Goal: Information Seeking & Learning: Learn about a topic

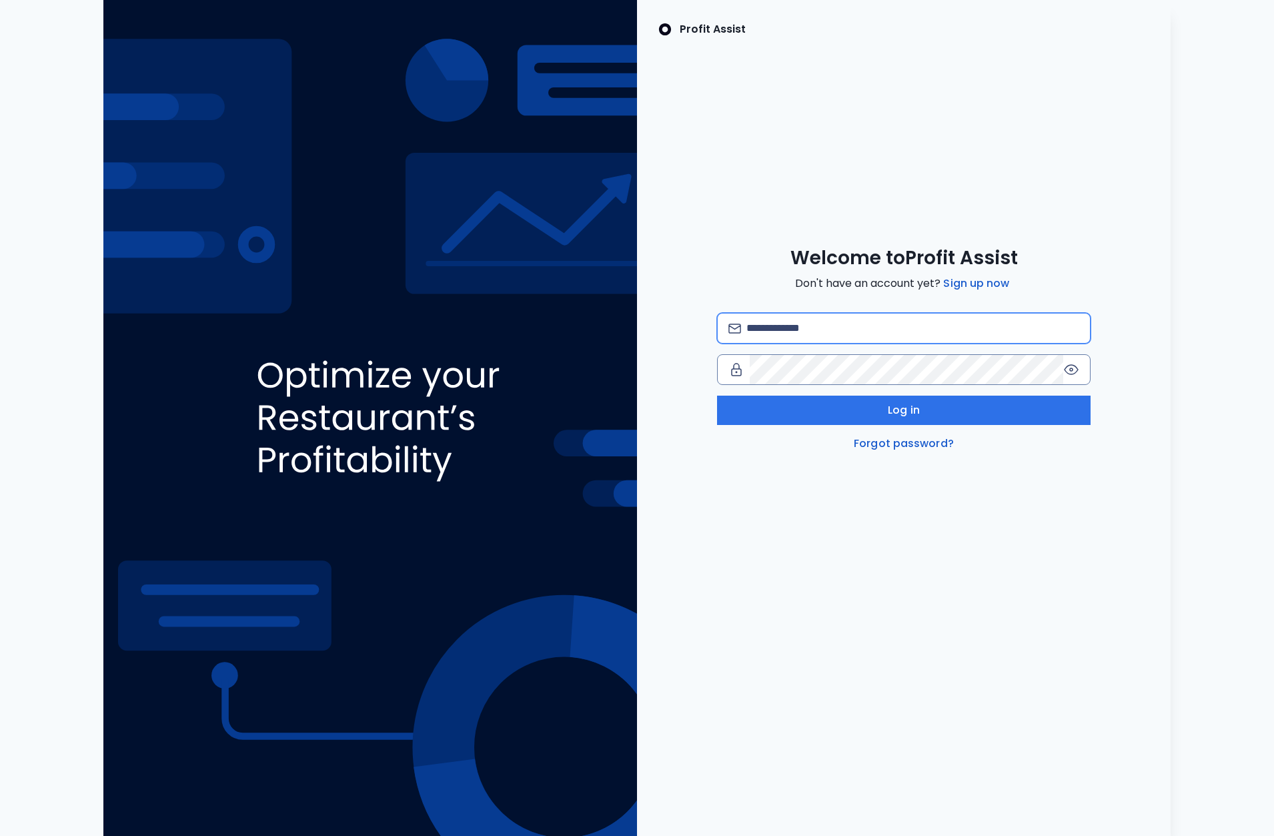
click at [850, 323] on input "email" at bounding box center [912, 327] width 333 height 29
type input "**********"
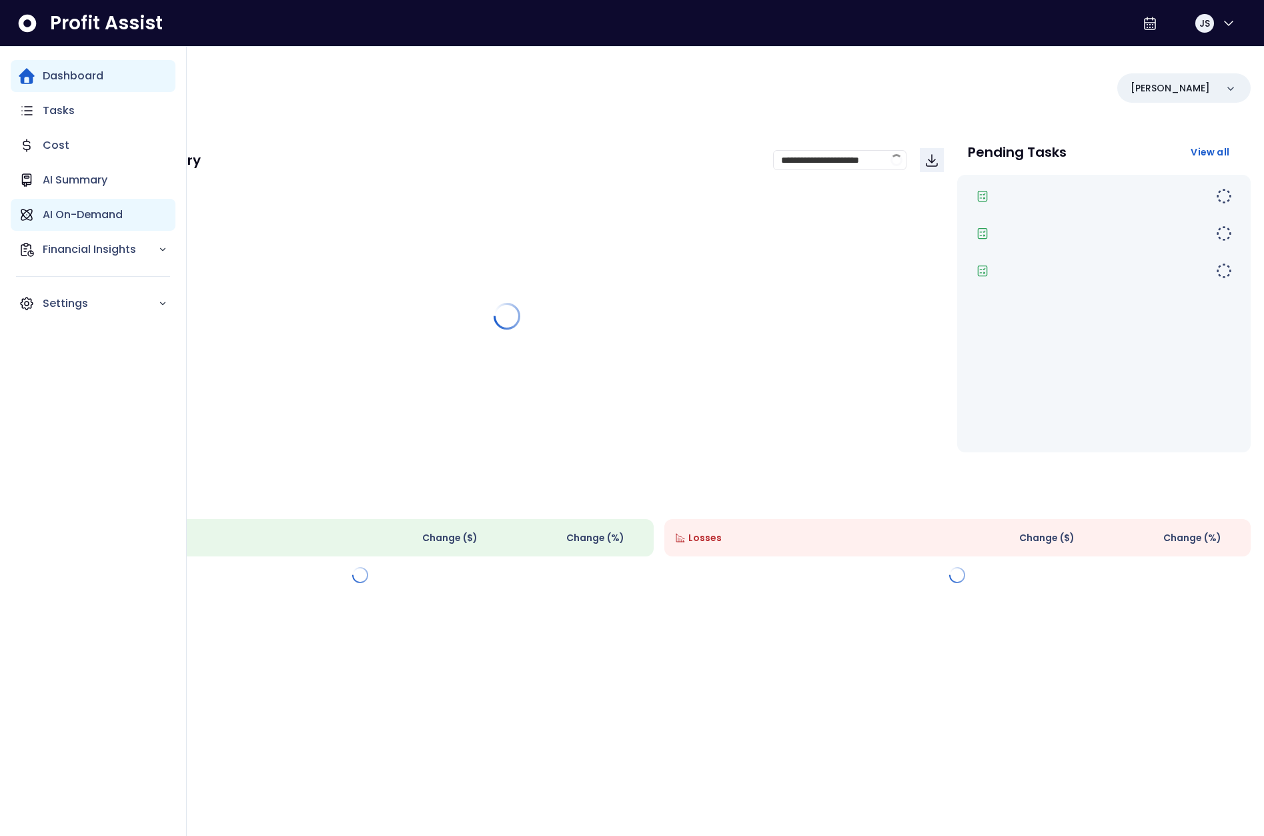
click at [31, 219] on icon "Main navigation" at bounding box center [26, 214] width 11 height 11
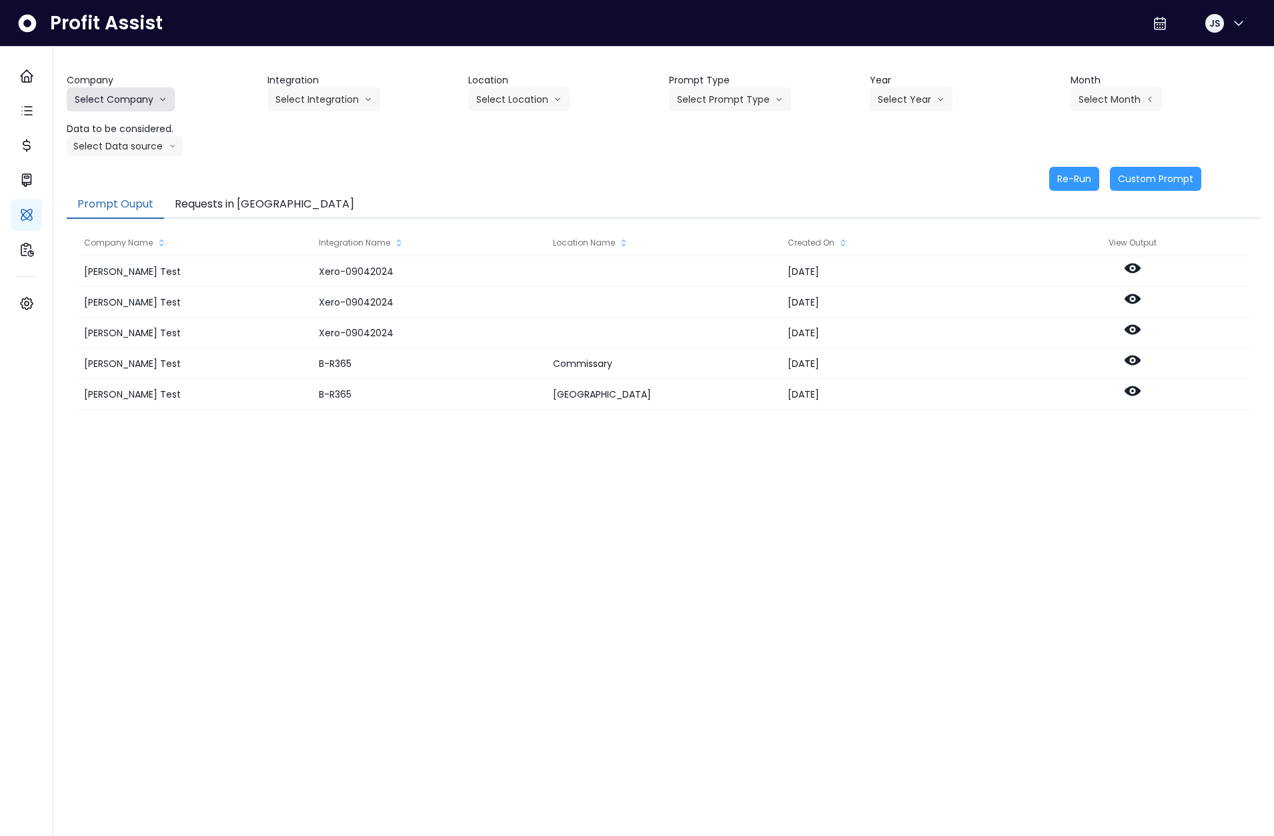
click at [139, 103] on button "Select Company" at bounding box center [121, 99] width 108 height 24
click at [129, 173] on span "SpotOn Demo" at bounding box center [123, 175] width 96 height 13
click at [295, 86] on header "Integration" at bounding box center [362, 80] width 190 height 14
click at [302, 94] on button "Select Integration" at bounding box center [323, 99] width 113 height 24
click at [309, 129] on span "College" at bounding box center [314, 127] width 79 height 13
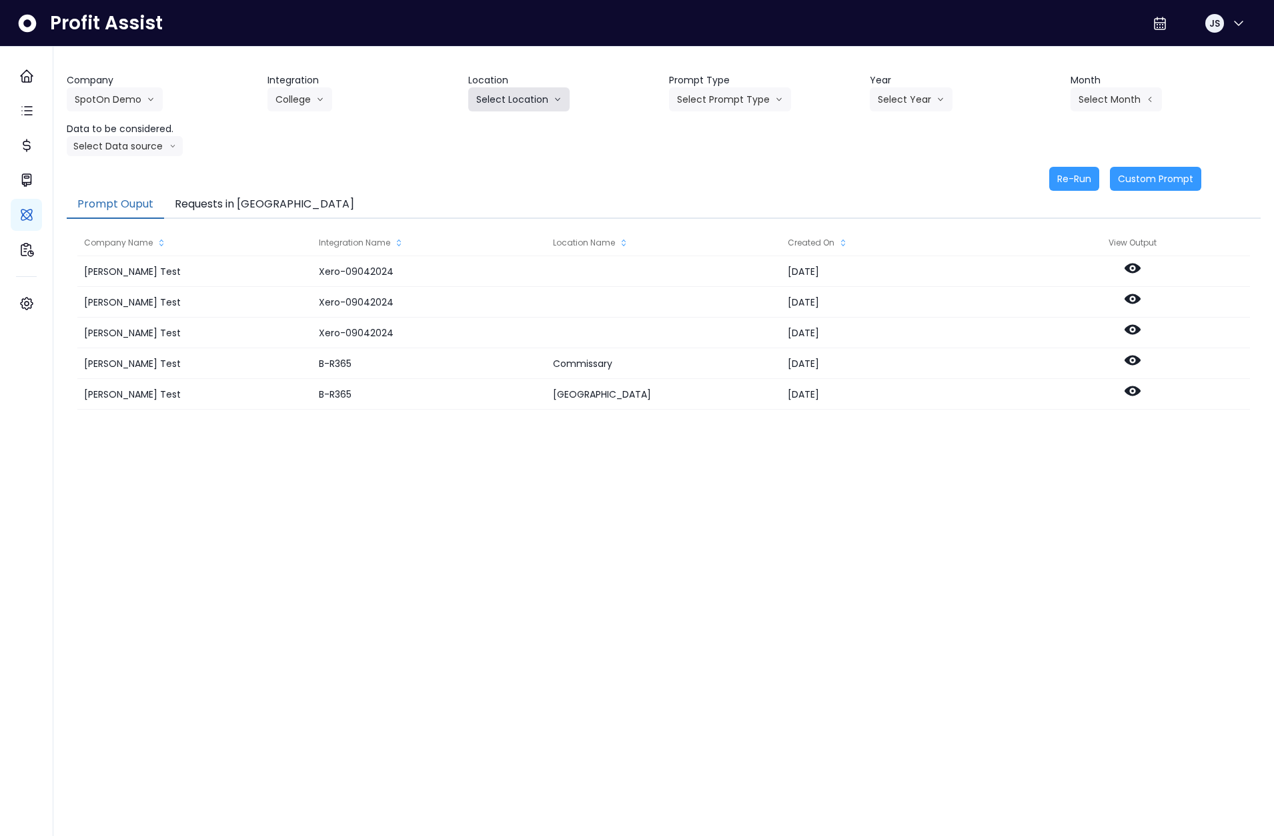
click at [517, 98] on button "Select Location" at bounding box center [518, 99] width 101 height 24
click at [508, 130] on span "All Locations" at bounding box center [502, 127] width 53 height 13
click at [750, 102] on button "Select Prompt Type" at bounding box center [730, 99] width 122 height 24
click at [721, 132] on span "Monthly Summary" at bounding box center [714, 127] width 75 height 13
click at [898, 99] on button "Select Year" at bounding box center [911, 99] width 83 height 24
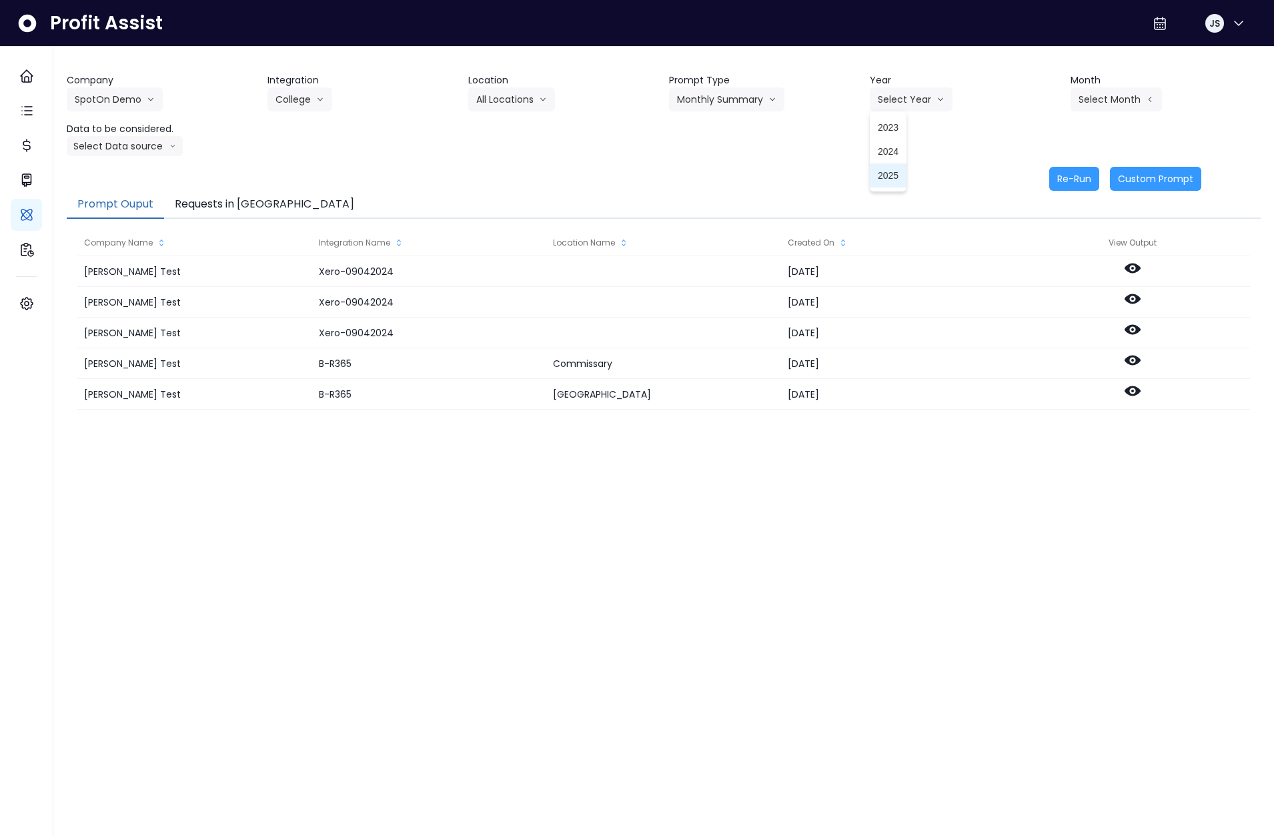
click at [894, 172] on span "2025" at bounding box center [888, 175] width 21 height 13
click at [1098, 103] on button "Select Month" at bounding box center [1115, 99] width 91 height 24
click at [1036, 246] on span "July" at bounding box center [1049, 247] width 26 height 13
click at [141, 150] on button "Select Data source" at bounding box center [125, 146] width 116 height 20
click at [133, 173] on span "Comparison overtime" at bounding box center [119, 171] width 89 height 13
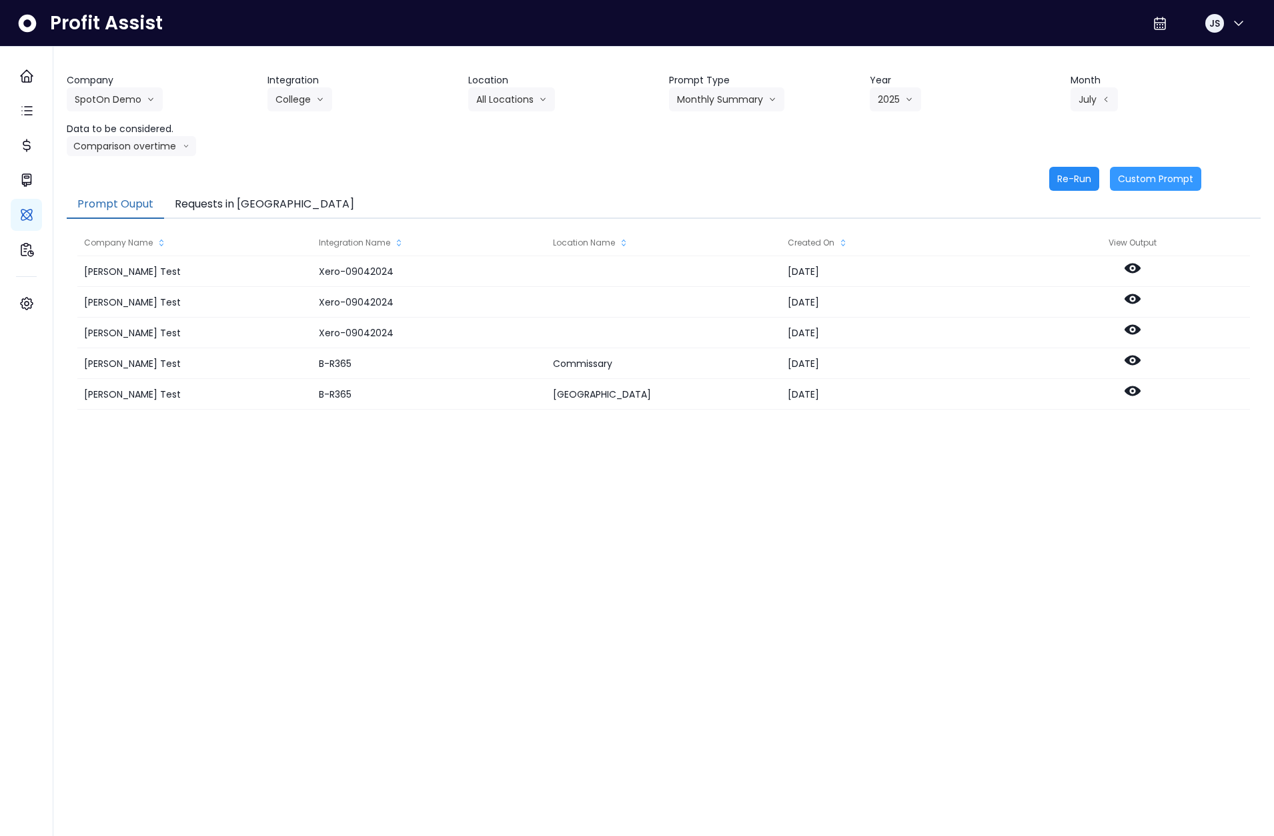
click at [1078, 179] on button "Re-Run" at bounding box center [1074, 179] width 50 height 24
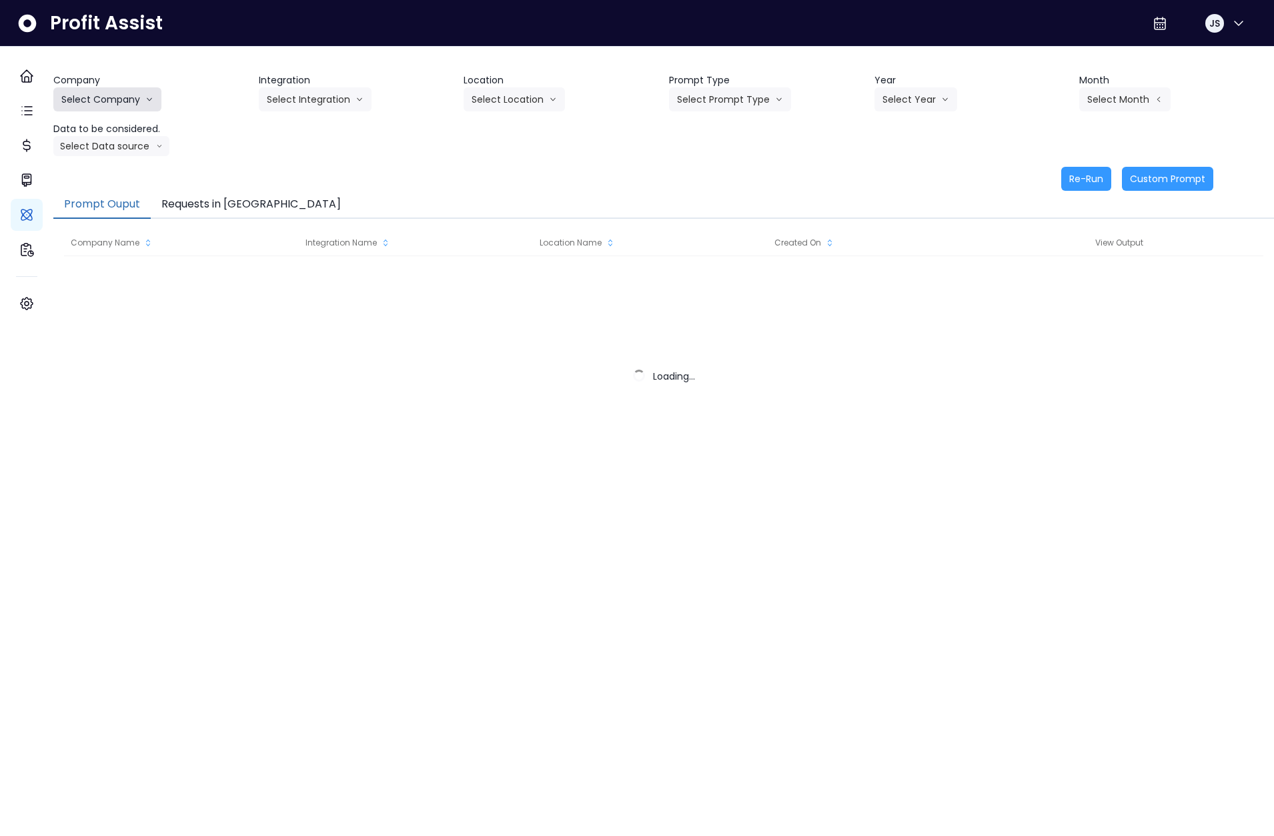
click at [161, 108] on button "Select Company" at bounding box center [107, 99] width 108 height 24
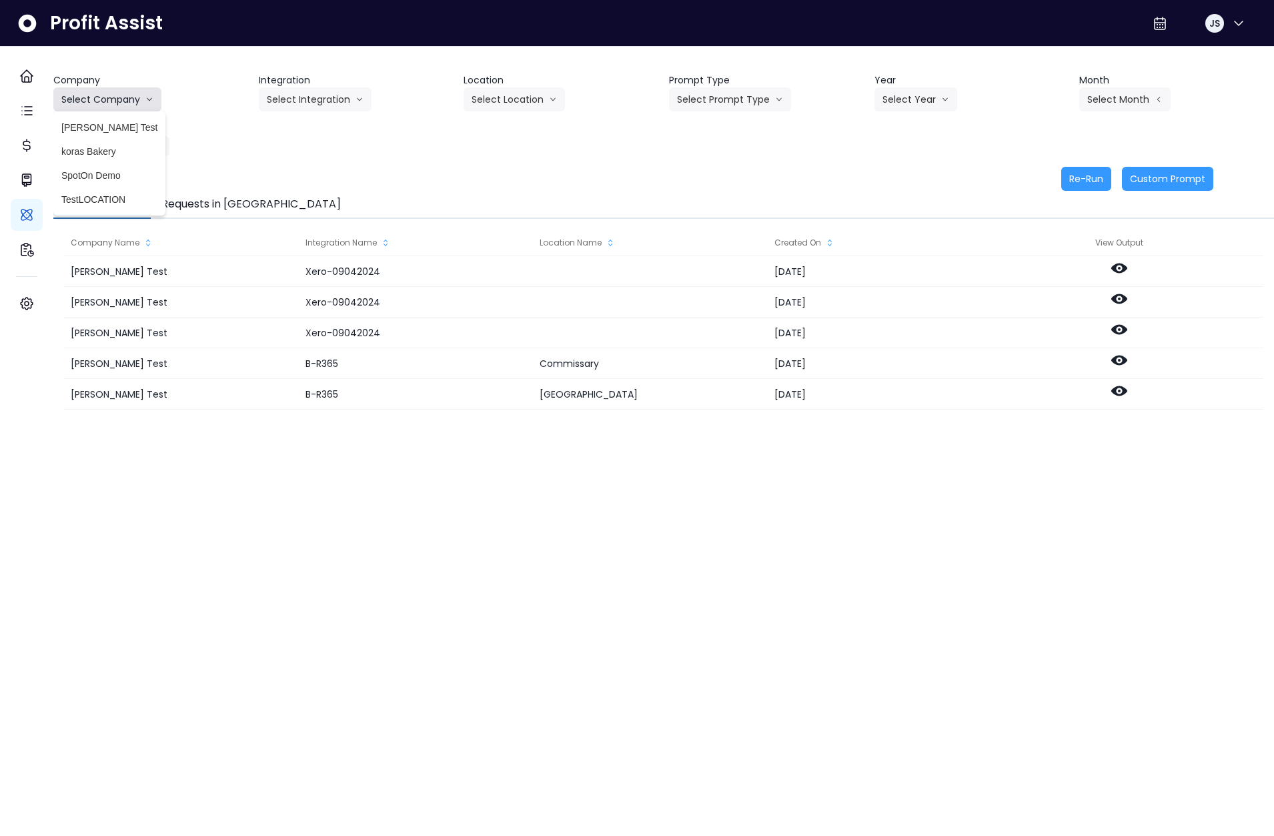
click at [135, 101] on button "Select Company" at bounding box center [107, 99] width 108 height 24
click at [125, 108] on button "Select Company" at bounding box center [107, 99] width 108 height 24
click at [125, 175] on span "SpotOn Demo" at bounding box center [109, 175] width 96 height 13
click at [289, 83] on header "Integration" at bounding box center [356, 80] width 195 height 14
click at [299, 97] on button "Select Integration" at bounding box center [315, 99] width 113 height 24
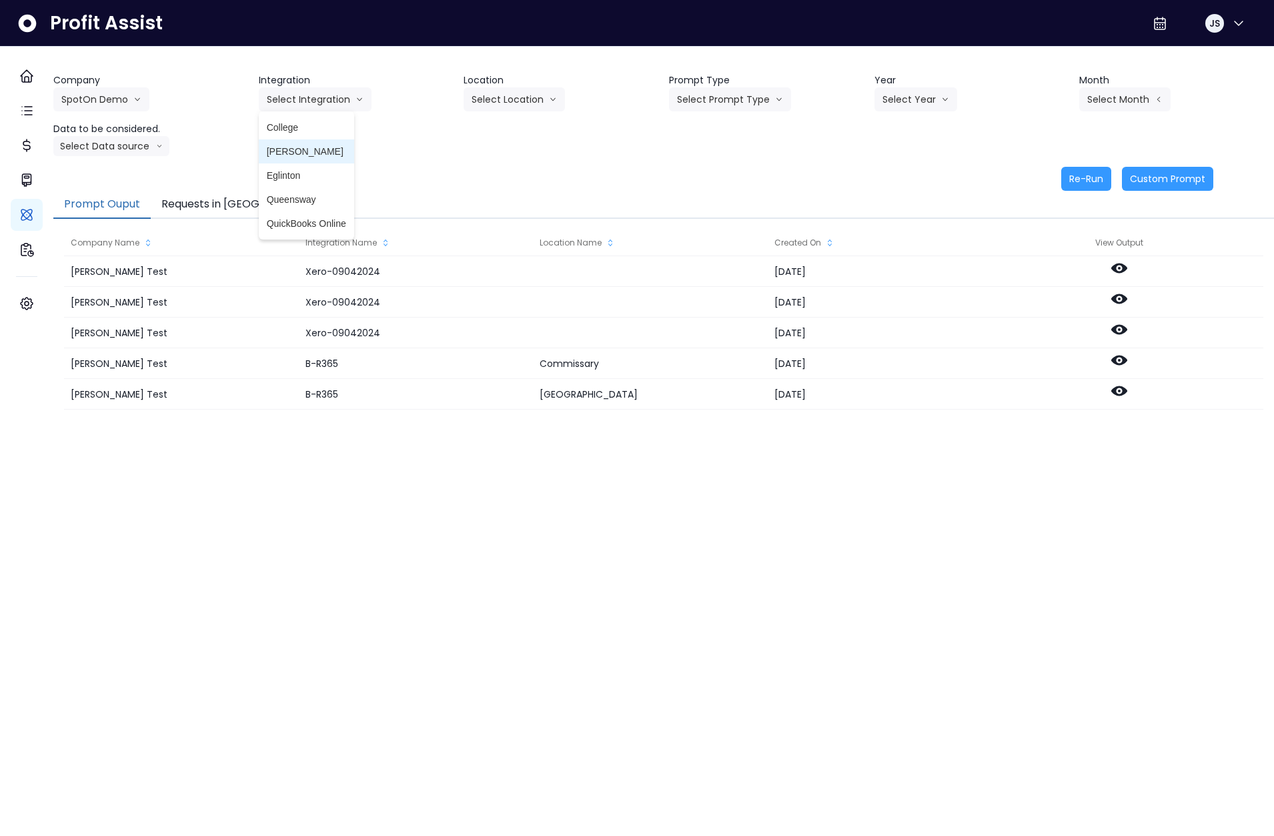
drag, startPoint x: 309, startPoint y: 154, endPoint x: 335, endPoint y: 148, distance: 26.7
click at [309, 154] on span "[PERSON_NAME]" at bounding box center [306, 151] width 79 height 13
click at [533, 94] on button "Select Location" at bounding box center [514, 99] width 101 height 24
click at [516, 135] on li "All Locations" at bounding box center [498, 127] width 69 height 24
click at [775, 100] on icon "arrow down line" at bounding box center [779, 99] width 8 height 13
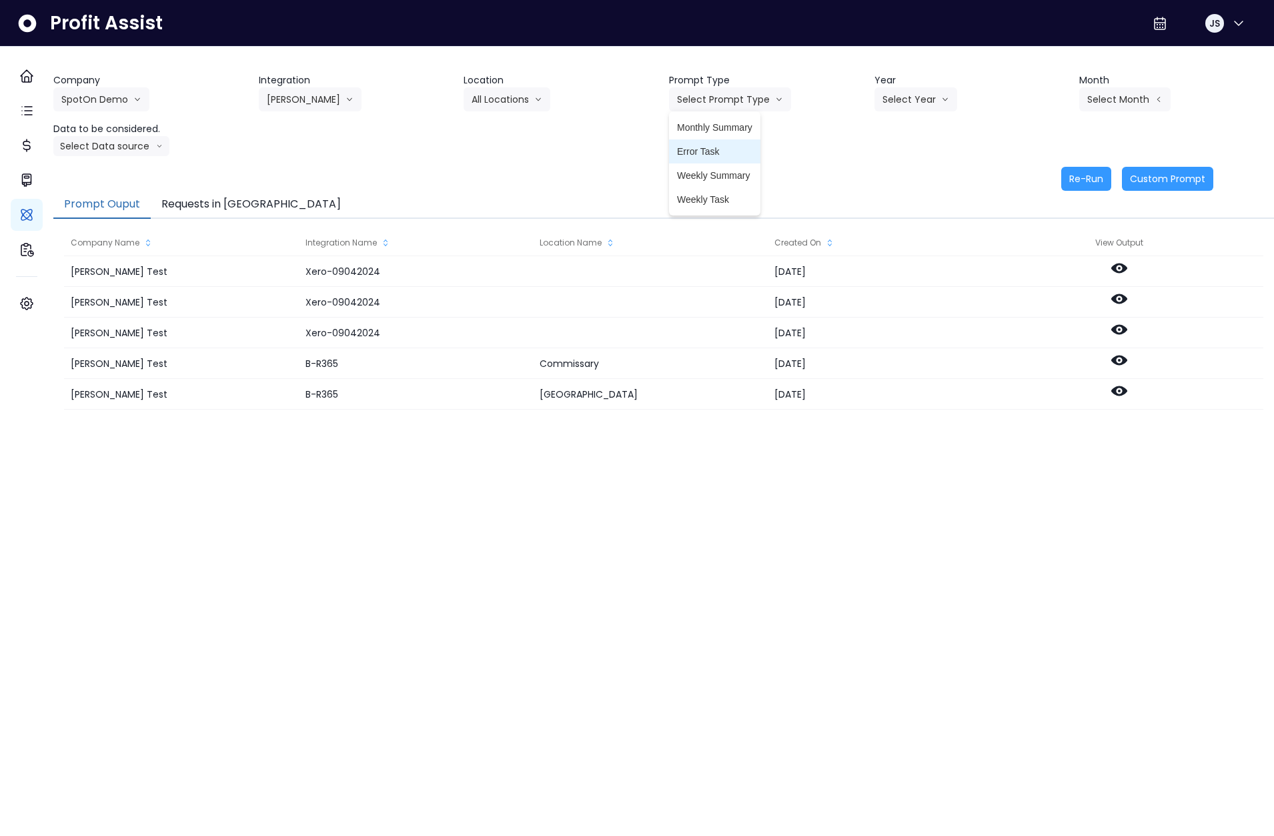
click at [721, 160] on li "Error Task" at bounding box center [714, 151] width 91 height 24
click at [913, 95] on button "Select Year" at bounding box center [915, 99] width 83 height 24
click at [886, 176] on span "2025" at bounding box center [892, 175] width 21 height 13
click at [1131, 104] on button "Select Month" at bounding box center [1124, 99] width 91 height 24
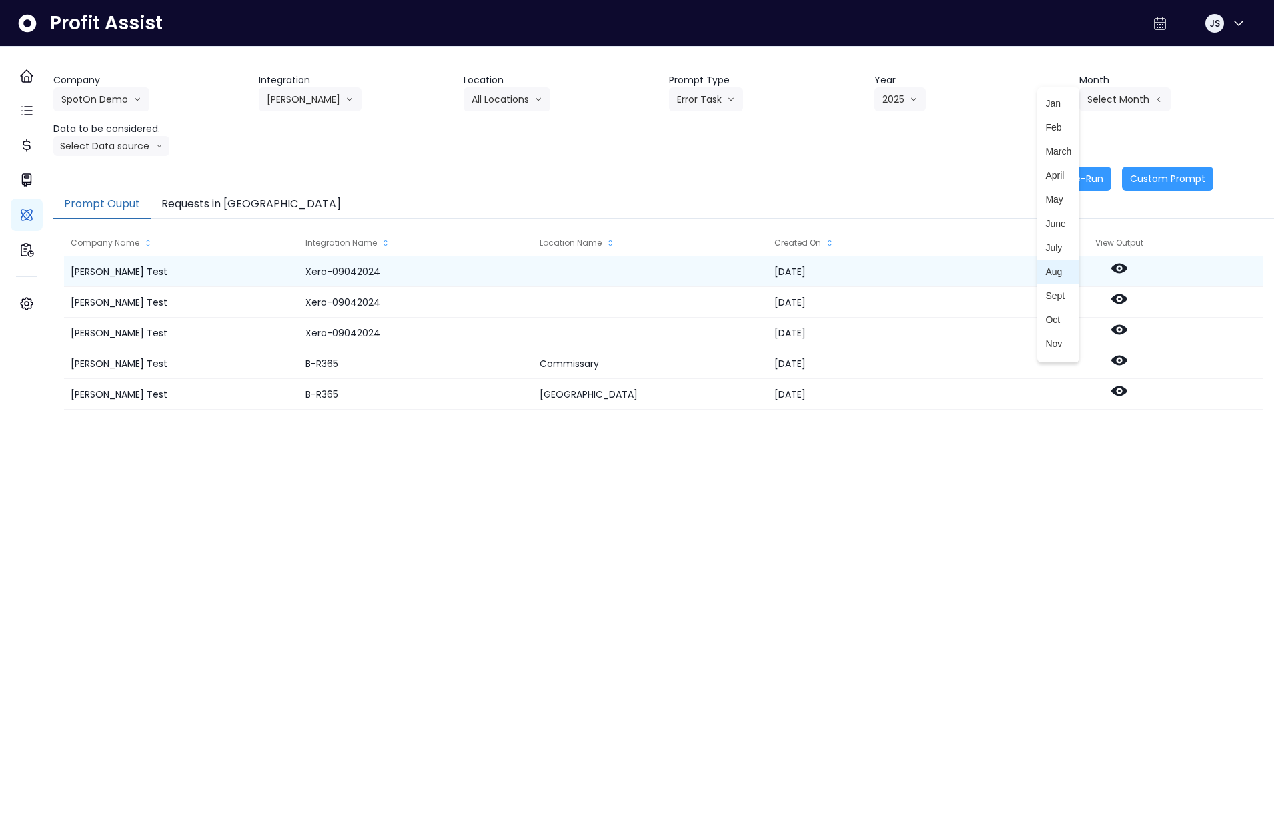
click at [1037, 278] on li "Aug" at bounding box center [1058, 271] width 42 height 24
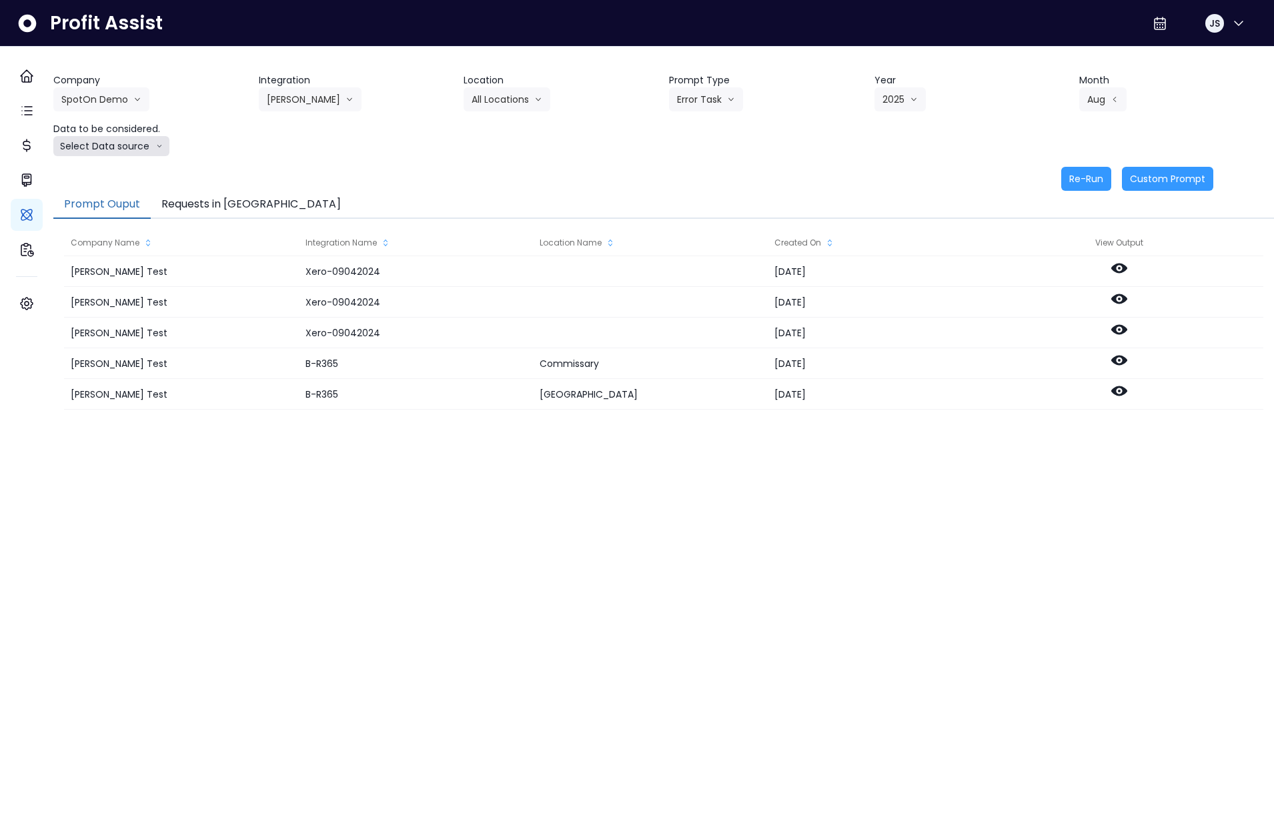
click at [101, 154] on button "Select Data source" at bounding box center [111, 146] width 116 height 20
click at [114, 173] on span "Comparison overtime" at bounding box center [105, 171] width 89 height 13
click at [1074, 181] on button "Re-Run" at bounding box center [1086, 179] width 50 height 24
click at [236, 208] on button "Requests in [GEOGRAPHIC_DATA]" at bounding box center [251, 205] width 201 height 28
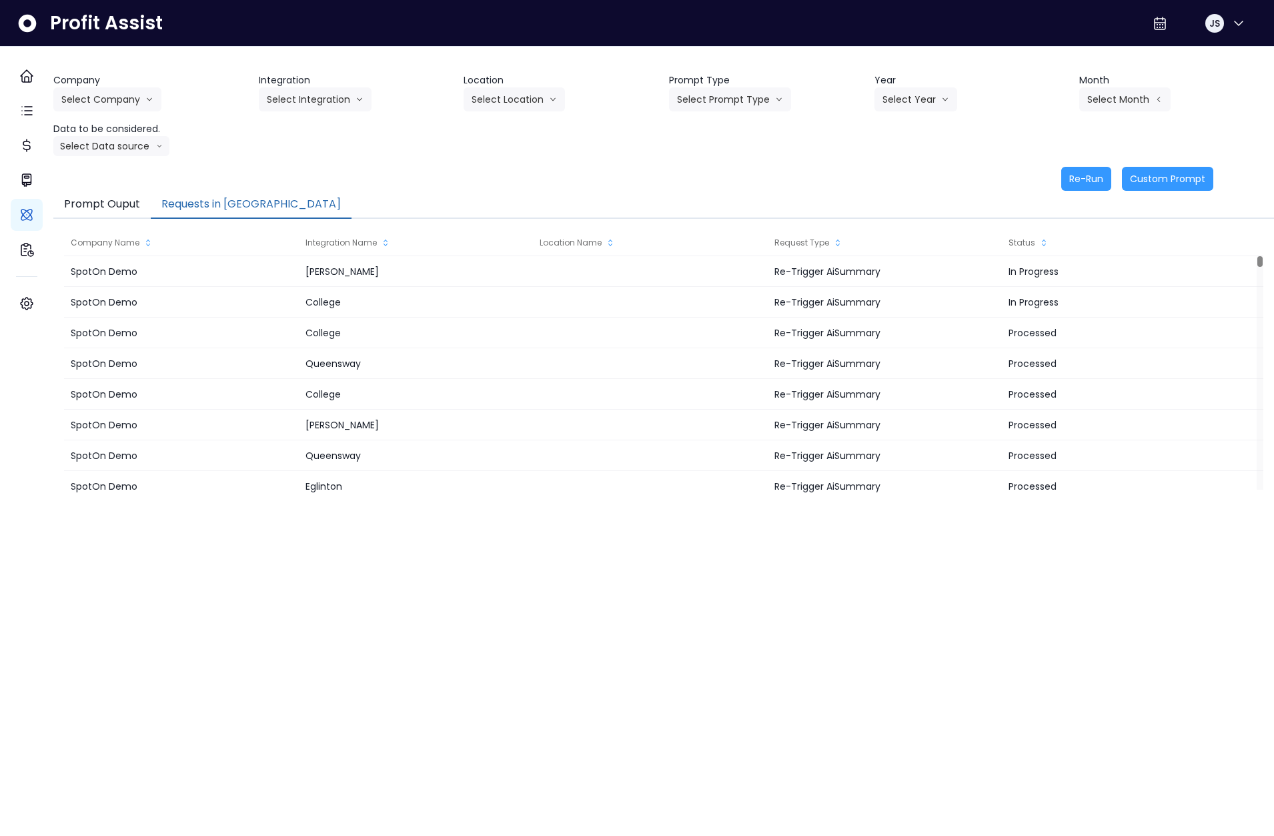
click at [237, 213] on button "Requests in [GEOGRAPHIC_DATA]" at bounding box center [251, 205] width 201 height 28
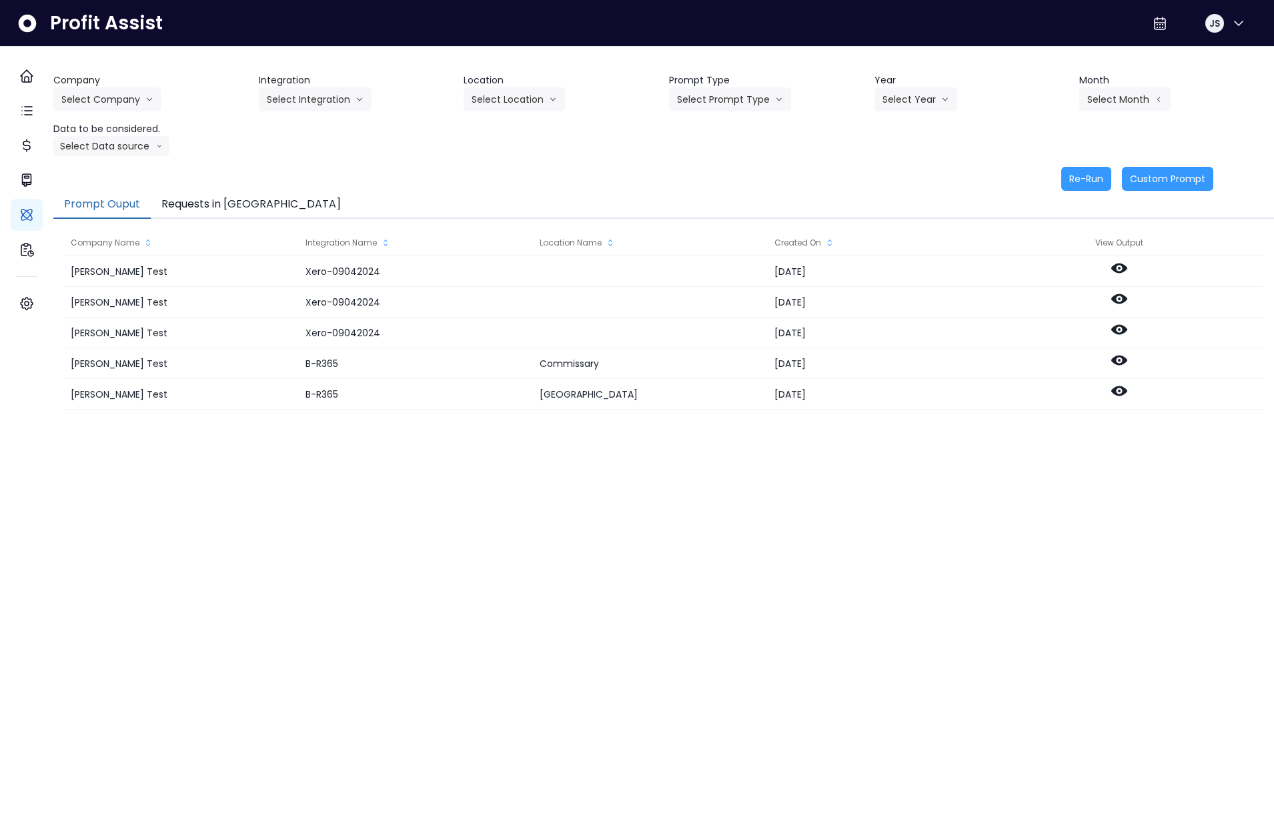
click at [243, 207] on button "Requests in [GEOGRAPHIC_DATA]" at bounding box center [251, 205] width 201 height 28
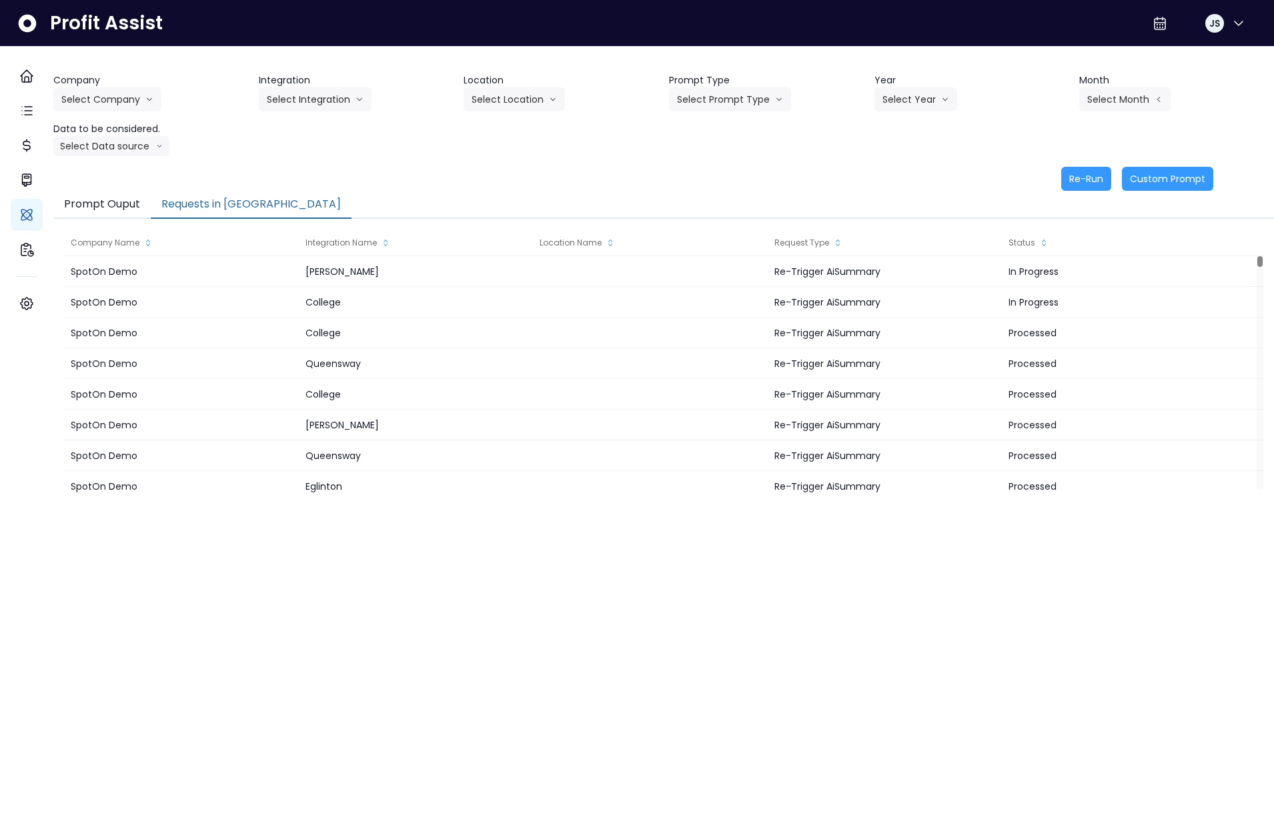
click at [229, 203] on button "Requests in [GEOGRAPHIC_DATA]" at bounding box center [251, 205] width 201 height 28
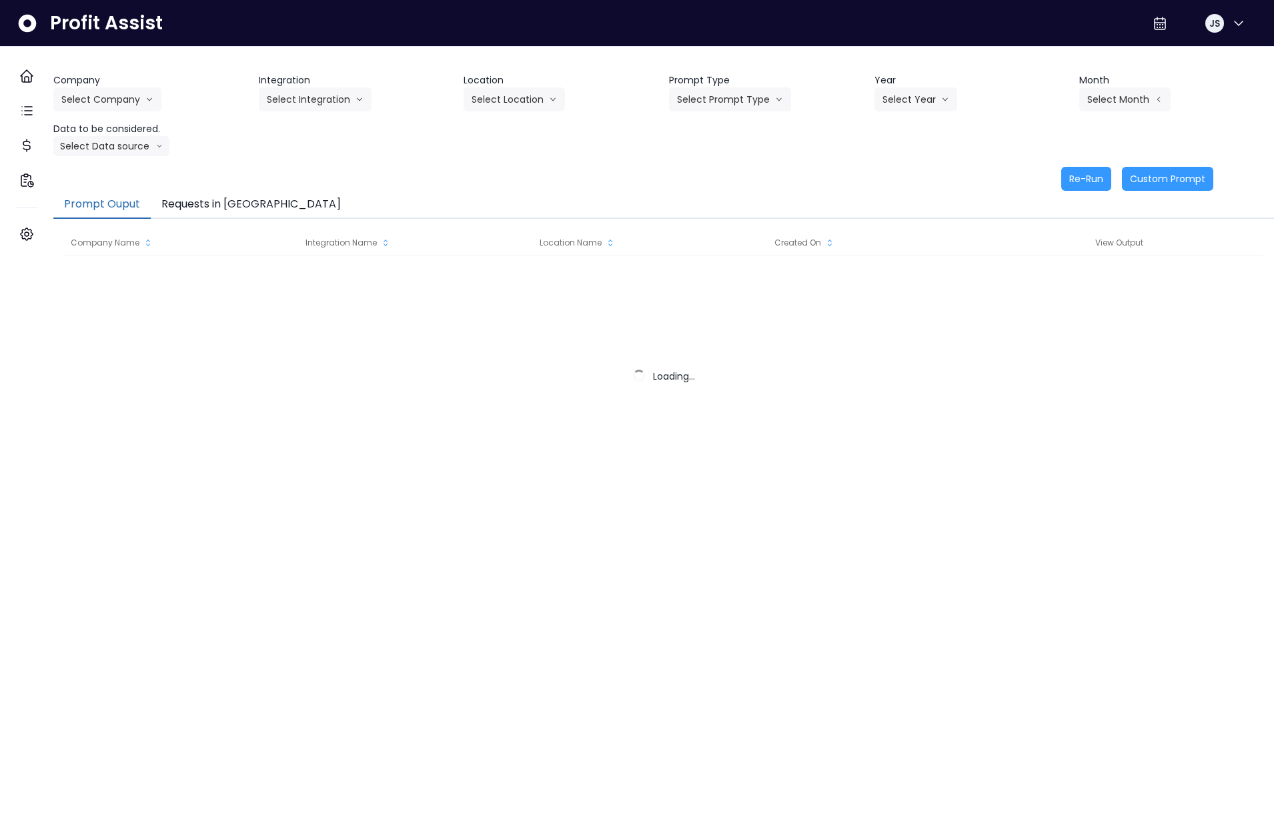
click at [233, 201] on button "Requests in Queue" at bounding box center [251, 205] width 201 height 28
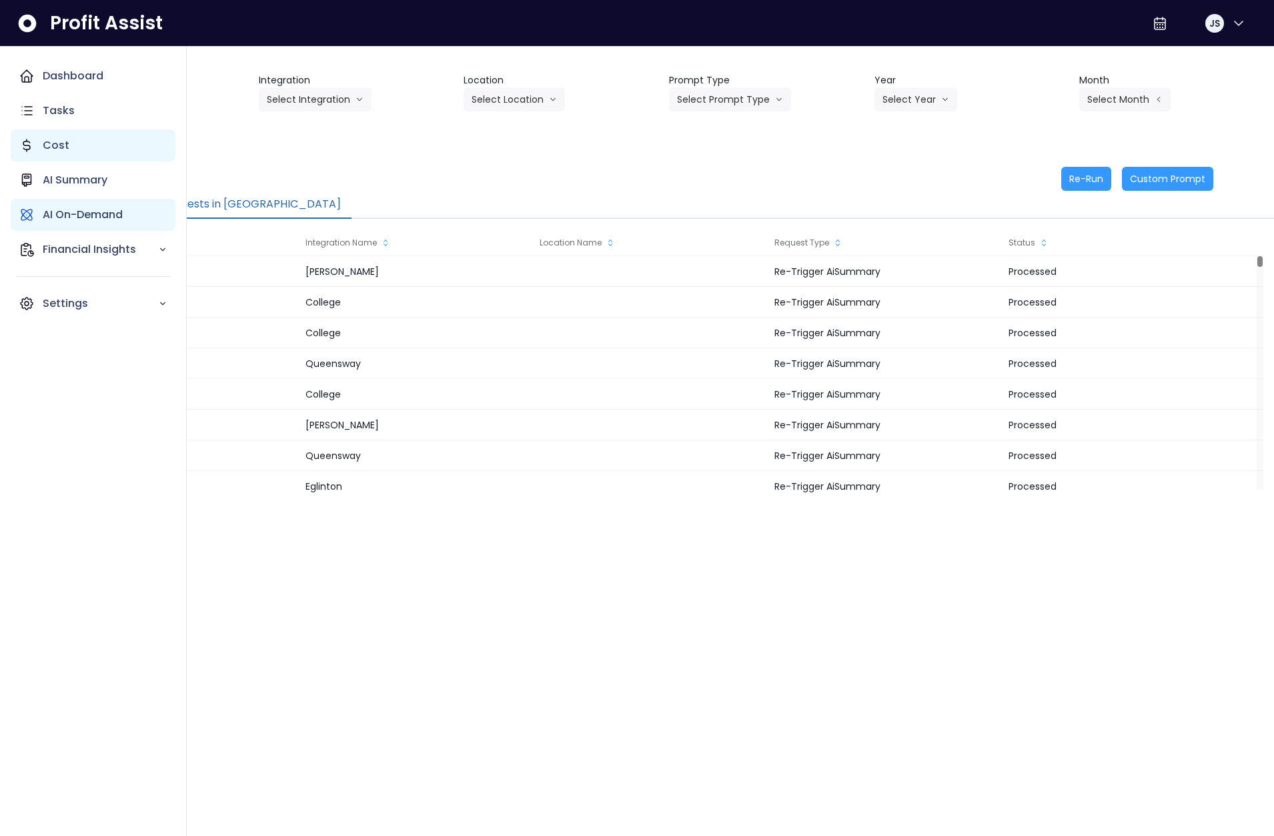
click at [68, 148] on div "Cost" at bounding box center [93, 145] width 165 height 32
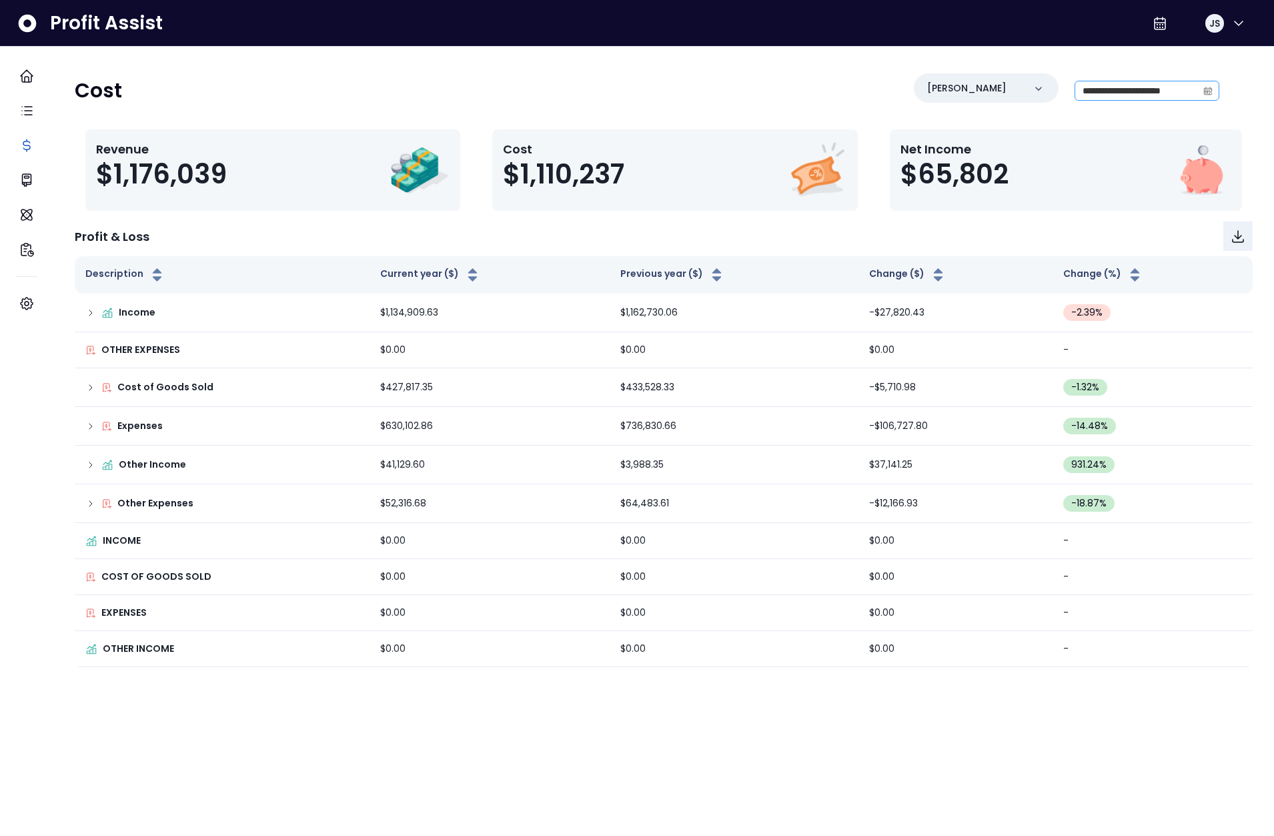
click at [1203, 93] on icon "calendar" at bounding box center [1207, 90] width 9 height 9
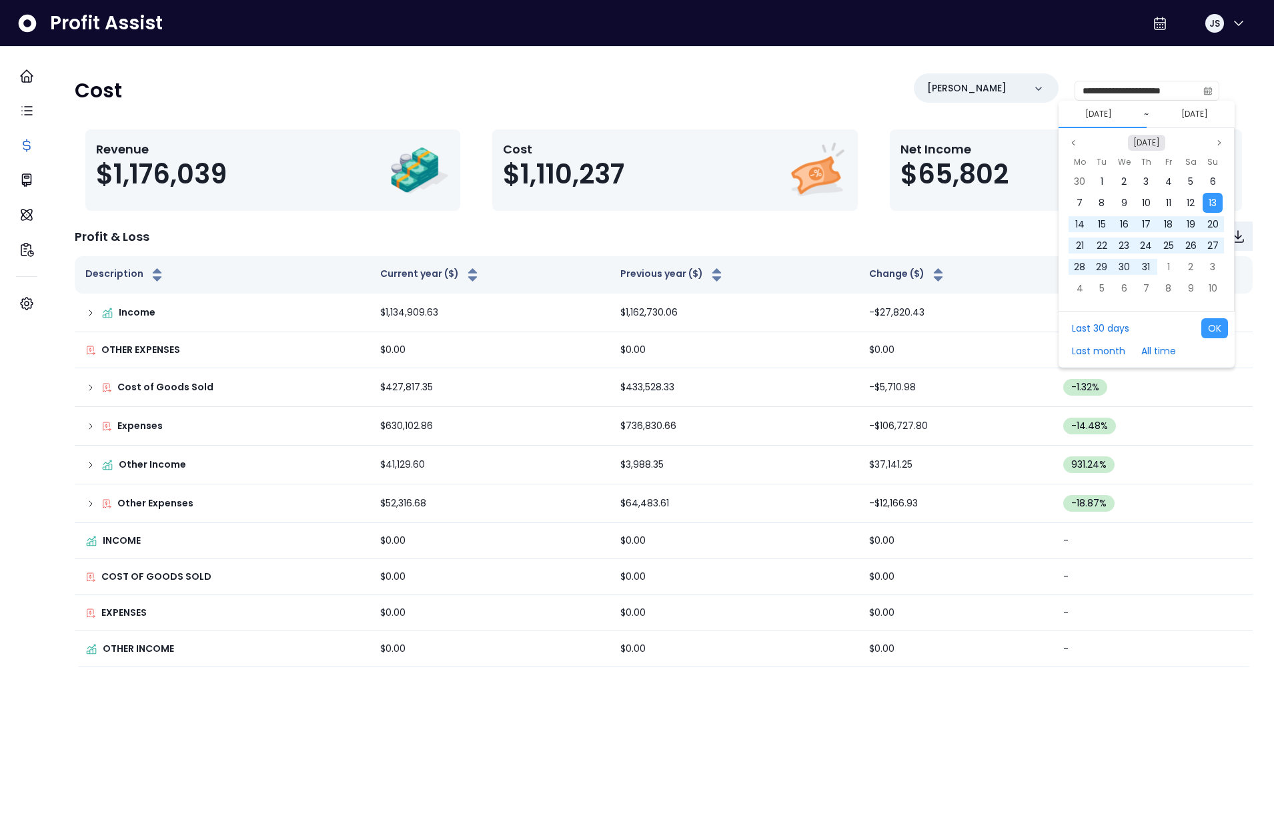
click at [1141, 145] on button "[DATE]" at bounding box center [1146, 143] width 37 height 16
click at [1204, 266] on span "Aug" at bounding box center [1210, 265] width 25 height 20
click at [1166, 177] on div "1" at bounding box center [1168, 181] width 20 height 20
click at [1073, 145] on icon "page previous" at bounding box center [1073, 143] width 8 height 8
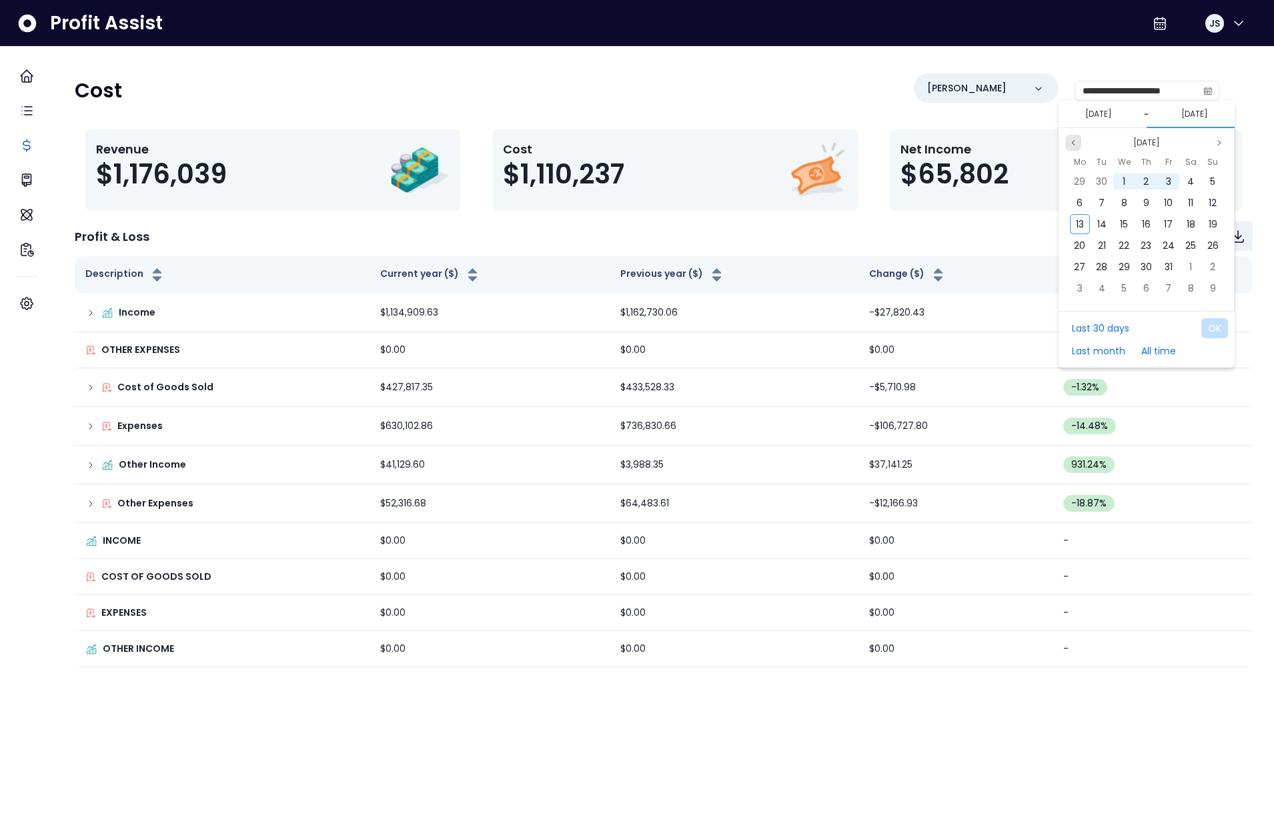
click at [1073, 145] on icon "page previous" at bounding box center [1073, 143] width 8 height 8
click at [1216, 261] on span "31" at bounding box center [1212, 266] width 8 height 13
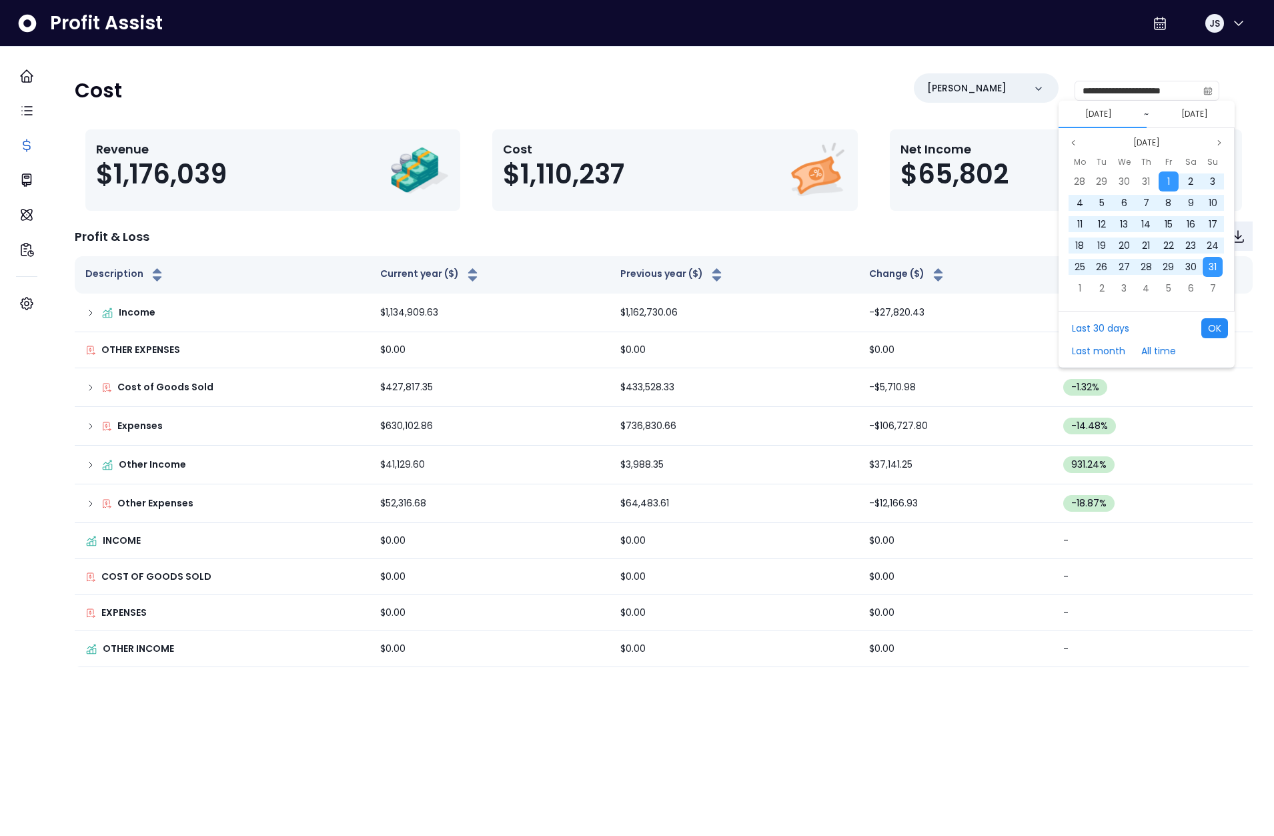
click at [1226, 334] on button "OK" at bounding box center [1214, 328] width 27 height 20
type input "**********"
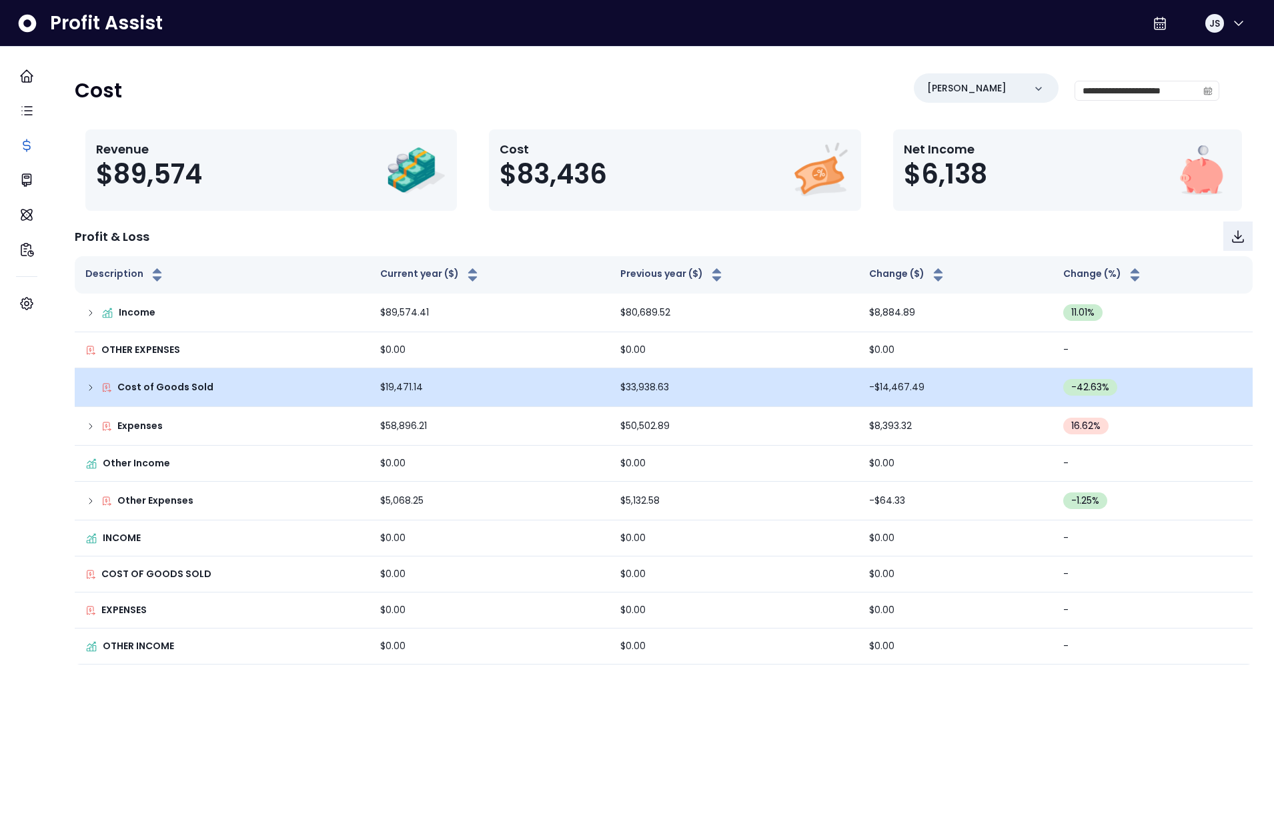
click at [105, 393] on div "Cost of Goods Sold" at bounding box center [221, 387] width 273 height 14
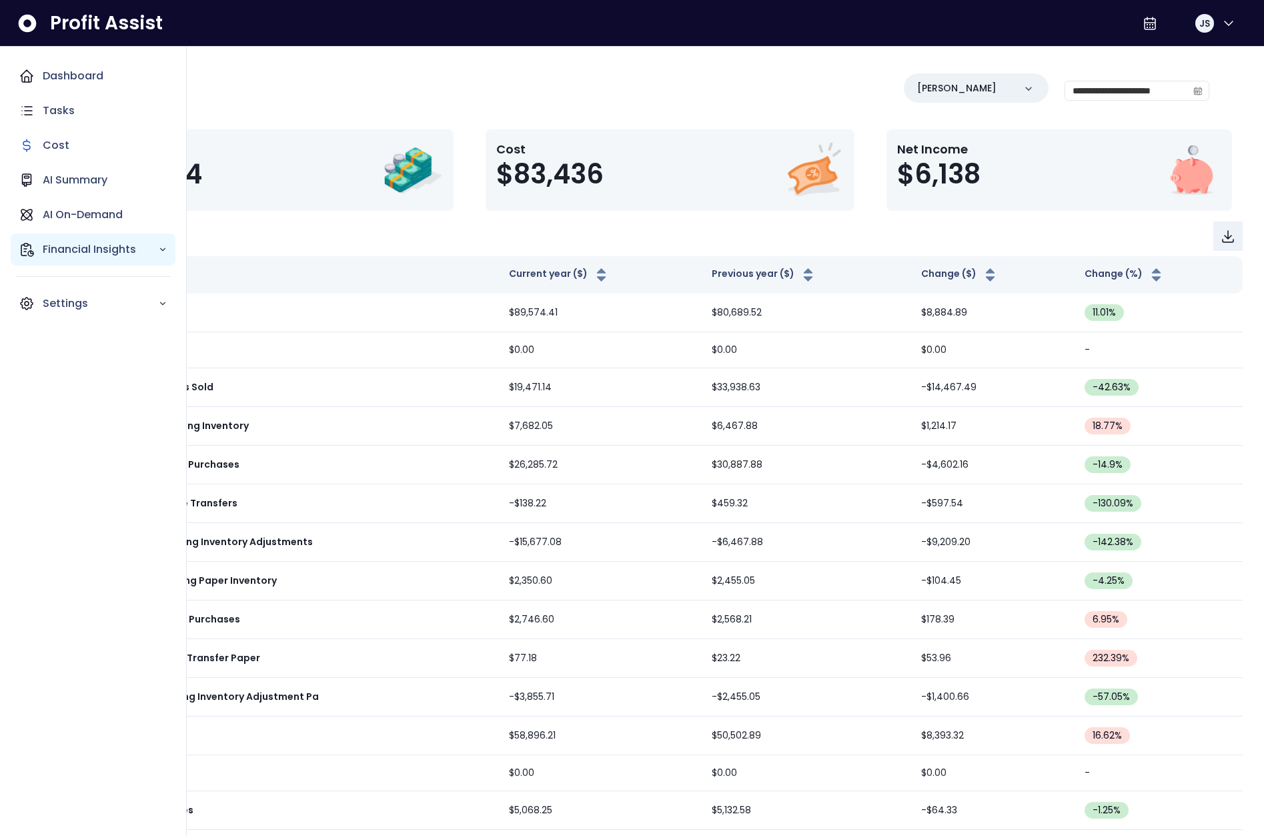
click at [99, 241] on p "Financial Insights" at bounding box center [100, 249] width 115 height 16
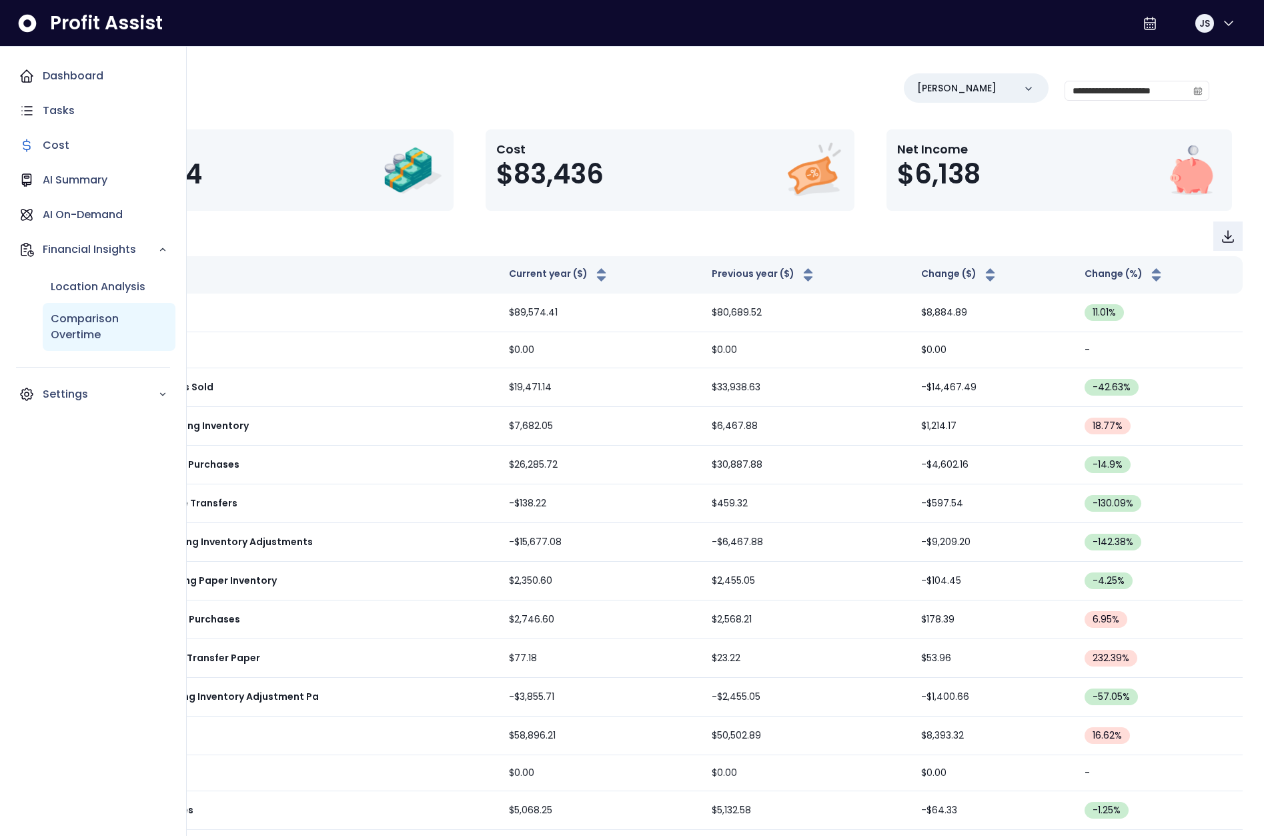
click at [103, 314] on p "Comparison Overtime" at bounding box center [109, 327] width 117 height 32
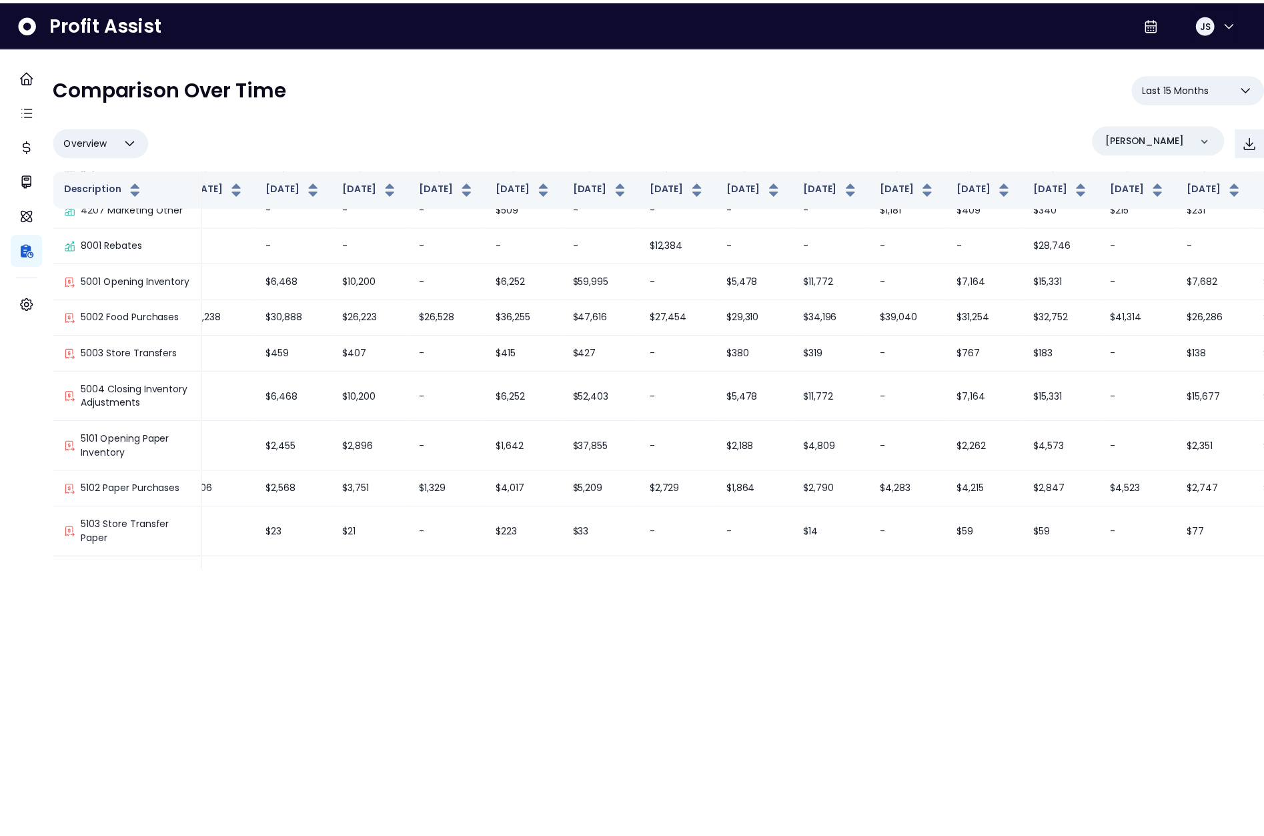
scroll to position [1098, 23]
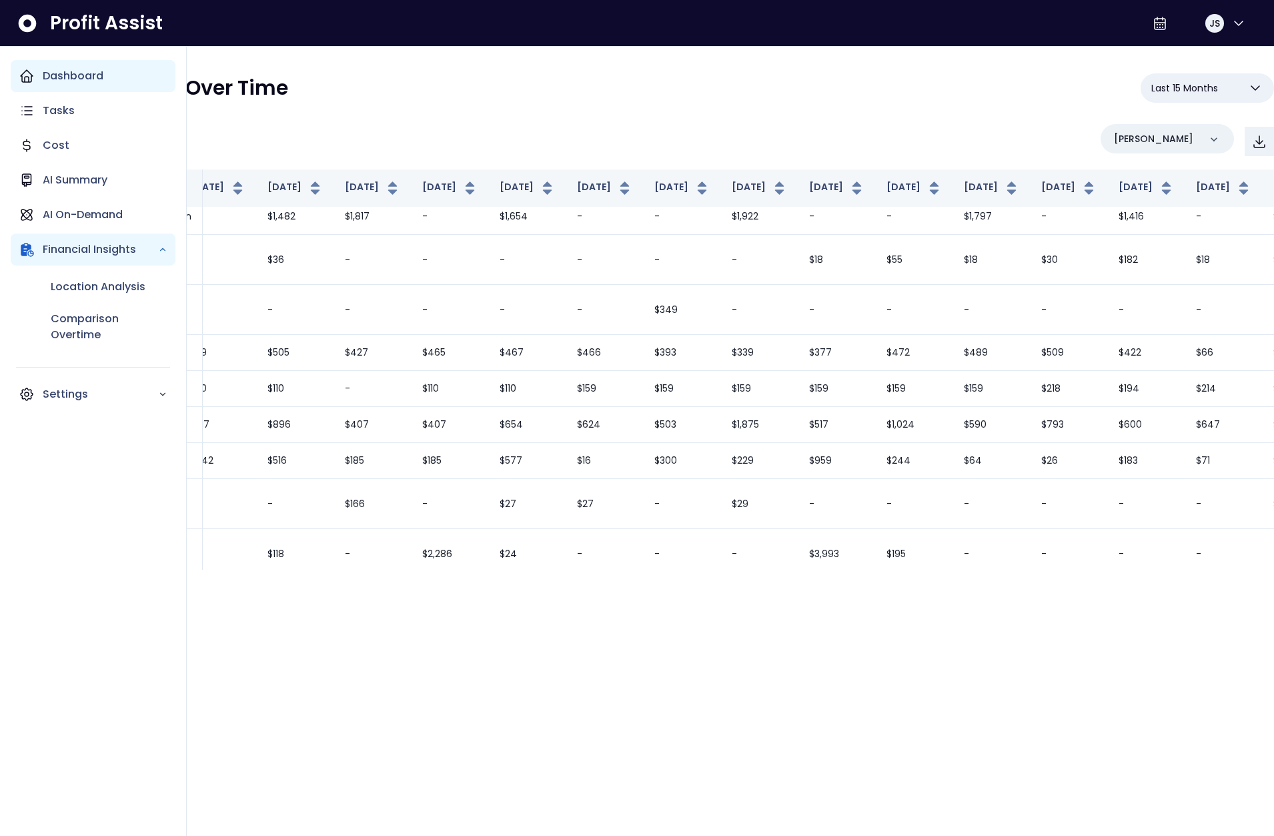
click at [35, 81] on div "Dashboard" at bounding box center [93, 76] width 165 height 32
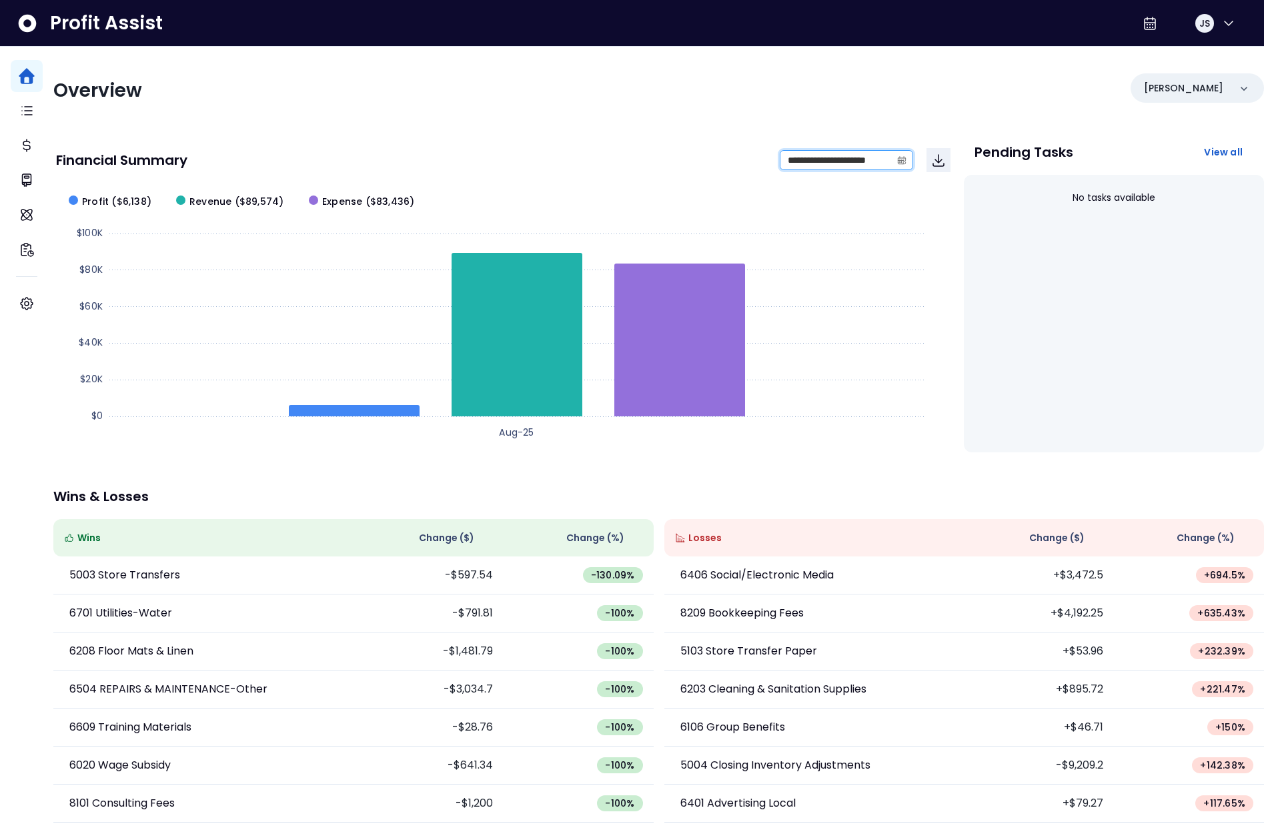
click at [883, 161] on input "**********" at bounding box center [835, 160] width 111 height 19
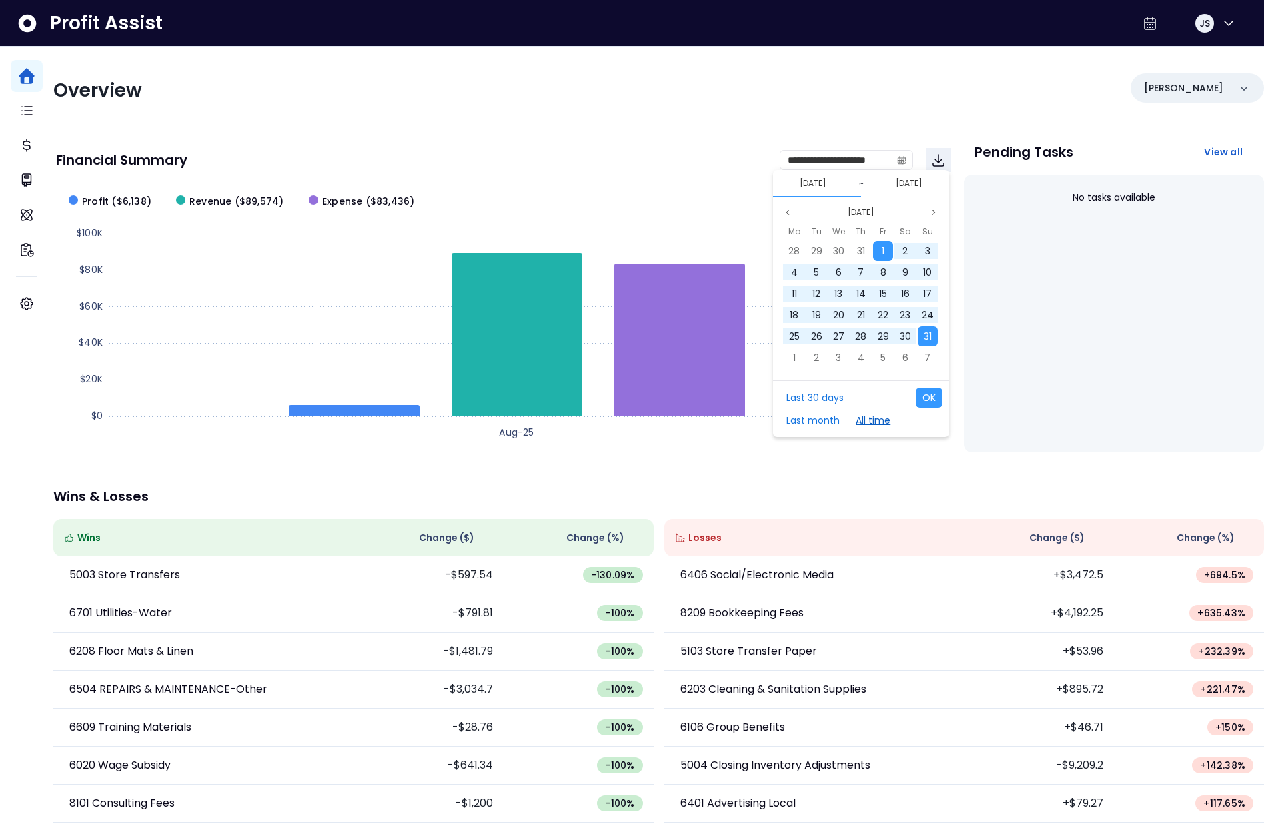
click at [867, 420] on button "All time" at bounding box center [873, 420] width 48 height 20
click at [924, 399] on button "OK" at bounding box center [929, 397] width 27 height 20
type input "**********"
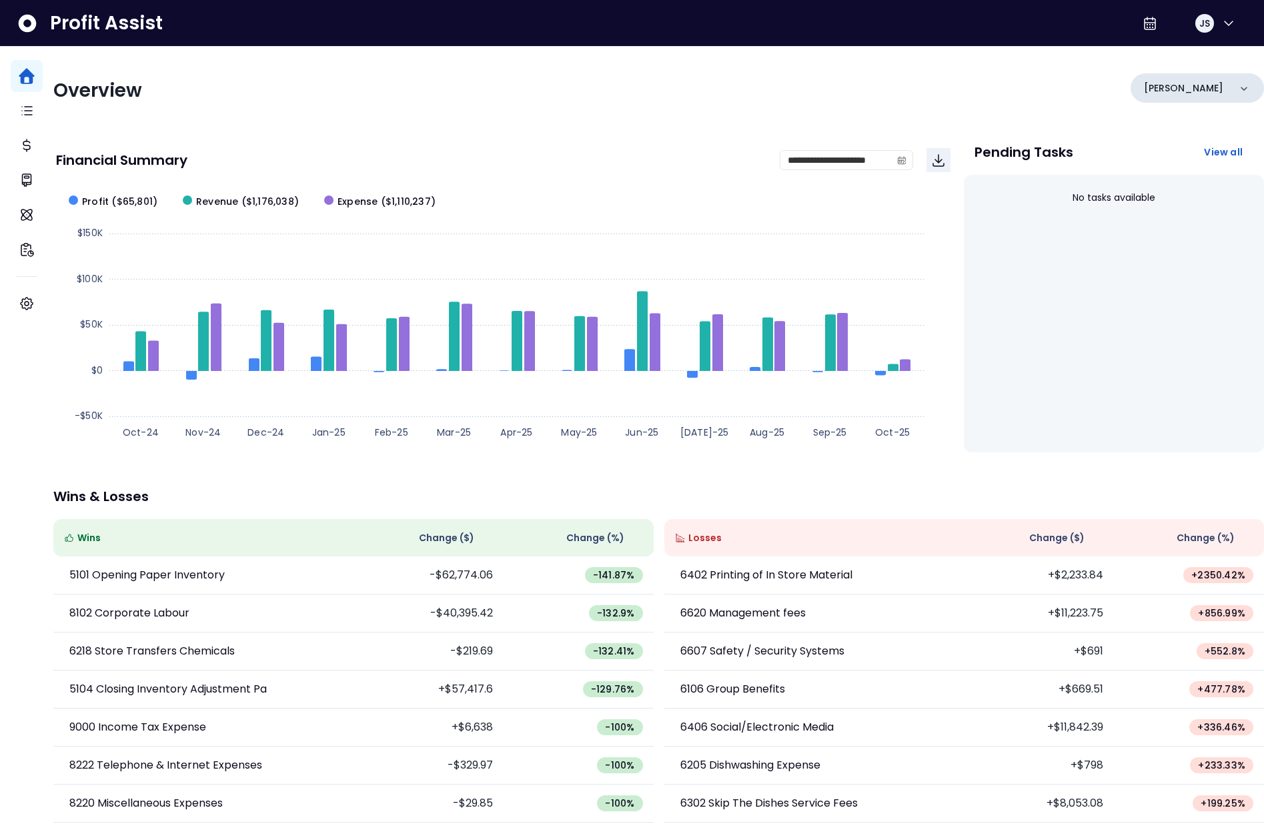
click at [1186, 89] on div "[PERSON_NAME]" at bounding box center [1196, 87] width 133 height 29
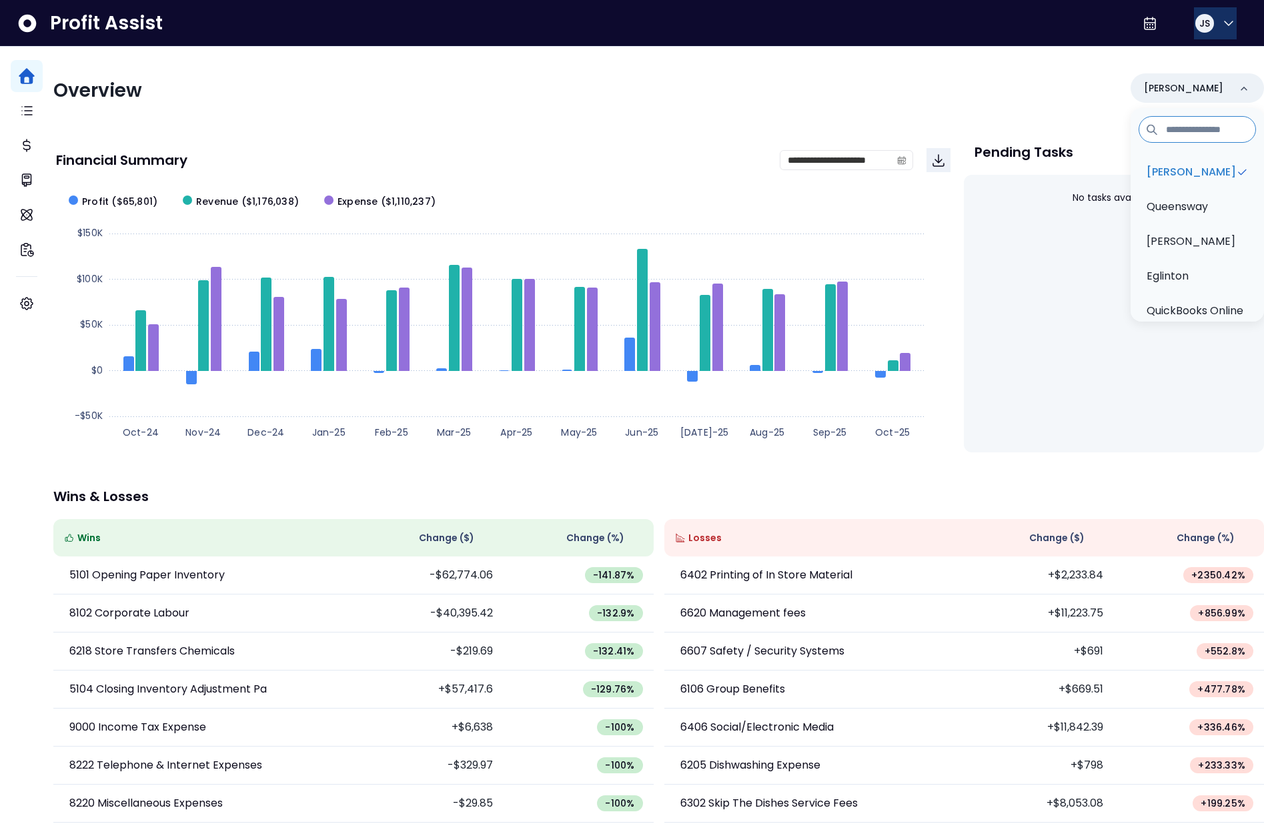
click at [1210, 35] on button "JS" at bounding box center [1215, 23] width 43 height 32
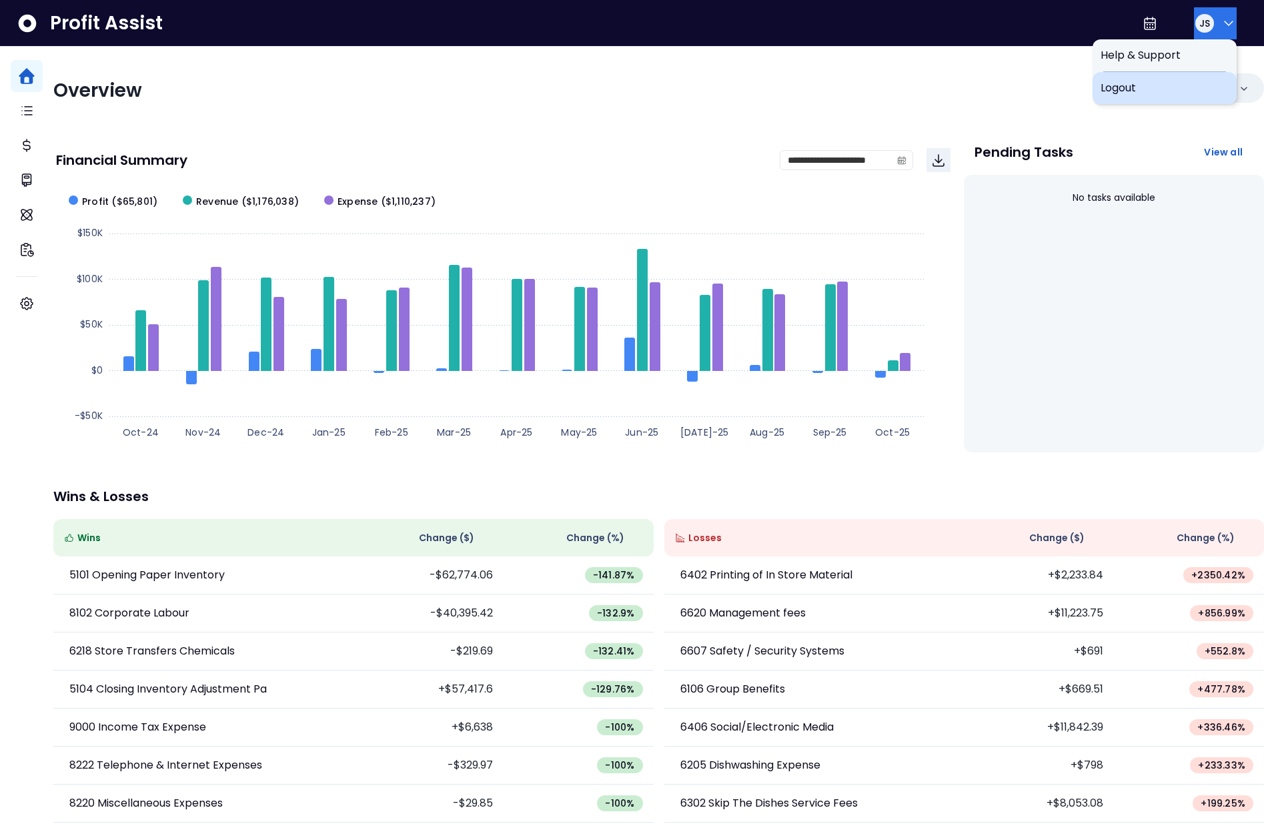
click at [1178, 84] on span "Logout" at bounding box center [1164, 88] width 128 height 16
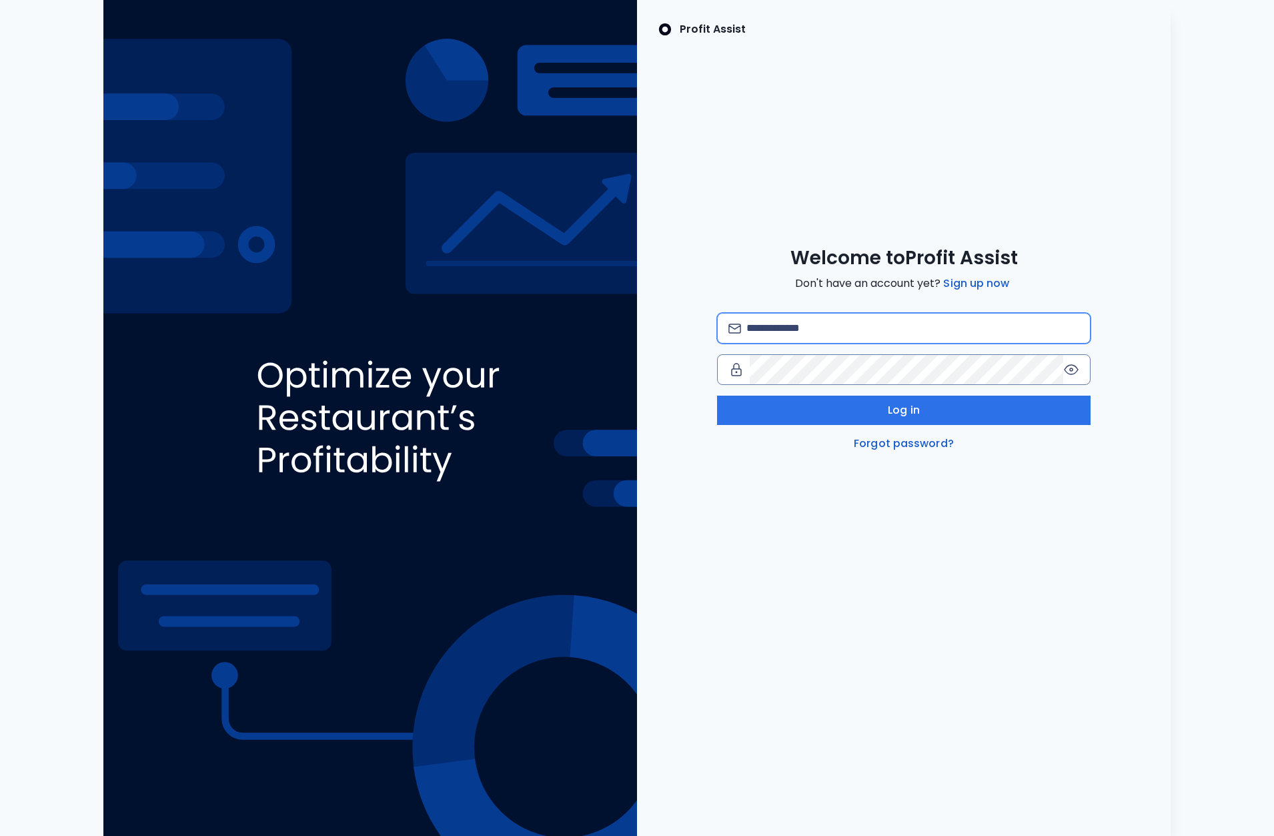
click at [903, 329] on input "email" at bounding box center [912, 327] width 333 height 29
type input "**********"
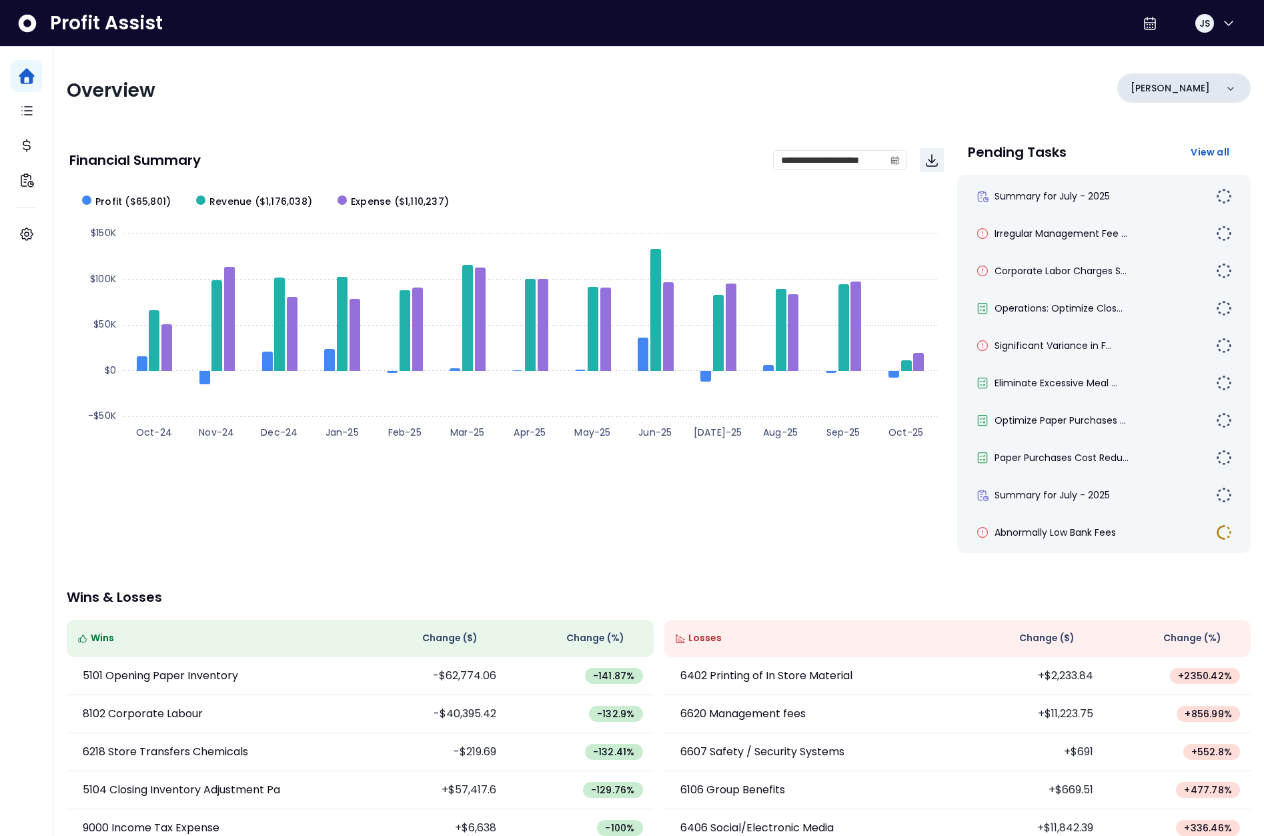
click at [1190, 85] on div "[PERSON_NAME]" at bounding box center [1183, 87] width 133 height 29
click at [1191, 92] on div "[PERSON_NAME]" at bounding box center [1183, 87] width 133 height 29
click at [1182, 94] on div "[PERSON_NAME]" at bounding box center [1183, 87] width 133 height 29
click at [1166, 203] on p "College" at bounding box center [1153, 207] width 40 height 16
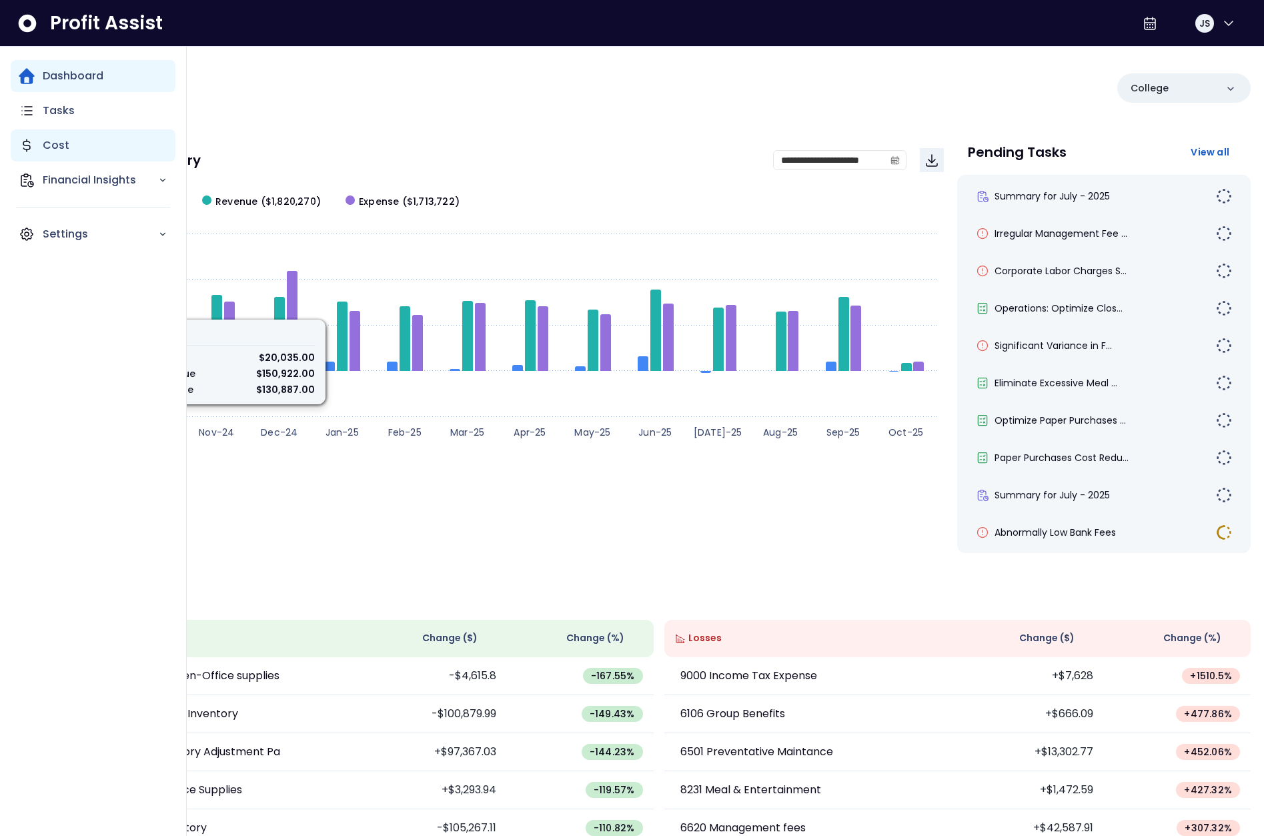
click at [33, 155] on div "Cost" at bounding box center [93, 145] width 165 height 32
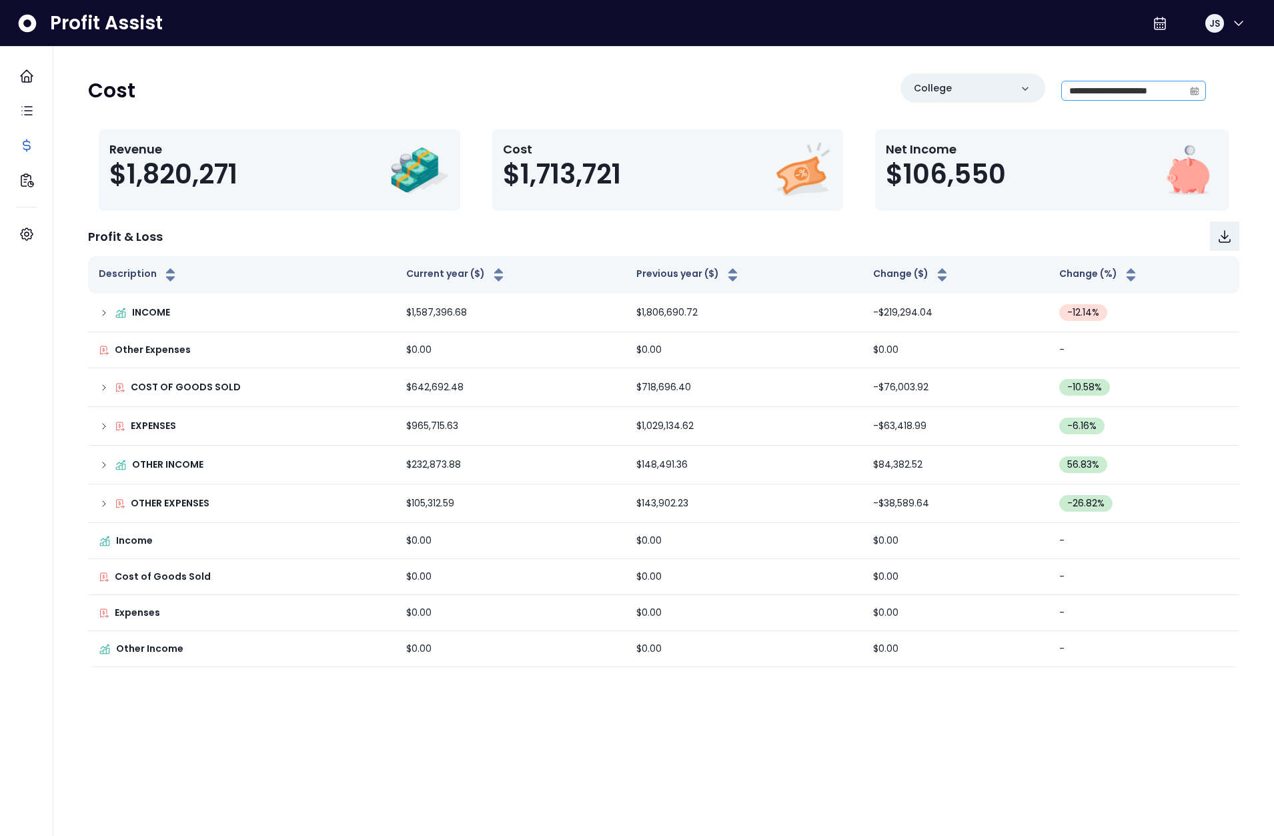
click at [1185, 83] on span at bounding box center [1194, 90] width 21 height 19
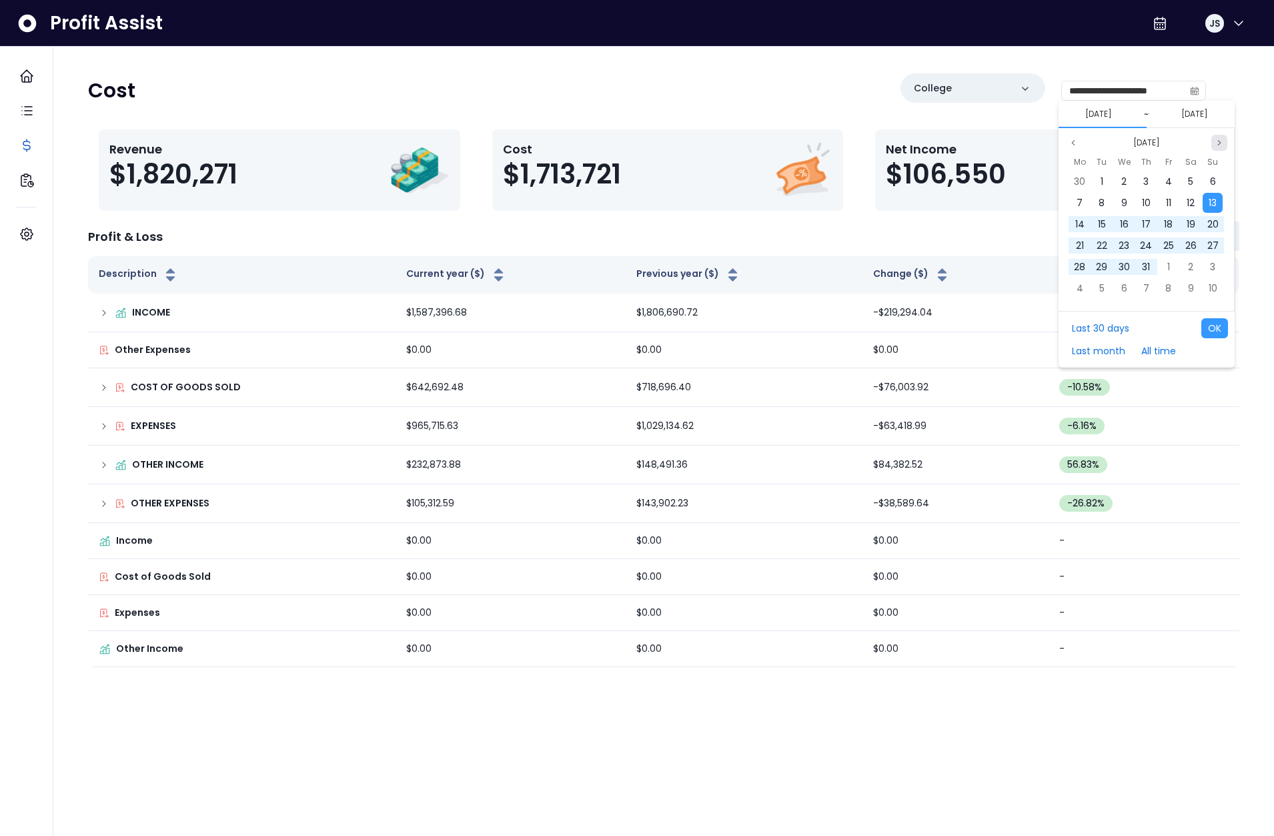
click at [1220, 145] on icon "page next" at bounding box center [1219, 143] width 8 height 8
click at [1220, 146] on icon "page next" at bounding box center [1219, 143] width 8 height 8
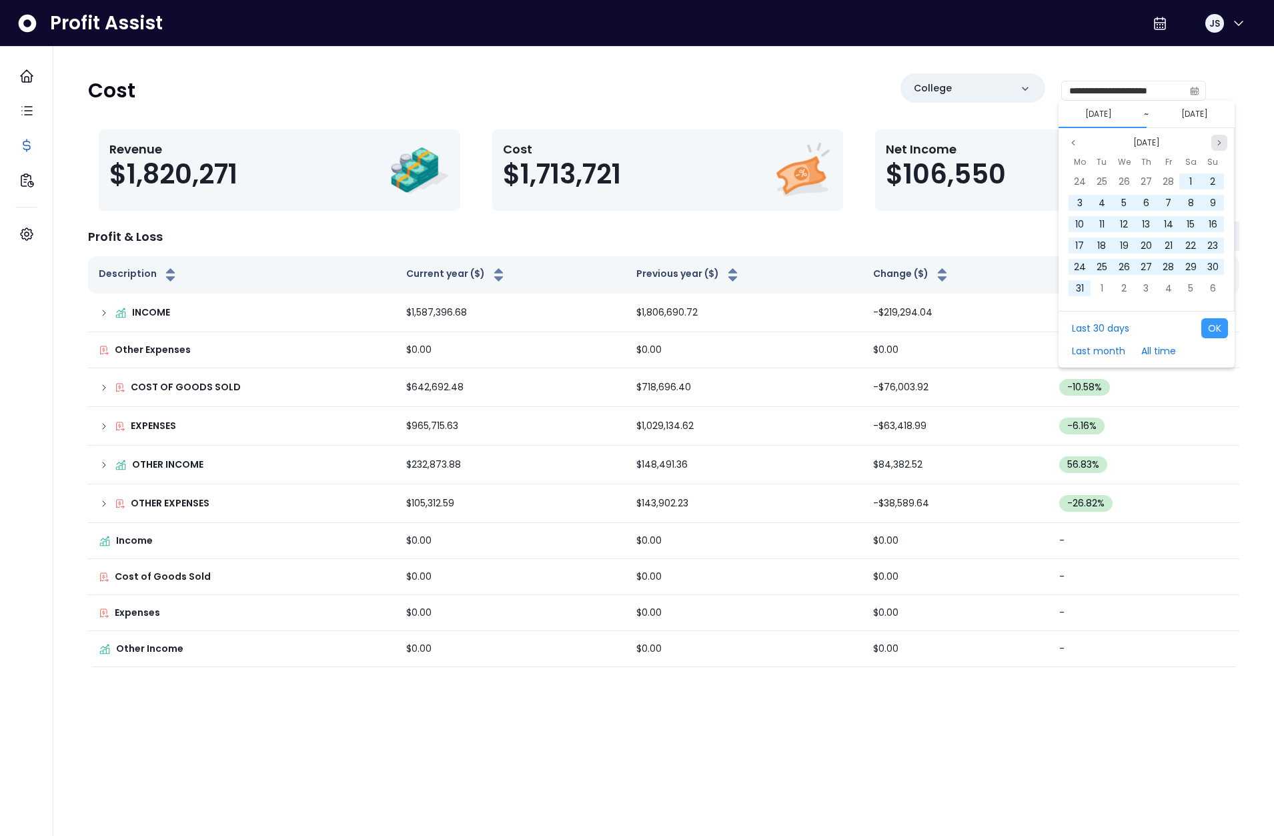
click at [1220, 146] on icon "page next" at bounding box center [1219, 143] width 8 height 8
click at [1106, 179] on div "1" at bounding box center [1102, 181] width 20 height 20
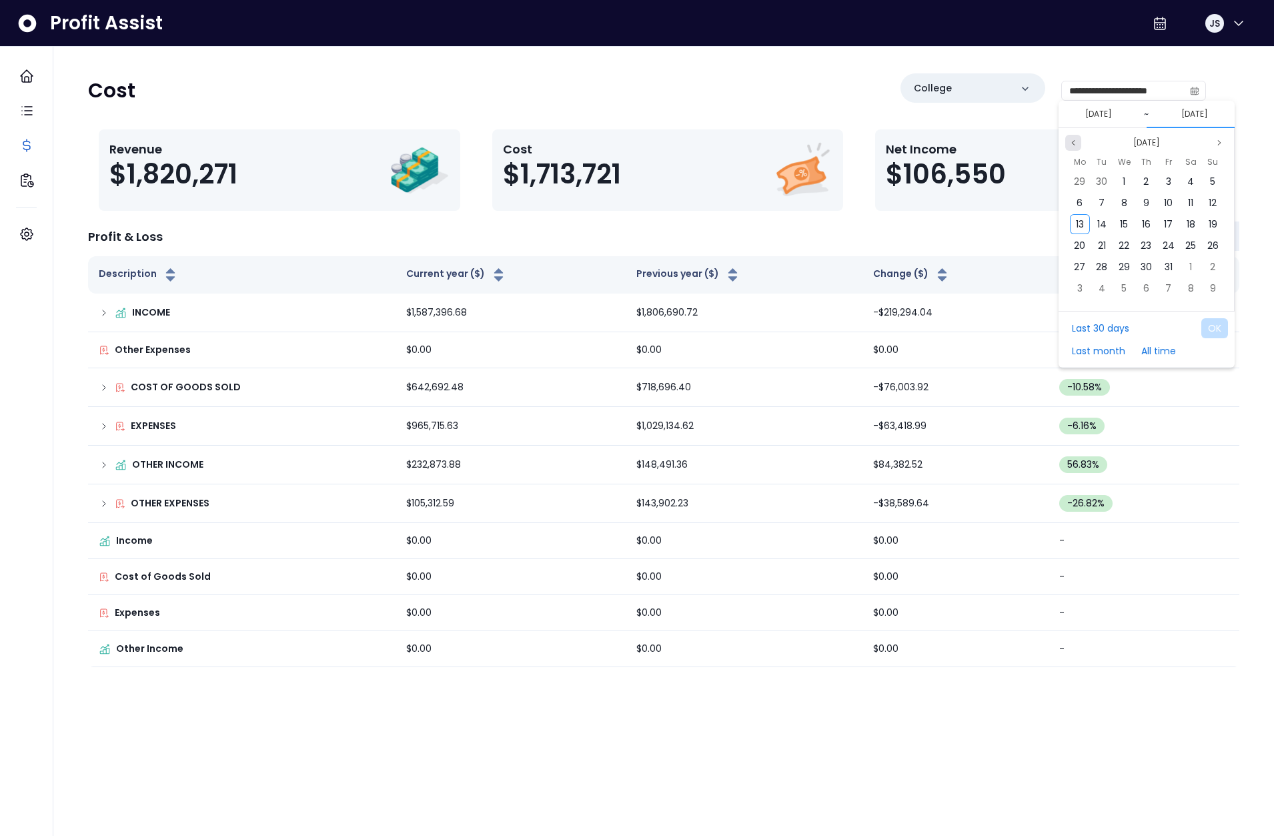
click at [1076, 141] on icon "page previous" at bounding box center [1073, 143] width 8 height 8
drag, startPoint x: 1151, startPoint y: 267, endPoint x: 1185, endPoint y: 284, distance: 37.9
click at [1151, 267] on div "31" at bounding box center [1146, 267] width 20 height 20
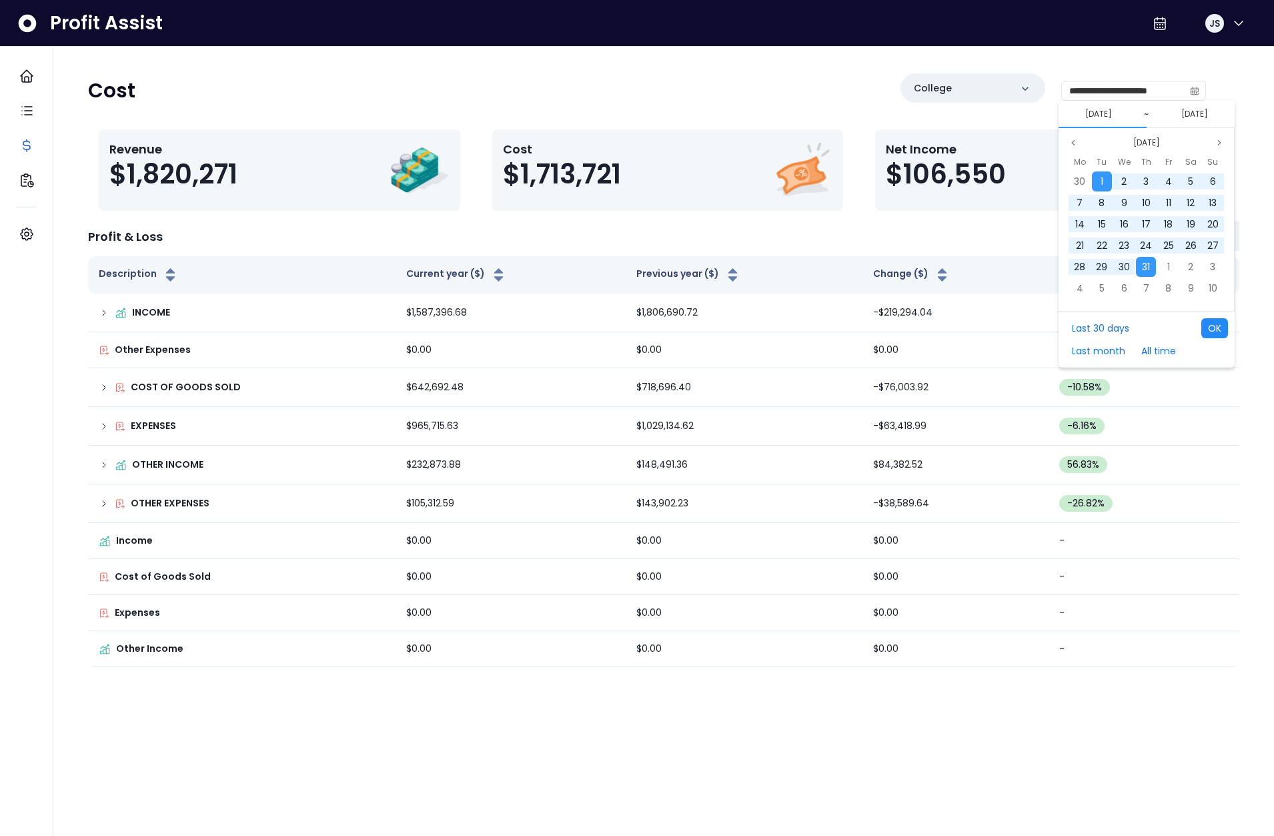
click at [1222, 321] on button "OK" at bounding box center [1214, 328] width 27 height 20
type input "**********"
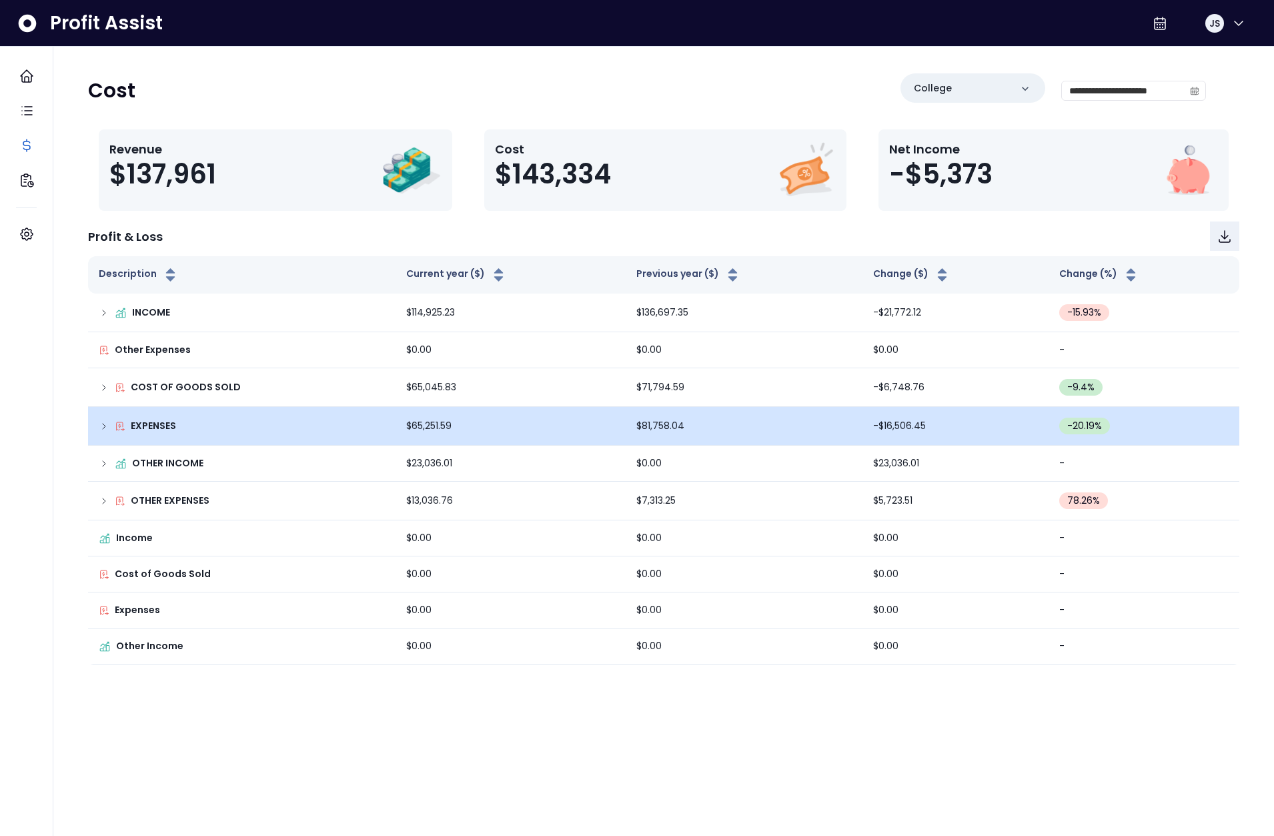
click at [97, 423] on td "EXPENSES" at bounding box center [241, 426] width 307 height 39
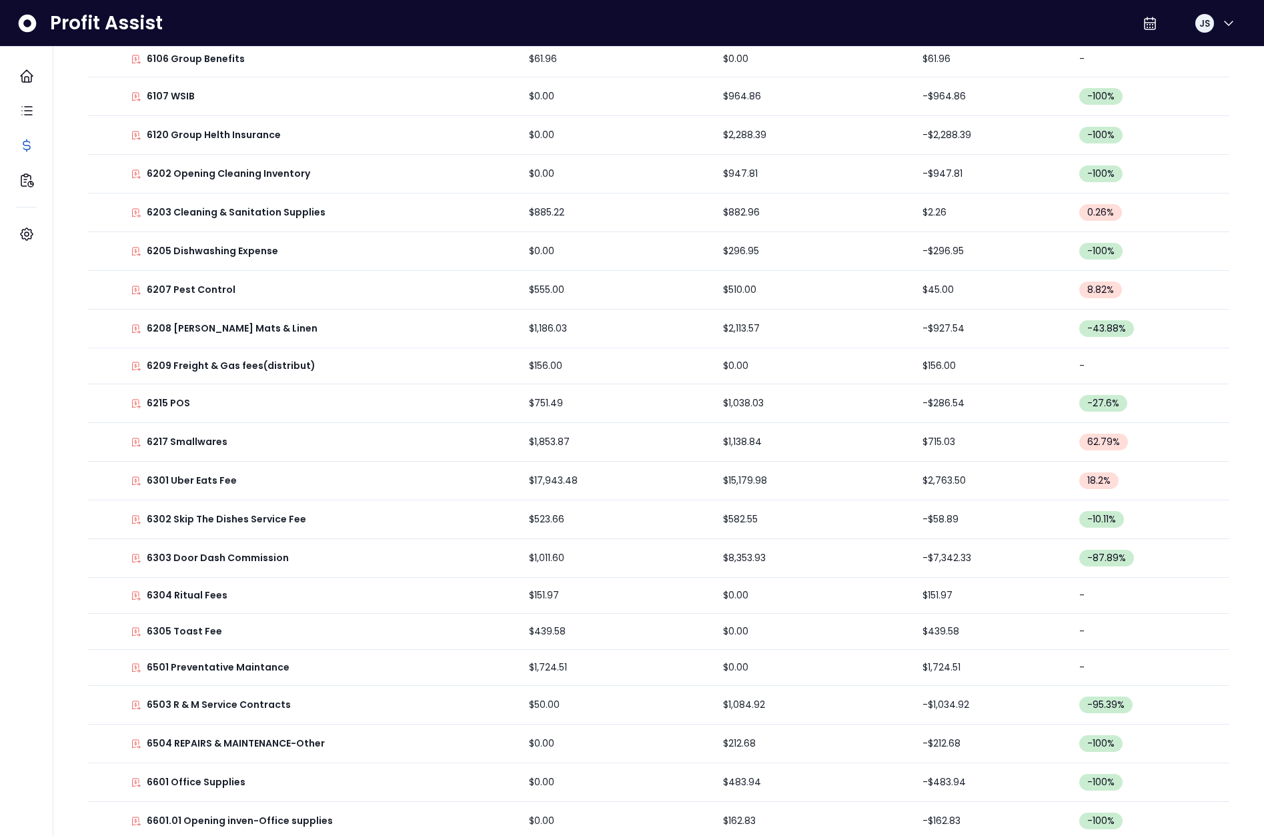
scroll to position [1177, 0]
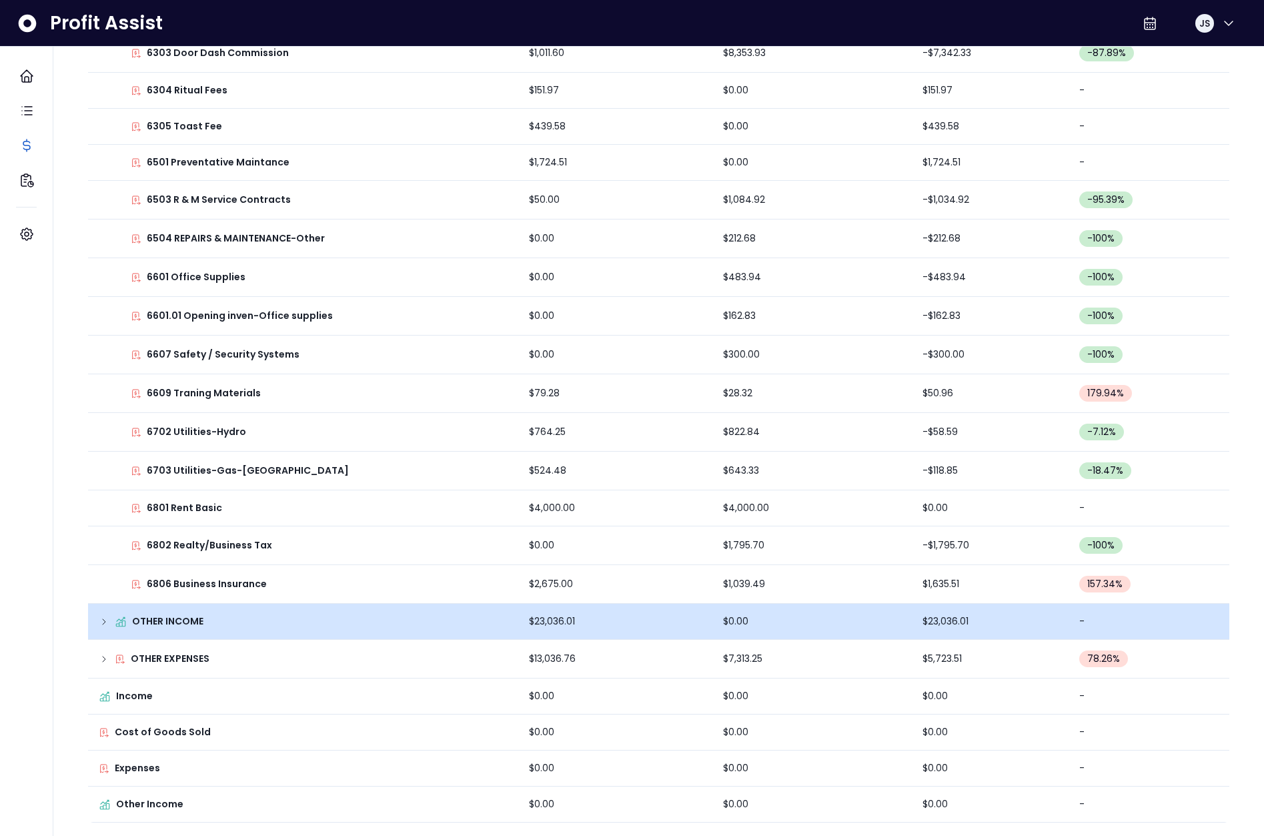
click at [97, 634] on td "OTHER INCOME" at bounding box center [303, 622] width 430 height 36
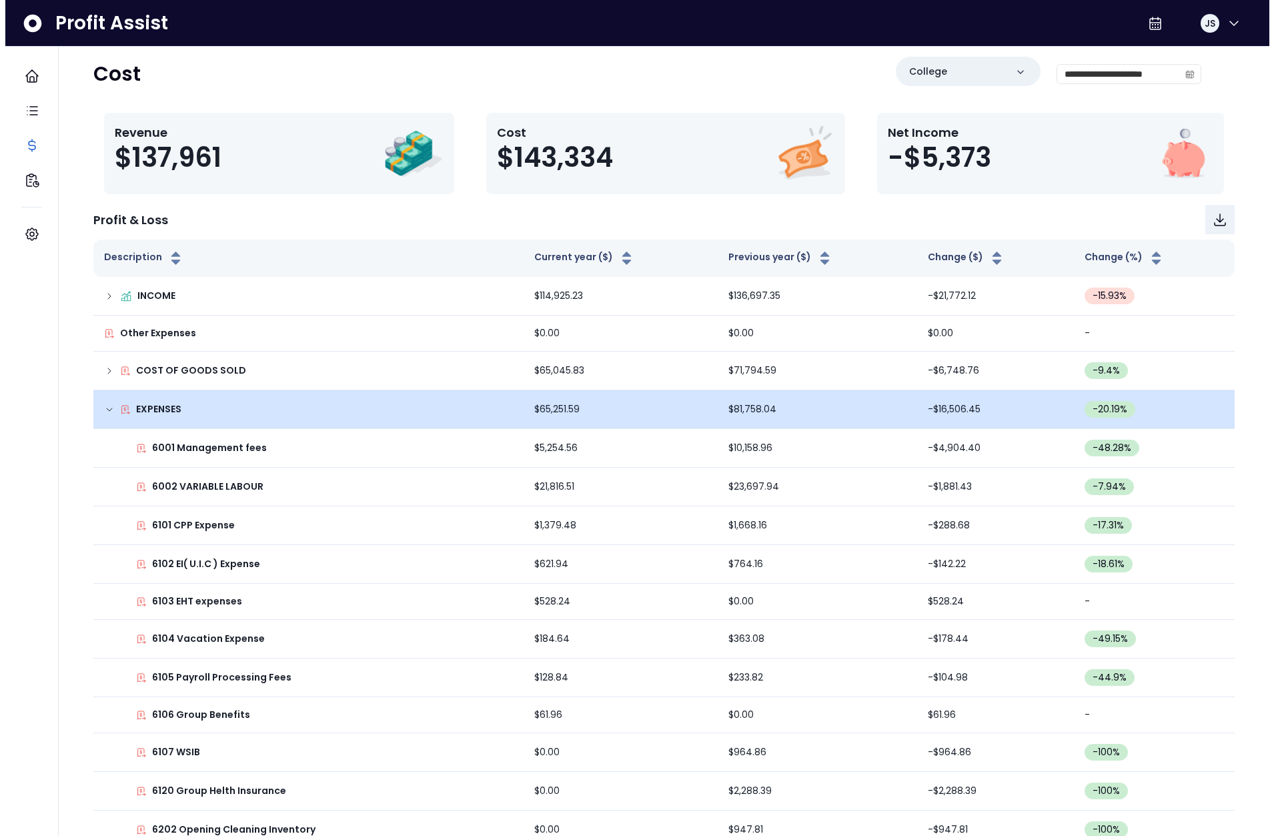
scroll to position [0, 0]
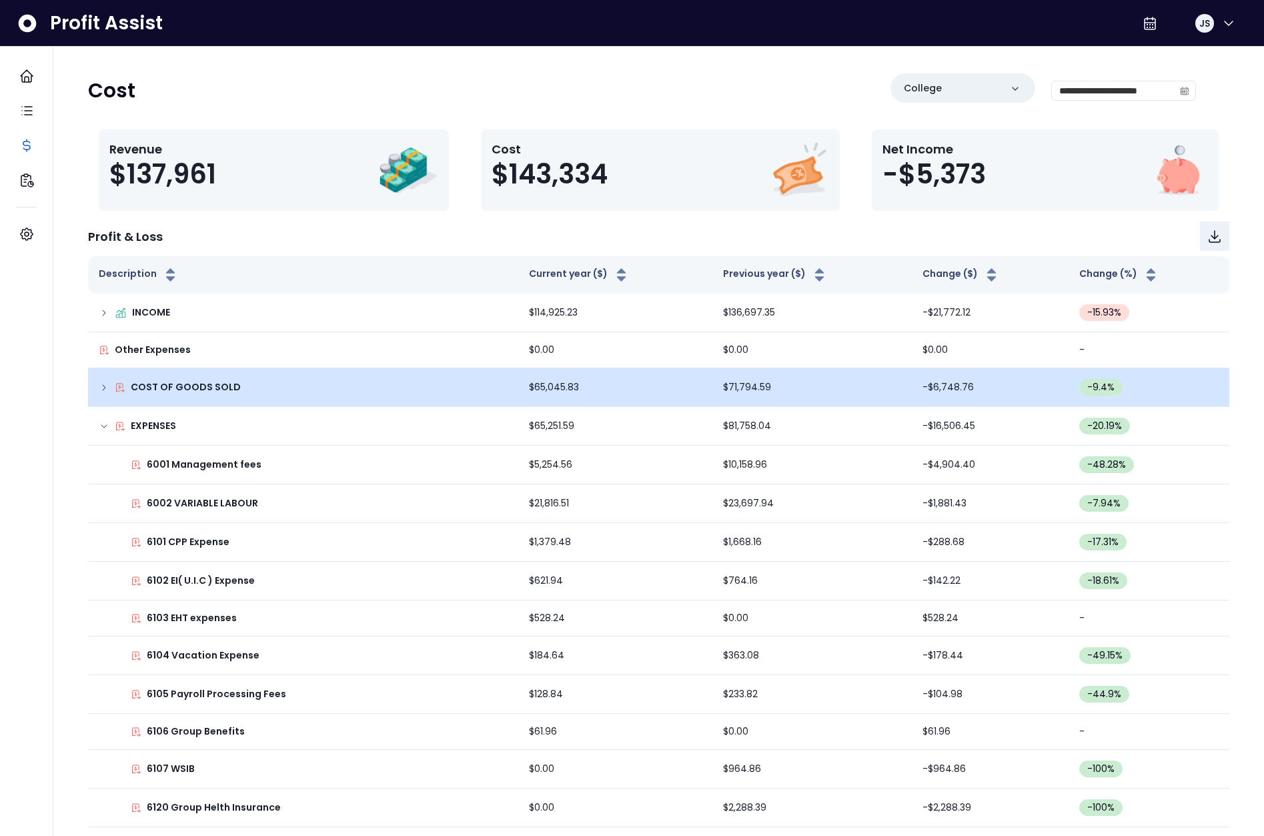
click at [107, 385] on icon at bounding box center [104, 387] width 11 height 11
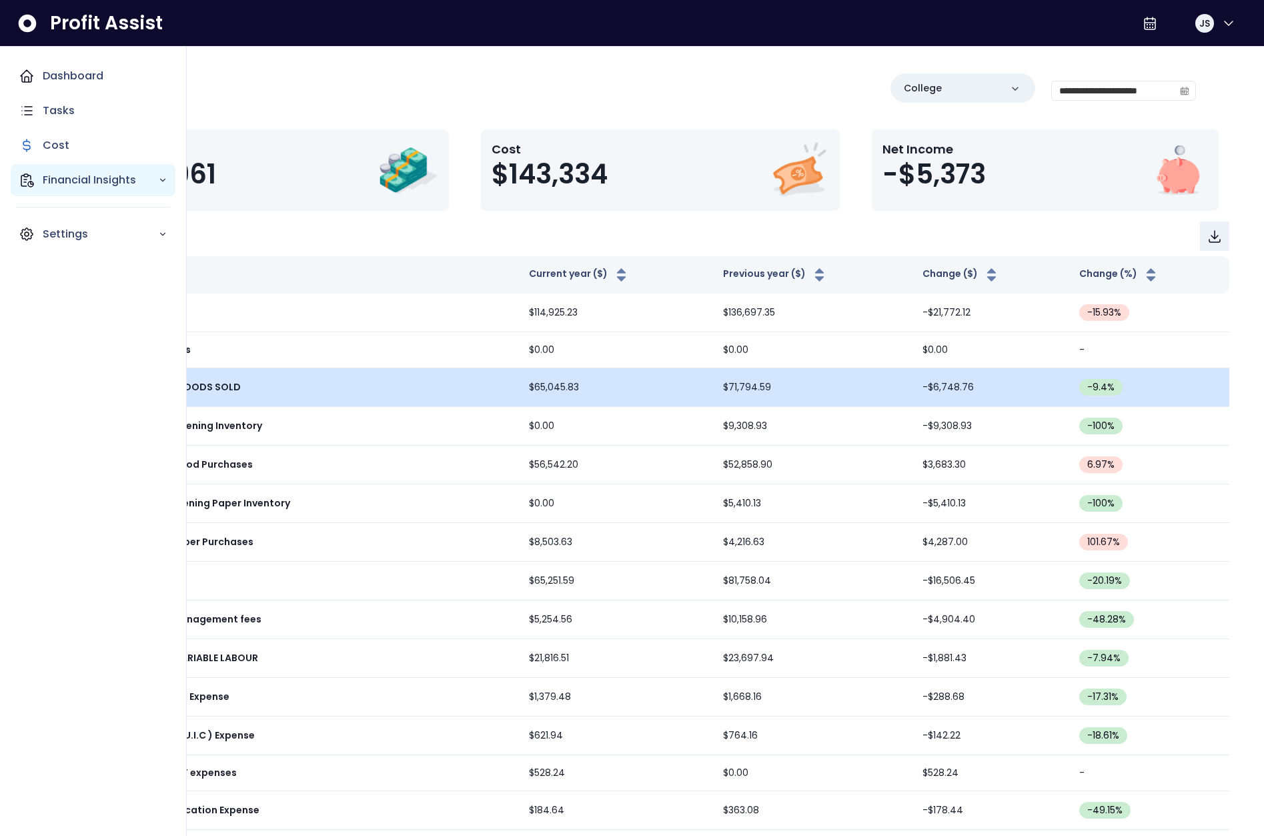
click at [32, 170] on div "Financial Insights" at bounding box center [93, 180] width 165 height 32
click at [97, 277] on div "Comparison Overtime" at bounding box center [109, 257] width 133 height 48
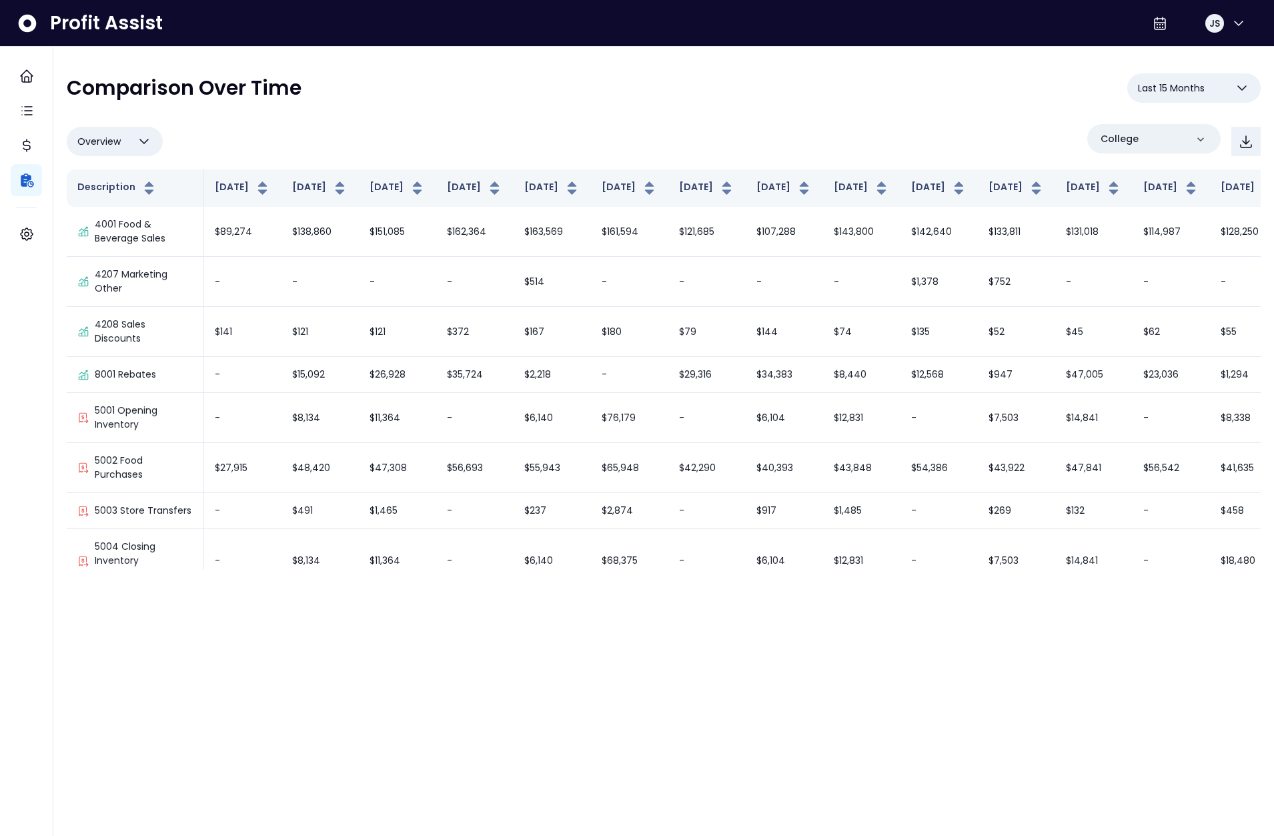
click at [832, 147] on div "Overview Overview % of cost % of sales % of budget ******** College" at bounding box center [664, 141] width 1194 height 35
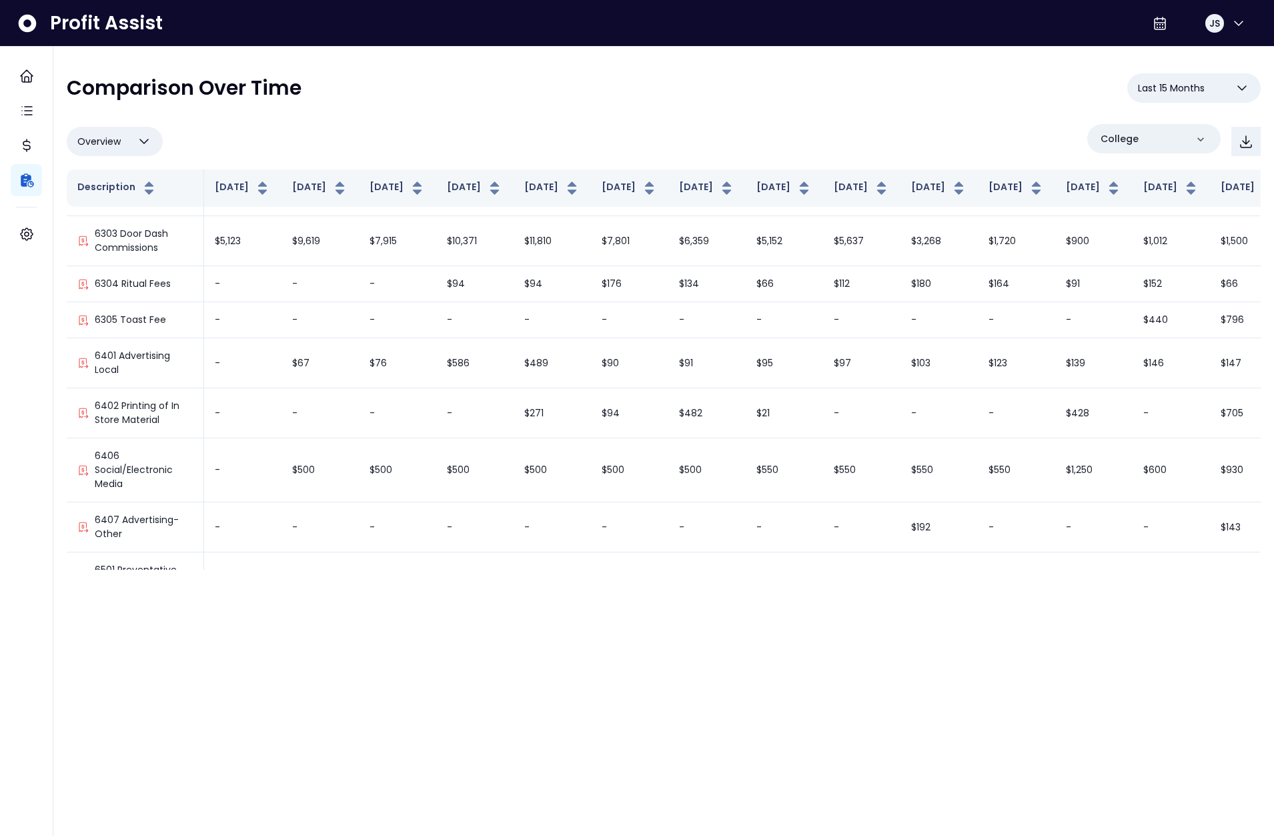
click at [112, 144] on span "Overview" at bounding box center [98, 141] width 43 height 16
click at [119, 227] on li "% of sales" at bounding box center [115, 236] width 96 height 31
type input "*********"
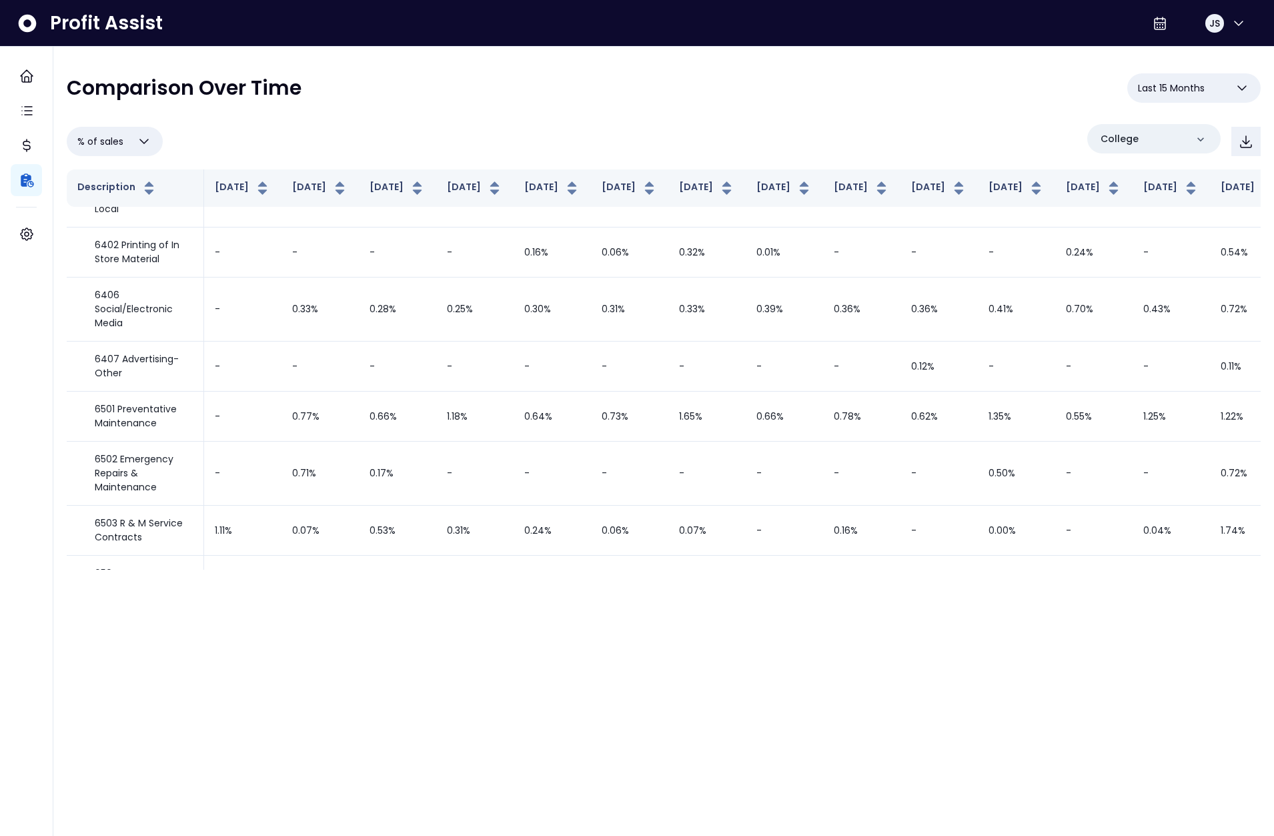
scroll to position [95, 0]
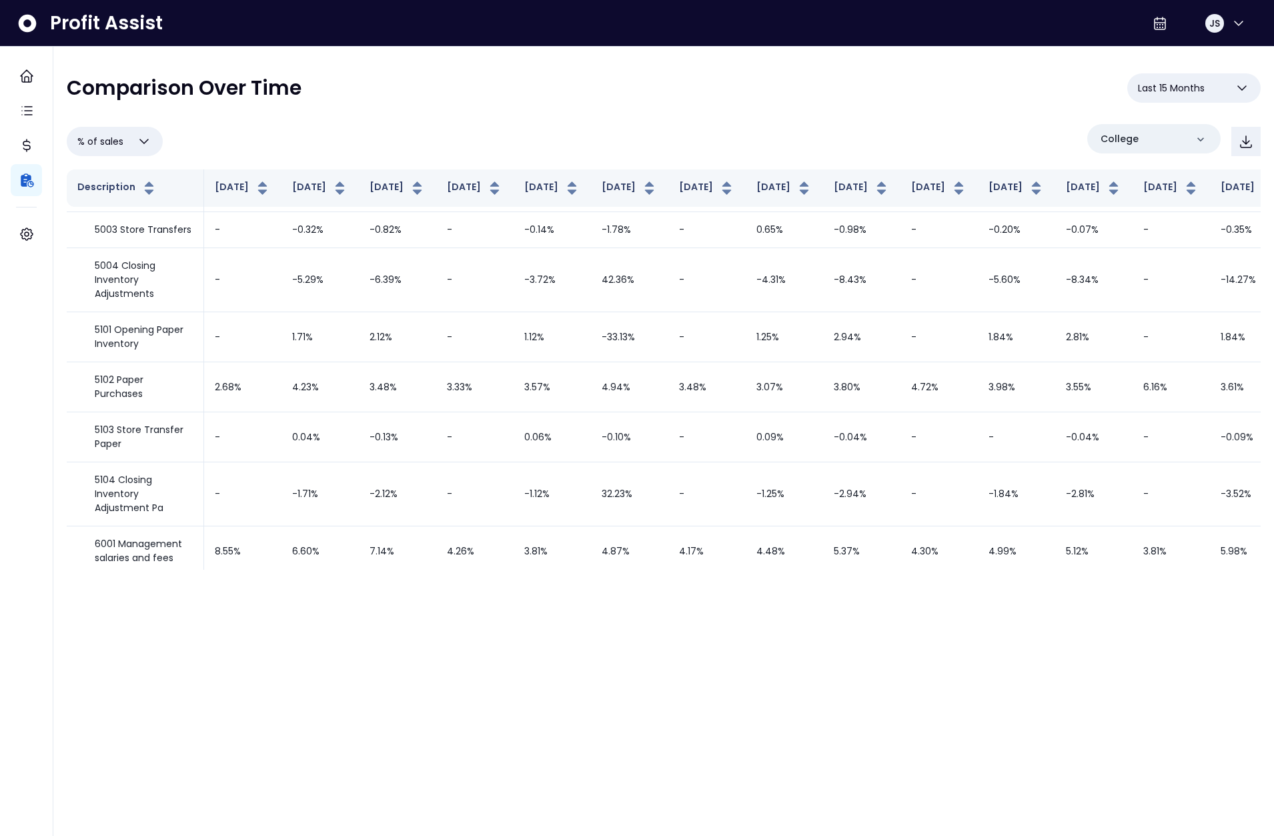
click at [111, 141] on span "% of sales" at bounding box center [100, 141] width 46 height 16
click at [117, 178] on li "Overview" at bounding box center [115, 174] width 96 height 31
type input "********"
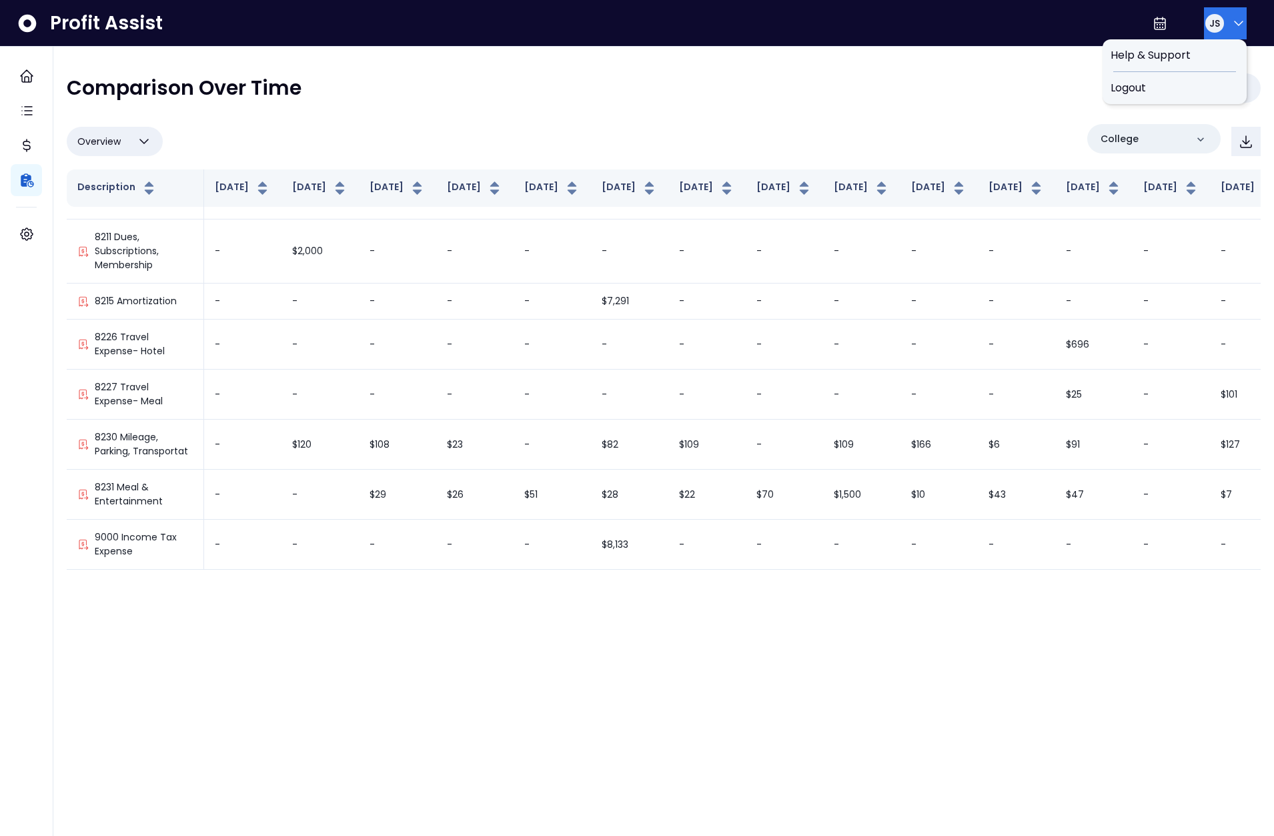
click at [1210, 28] on span "JS" at bounding box center [1214, 23] width 11 height 13
click at [1206, 91] on span "Logout" at bounding box center [1174, 88] width 128 height 16
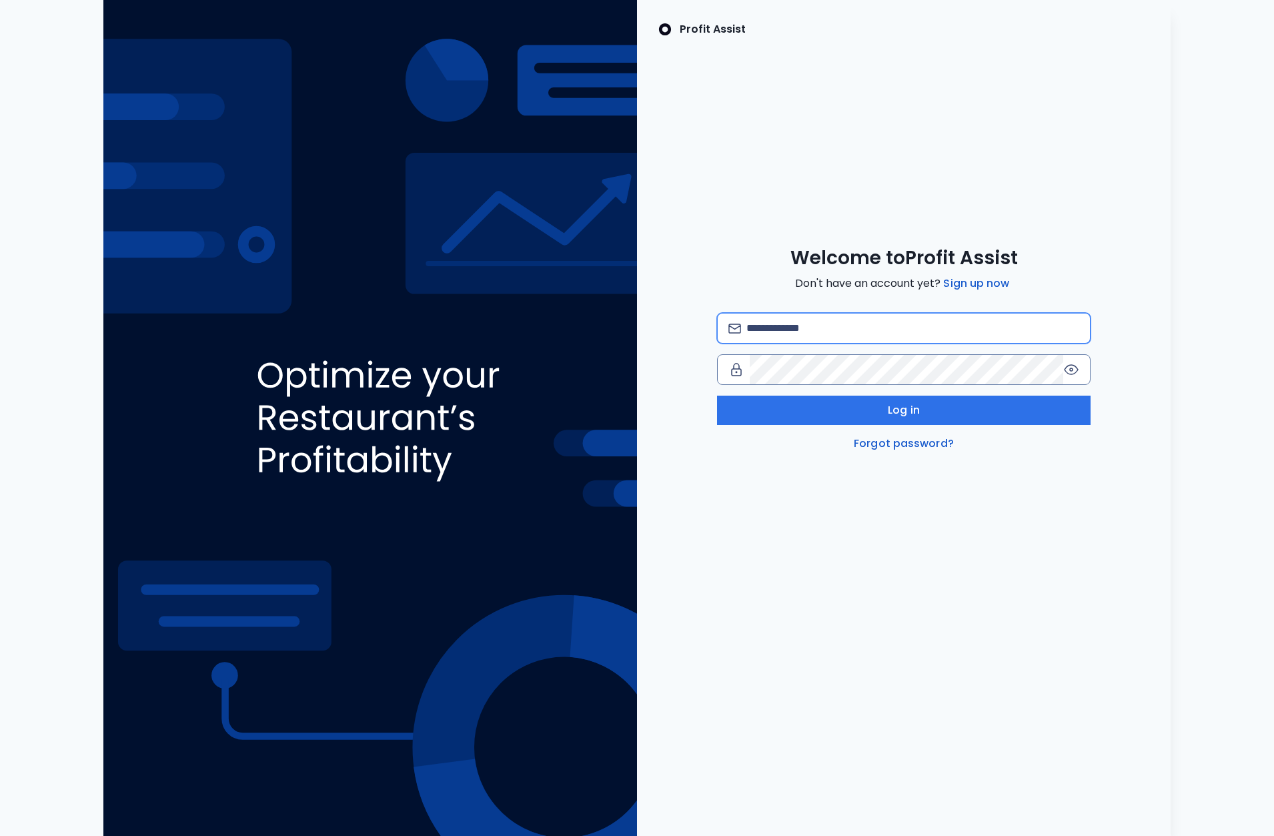
click at [871, 334] on input "email" at bounding box center [912, 327] width 333 height 29
type input "**********"
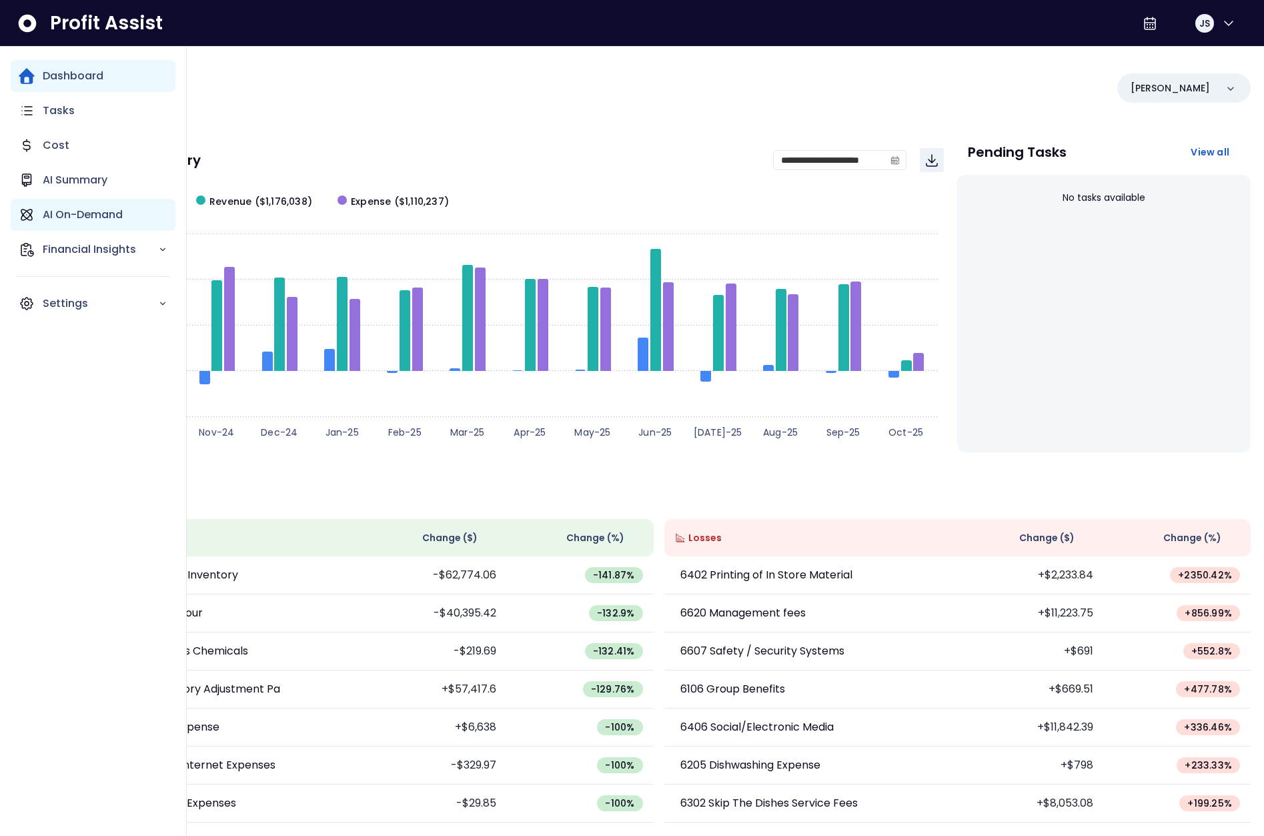
click at [44, 215] on p "AI On-Demand" at bounding box center [83, 215] width 80 height 16
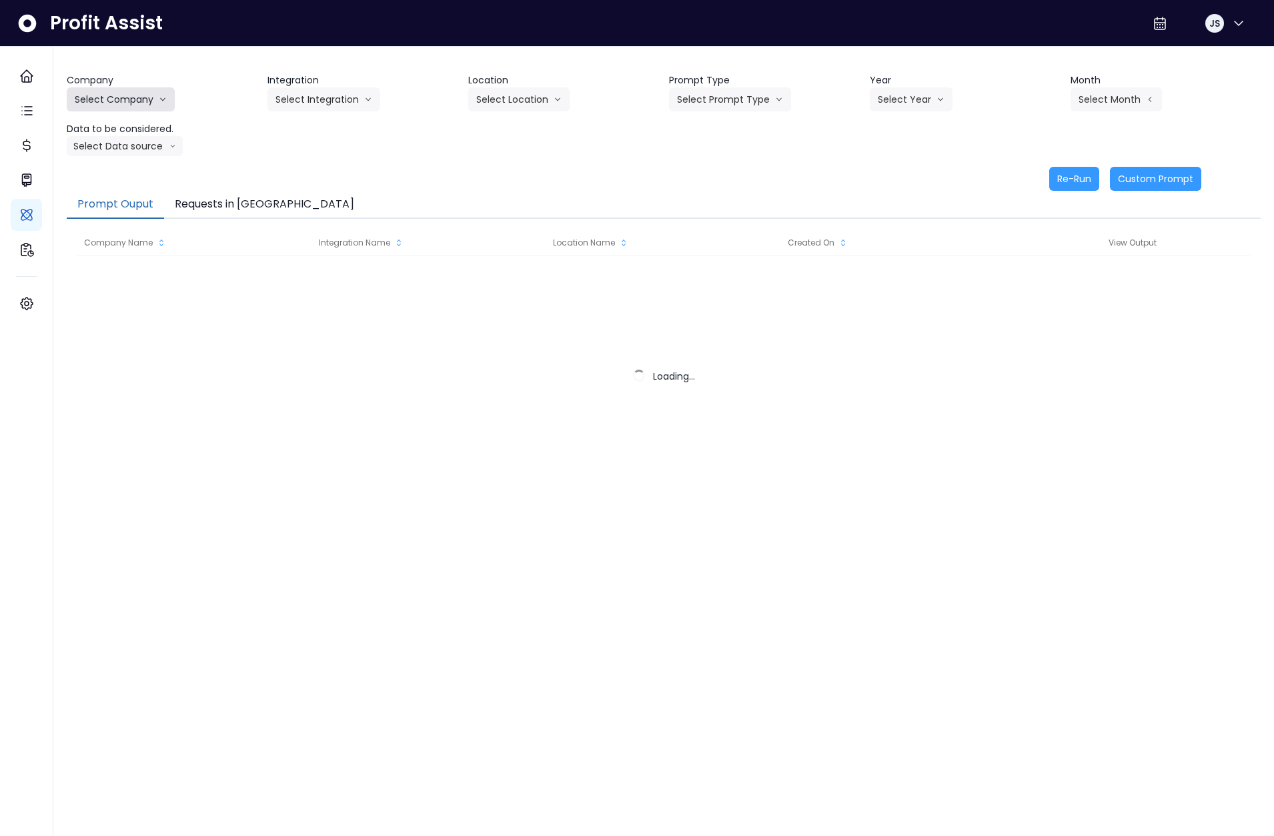
click at [153, 89] on button "Select Company" at bounding box center [121, 99] width 108 height 24
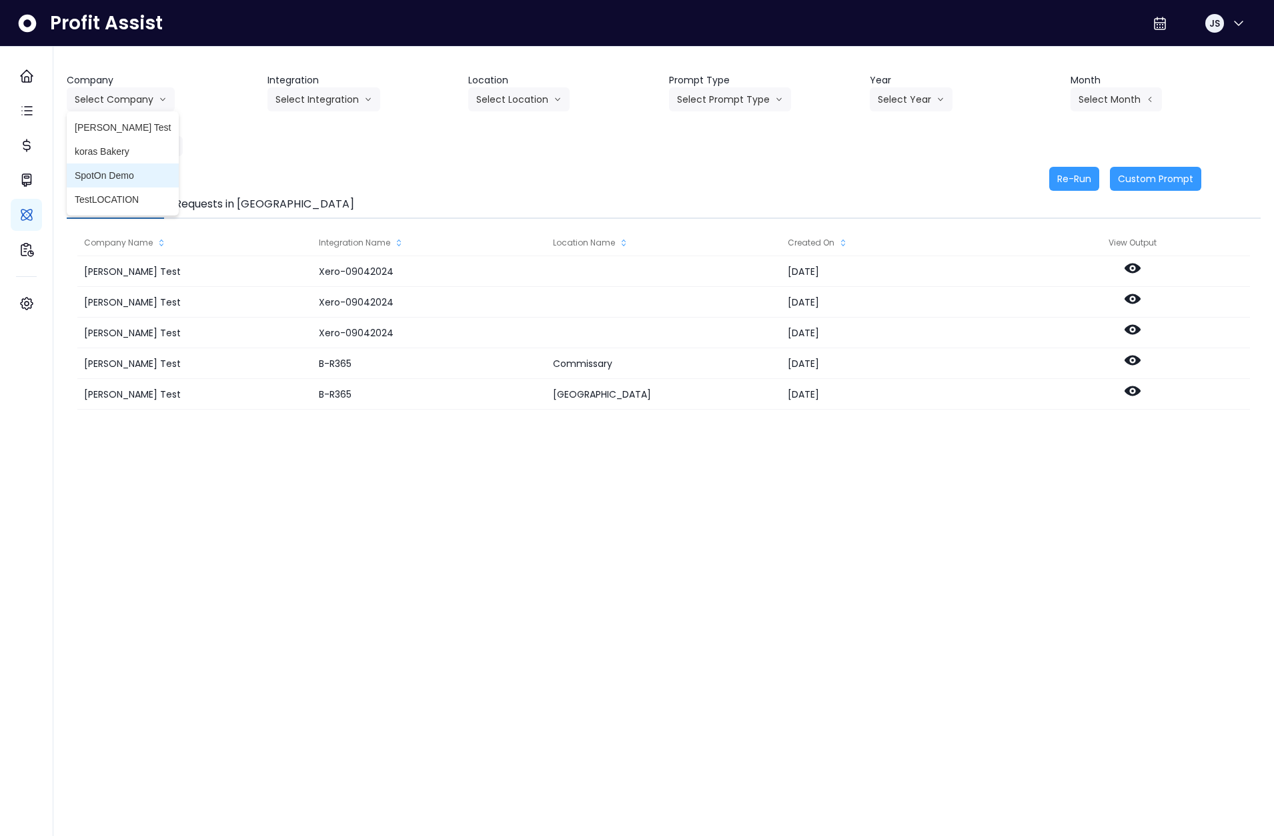
click at [111, 175] on span "SpotOn Demo" at bounding box center [123, 175] width 96 height 13
click at [305, 97] on button "Select Integration" at bounding box center [323, 99] width 113 height 24
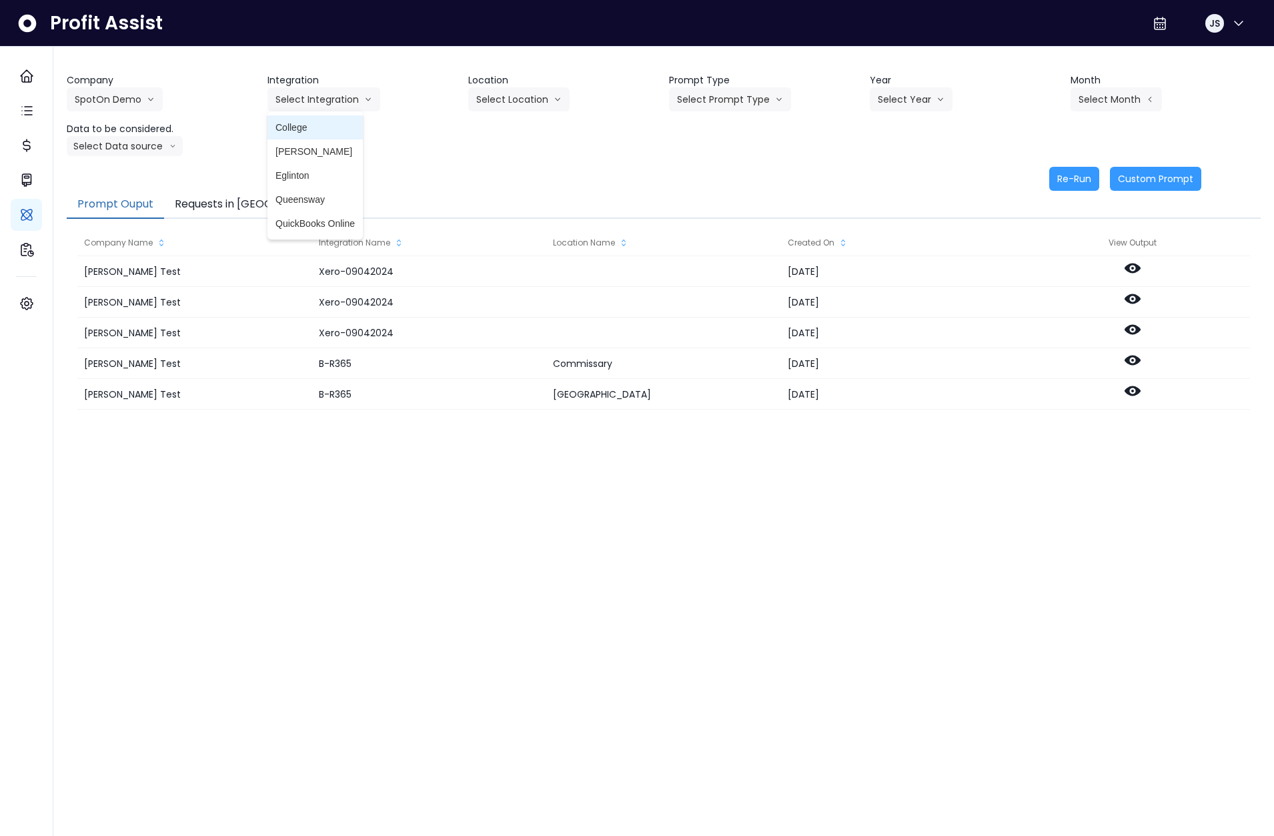
click at [297, 130] on span "College" at bounding box center [314, 127] width 79 height 13
click at [494, 99] on button "Select Location" at bounding box center [518, 99] width 101 height 24
click at [516, 135] on li "All Locations" at bounding box center [502, 127] width 69 height 24
click at [798, 101] on div "Prompt Type Select Prompt Type Monthly Summary Error Task Weekly Summary Weekly…" at bounding box center [764, 92] width 190 height 38
click at [746, 99] on button "Select Prompt Type" at bounding box center [730, 99] width 122 height 24
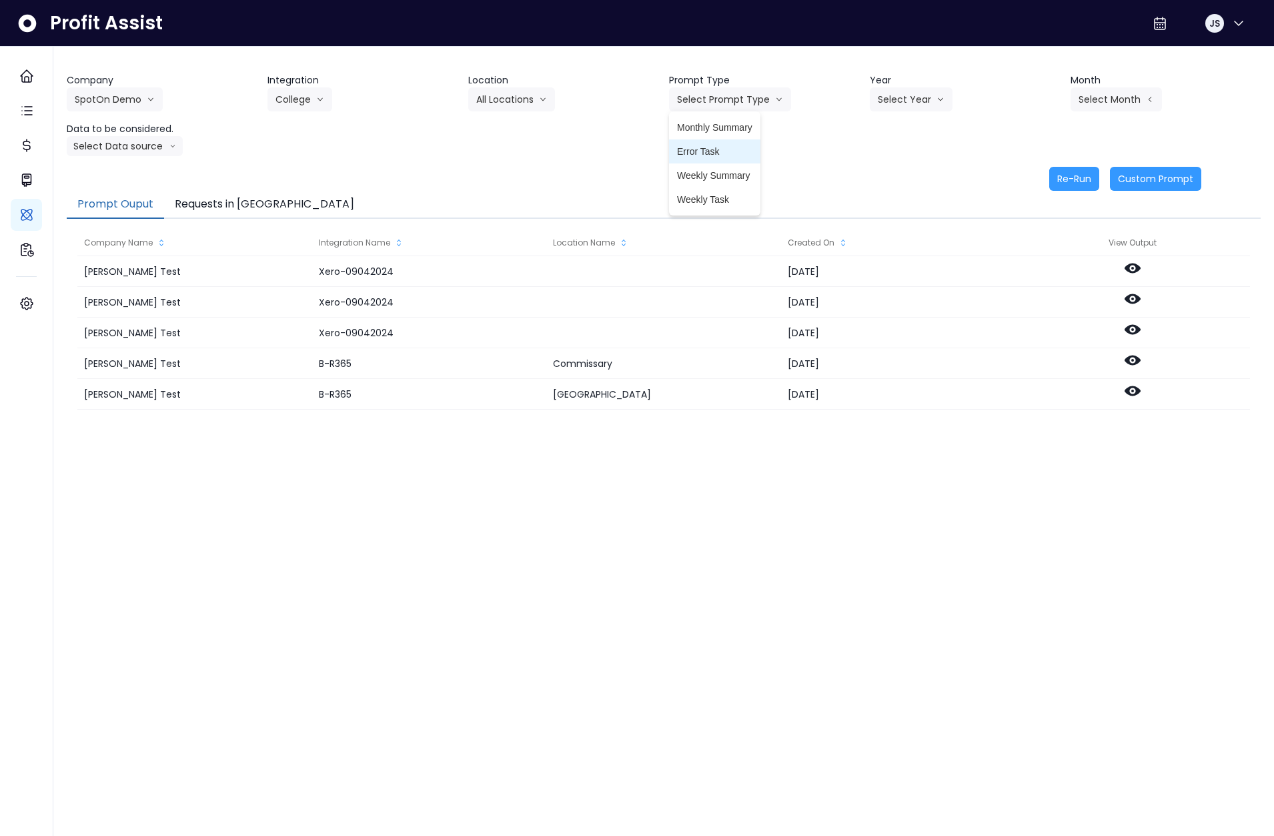
click at [722, 156] on span "Error Task" at bounding box center [714, 151] width 75 height 13
click at [923, 95] on button "Select Year" at bounding box center [911, 99] width 83 height 24
drag, startPoint x: 891, startPoint y: 177, endPoint x: 932, endPoint y: 165, distance: 43.1
click at [891, 177] on span "2025" at bounding box center [888, 175] width 21 height 13
click at [1090, 103] on button "Select Month" at bounding box center [1115, 99] width 91 height 24
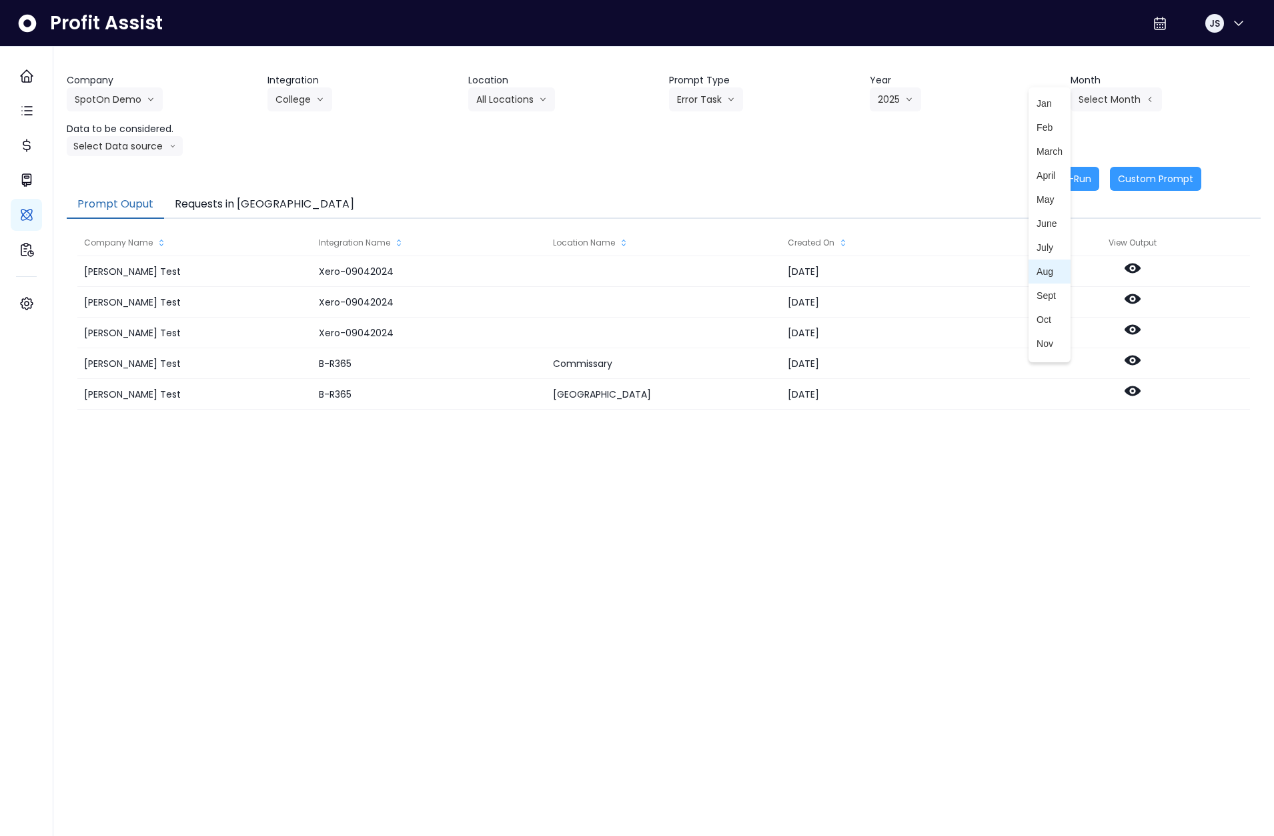
click at [1036, 277] on span "Aug" at bounding box center [1049, 271] width 26 height 13
click at [149, 143] on button "Select Data source" at bounding box center [125, 146] width 116 height 20
click at [145, 173] on span "Comparison overtime" at bounding box center [119, 171] width 89 height 13
click at [1068, 179] on button "Re-Run" at bounding box center [1074, 179] width 50 height 24
click at [267, 100] on button "College" at bounding box center [299, 99] width 65 height 24
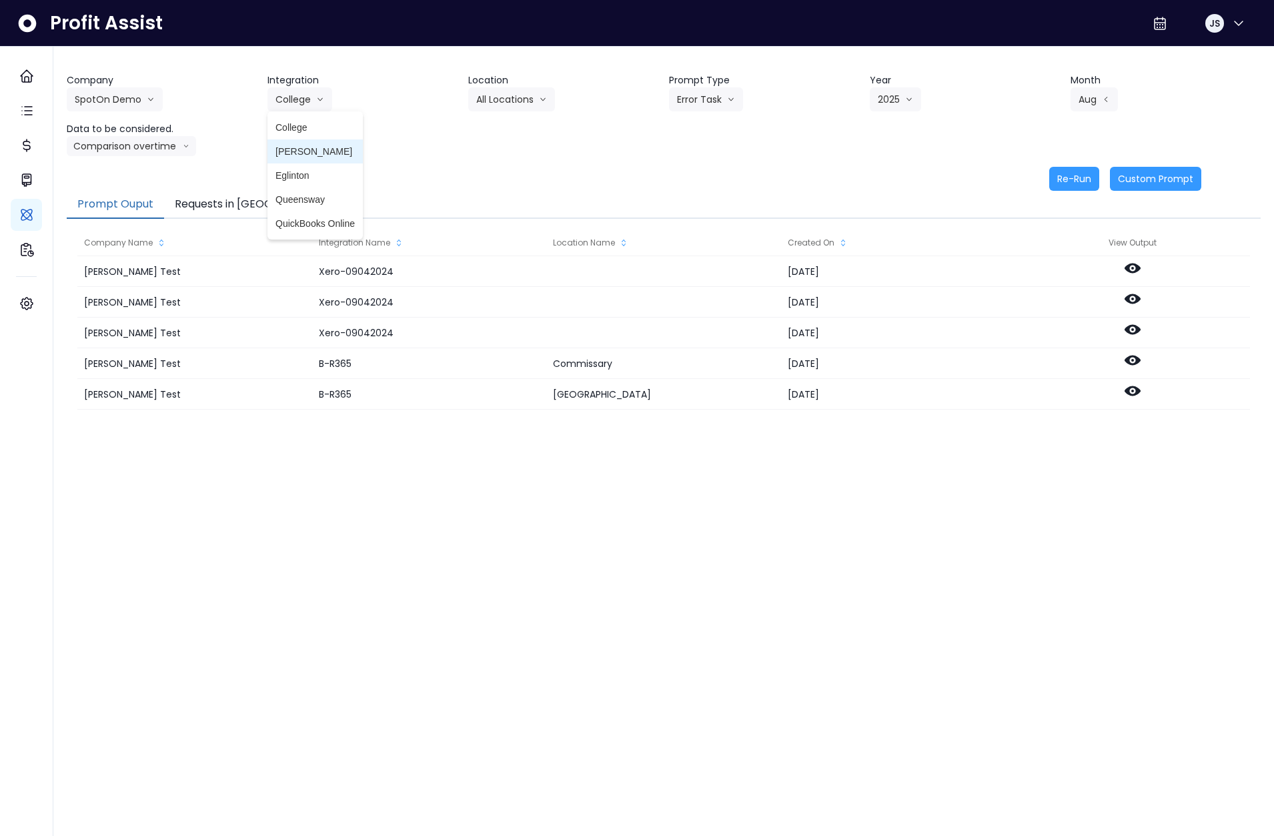
click at [306, 151] on span "[PERSON_NAME]" at bounding box center [314, 151] width 79 height 13
click at [526, 97] on button "Select Location" at bounding box center [518, 99] width 101 height 24
drag, startPoint x: 524, startPoint y: 130, endPoint x: 548, endPoint y: 131, distance: 23.4
click at [524, 130] on span "All Locations" at bounding box center [502, 127] width 53 height 13
click at [716, 99] on button "Select Prompt Type" at bounding box center [730, 99] width 122 height 24
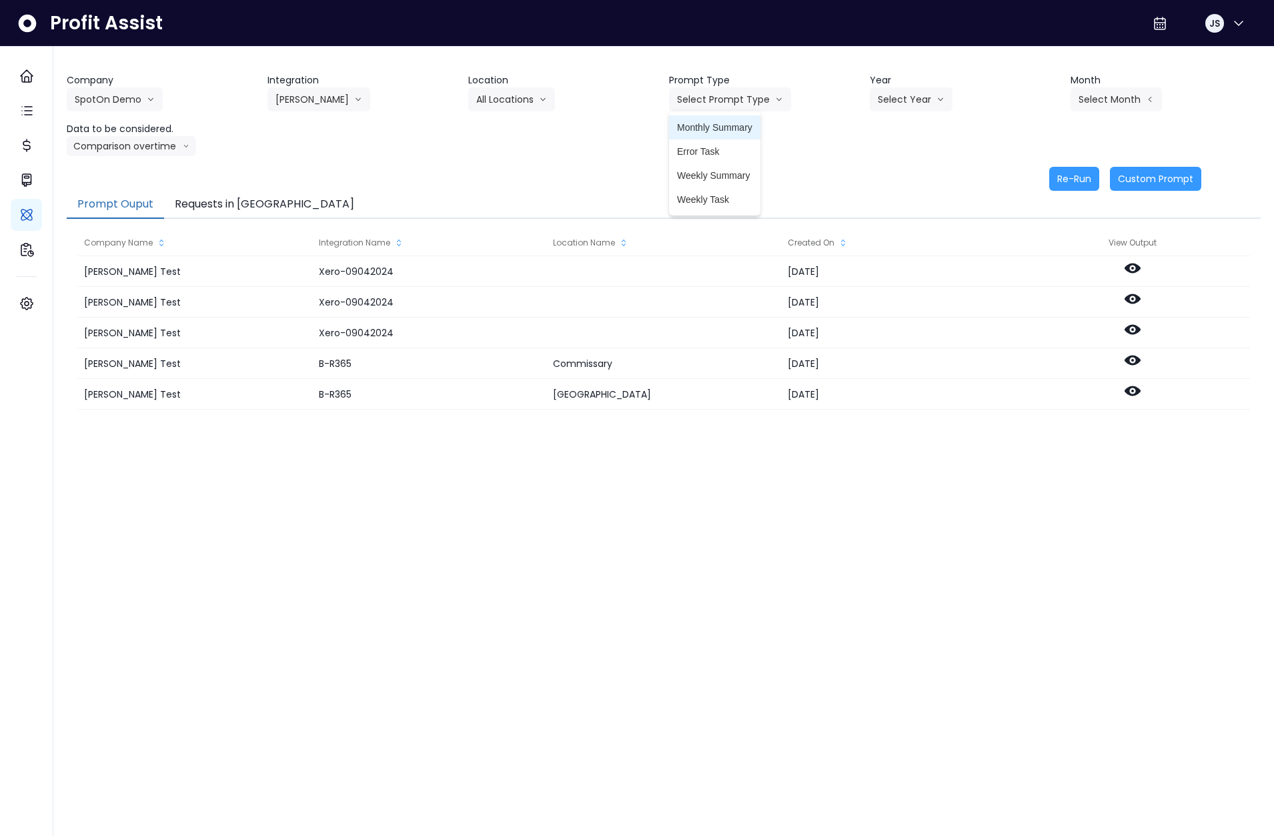
click at [726, 133] on span "Monthly Summary" at bounding box center [714, 127] width 75 height 13
click at [907, 96] on button "Select Year" at bounding box center [911, 99] width 83 height 24
click at [898, 177] on span "2025" at bounding box center [888, 175] width 21 height 13
click at [1106, 101] on button "Select Month" at bounding box center [1115, 99] width 91 height 24
click at [1042, 277] on span "Aug" at bounding box center [1049, 271] width 26 height 13
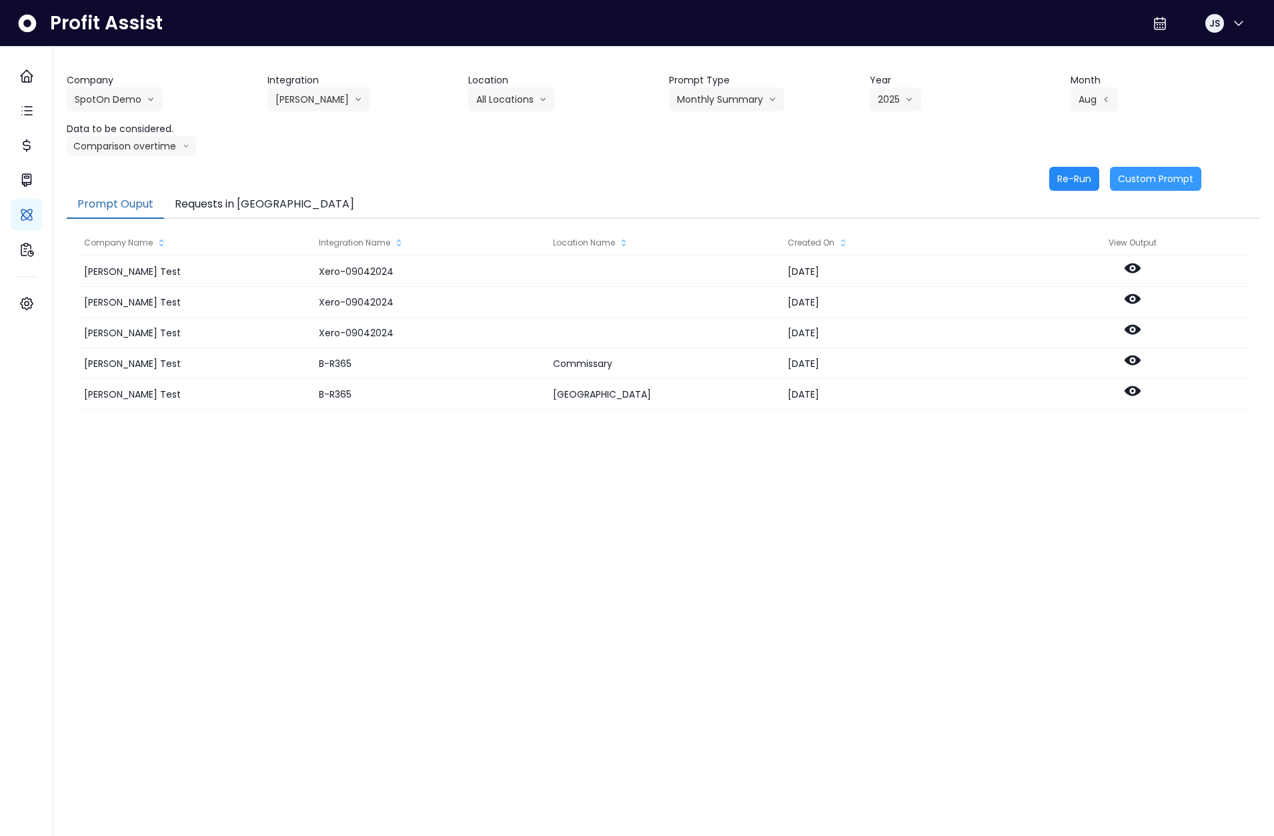
click at [1070, 180] on button "Re-Run" at bounding box center [1074, 179] width 50 height 24
click at [213, 203] on button "Requests in Queue" at bounding box center [264, 205] width 201 height 28
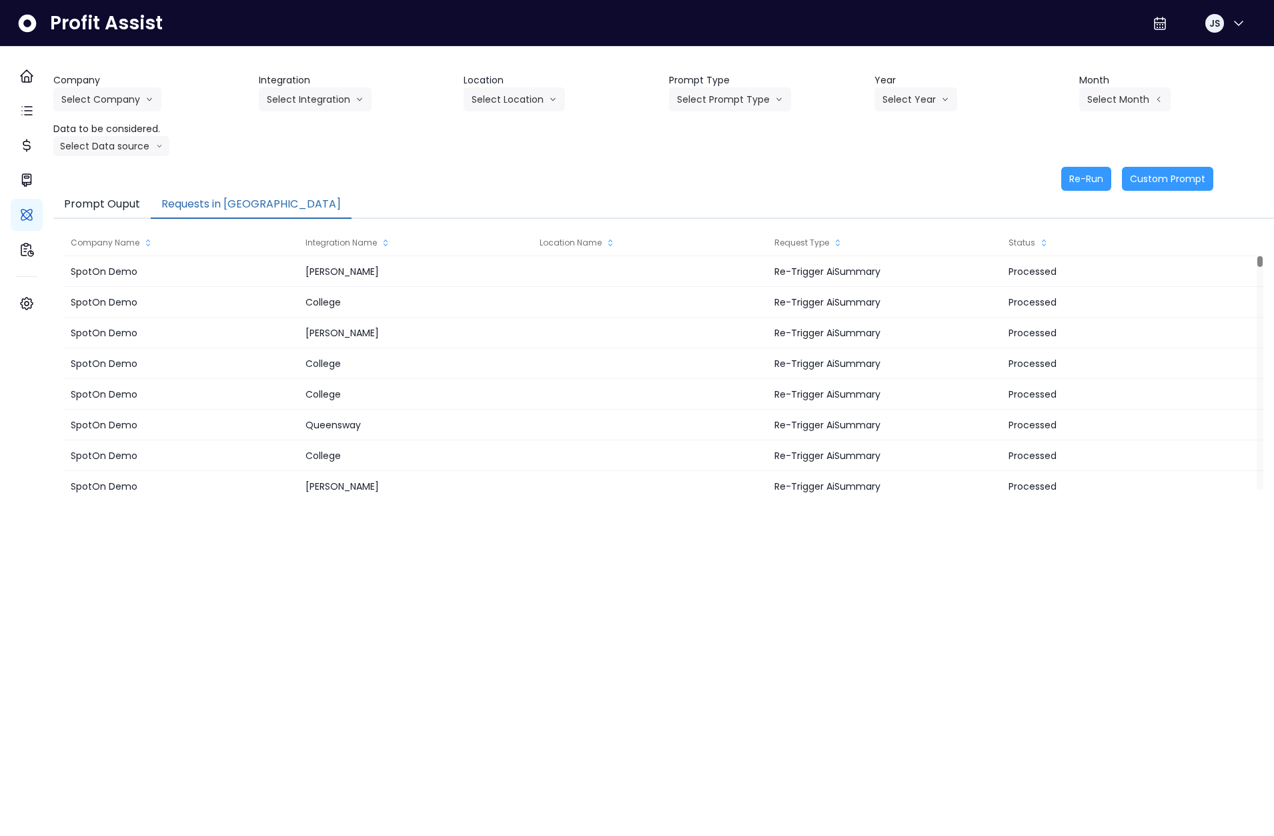
click at [231, 206] on button "Requests in [GEOGRAPHIC_DATA]" at bounding box center [251, 205] width 201 height 28
click at [1213, 29] on span "JS" at bounding box center [1214, 23] width 11 height 13
click at [1188, 77] on div "Logout" at bounding box center [1174, 88] width 144 height 32
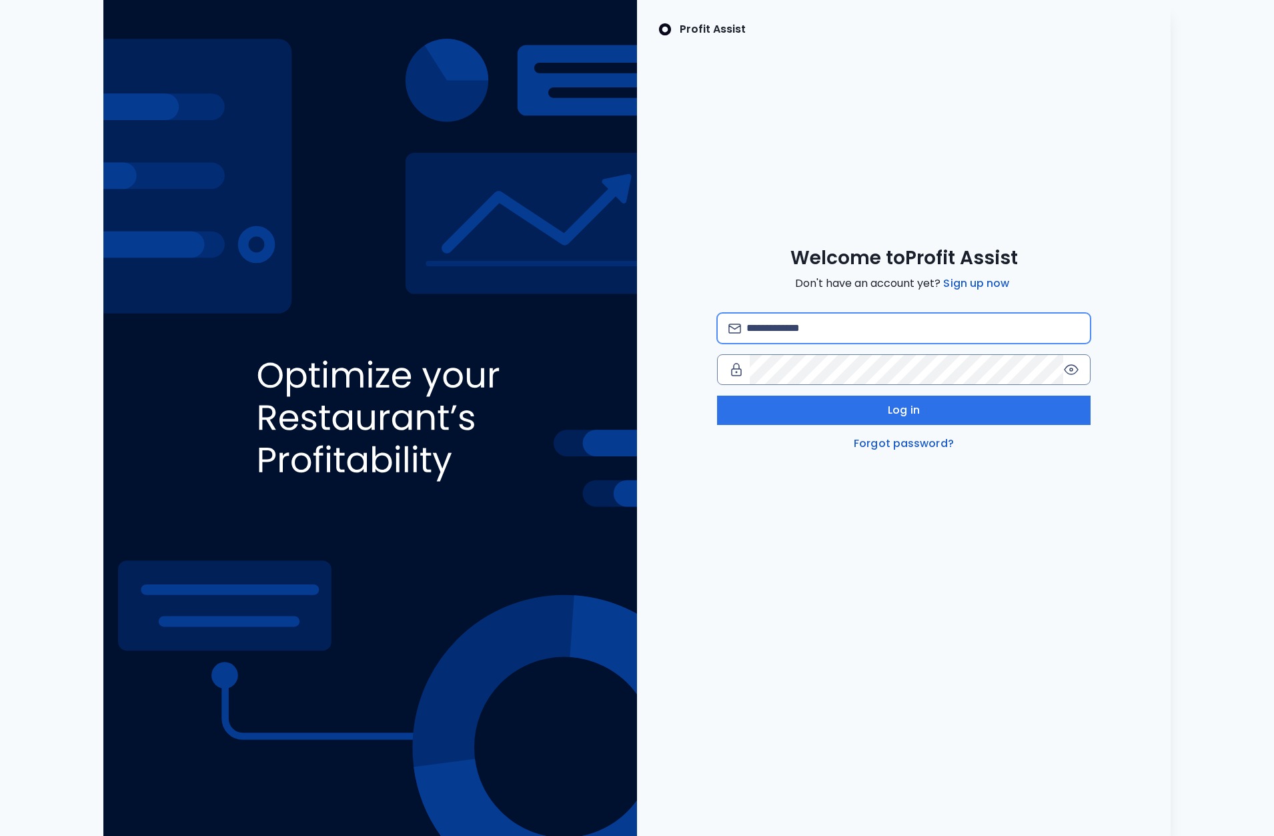
click at [831, 338] on input "email" at bounding box center [912, 327] width 333 height 29
type input "**********"
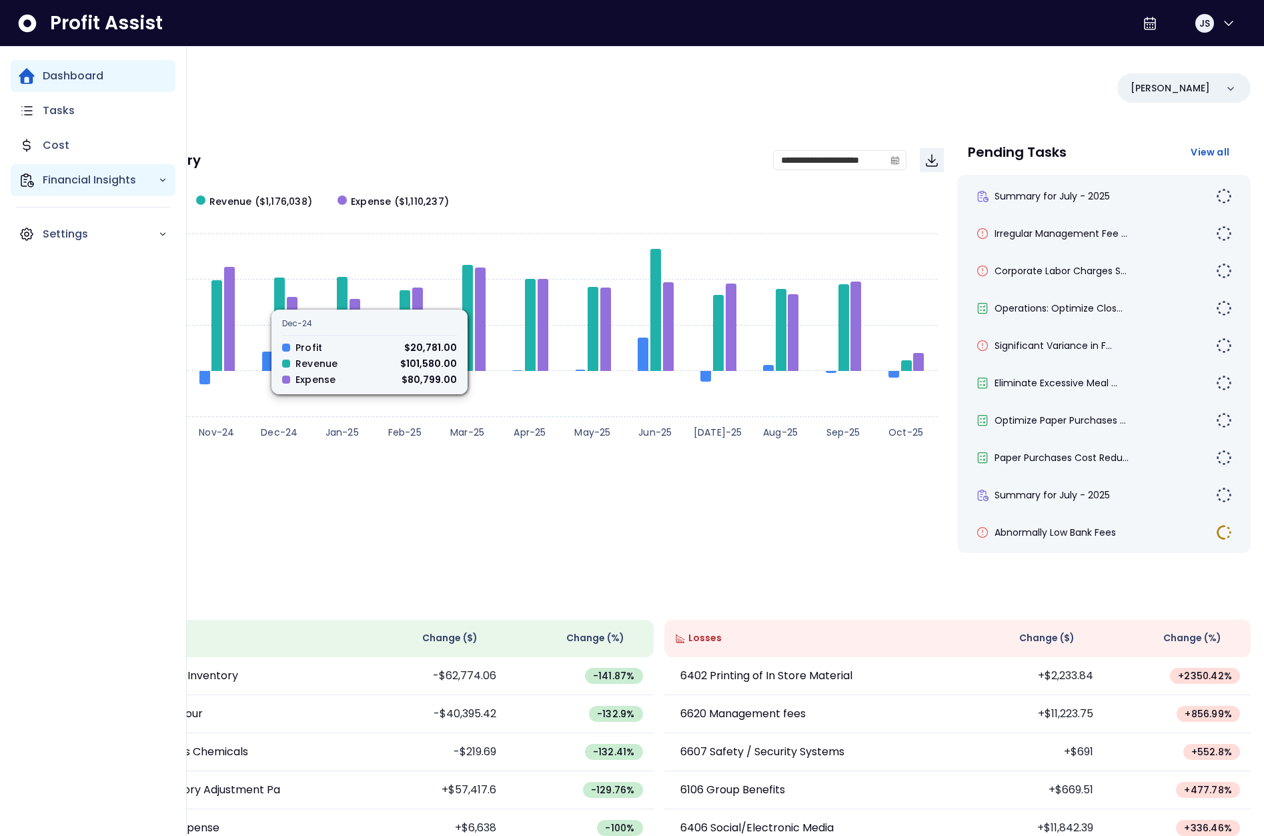
click at [25, 182] on icon "Main navigation" at bounding box center [27, 180] width 12 height 13
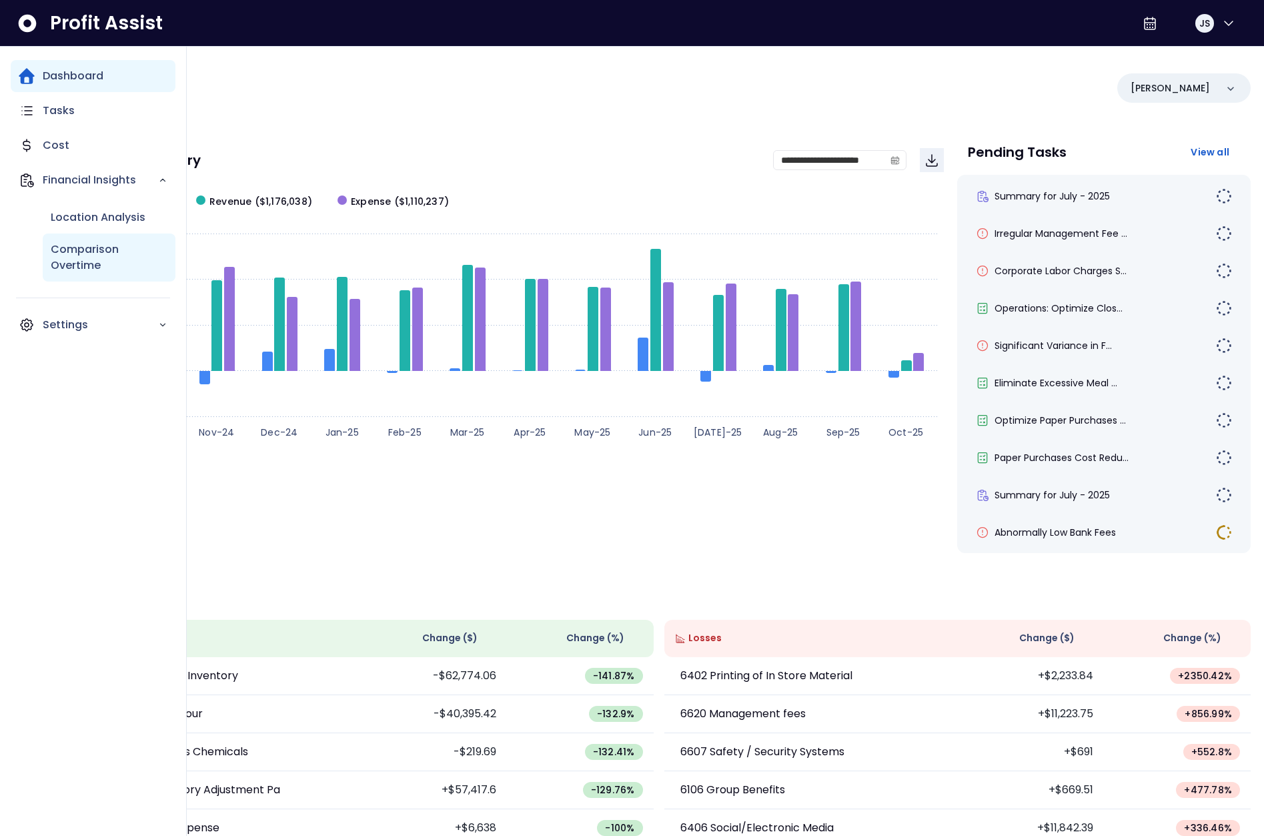
click at [75, 247] on p "Comparison Overtime" at bounding box center [109, 257] width 117 height 32
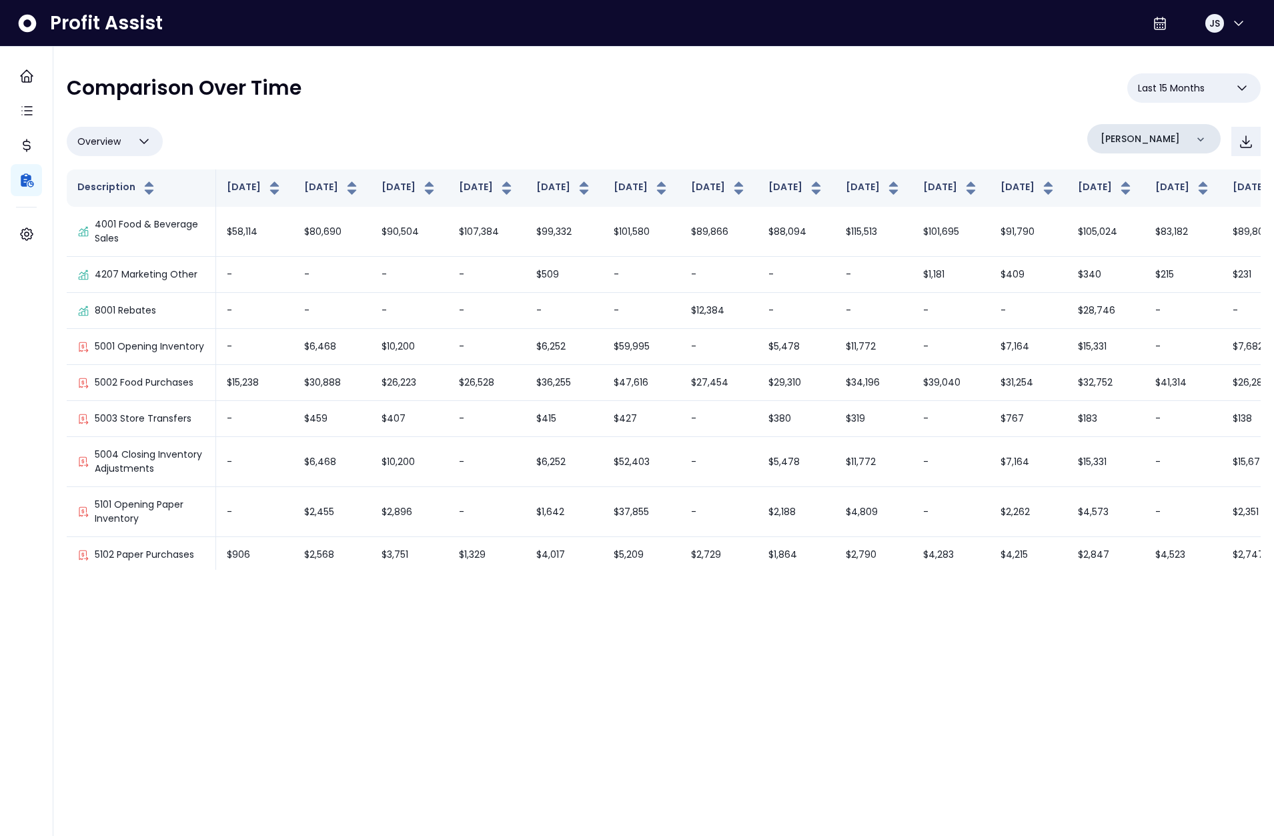
click at [1135, 140] on p "[PERSON_NAME]" at bounding box center [1139, 139] width 79 height 14
click at [1121, 265] on p "College" at bounding box center [1123, 257] width 40 height 16
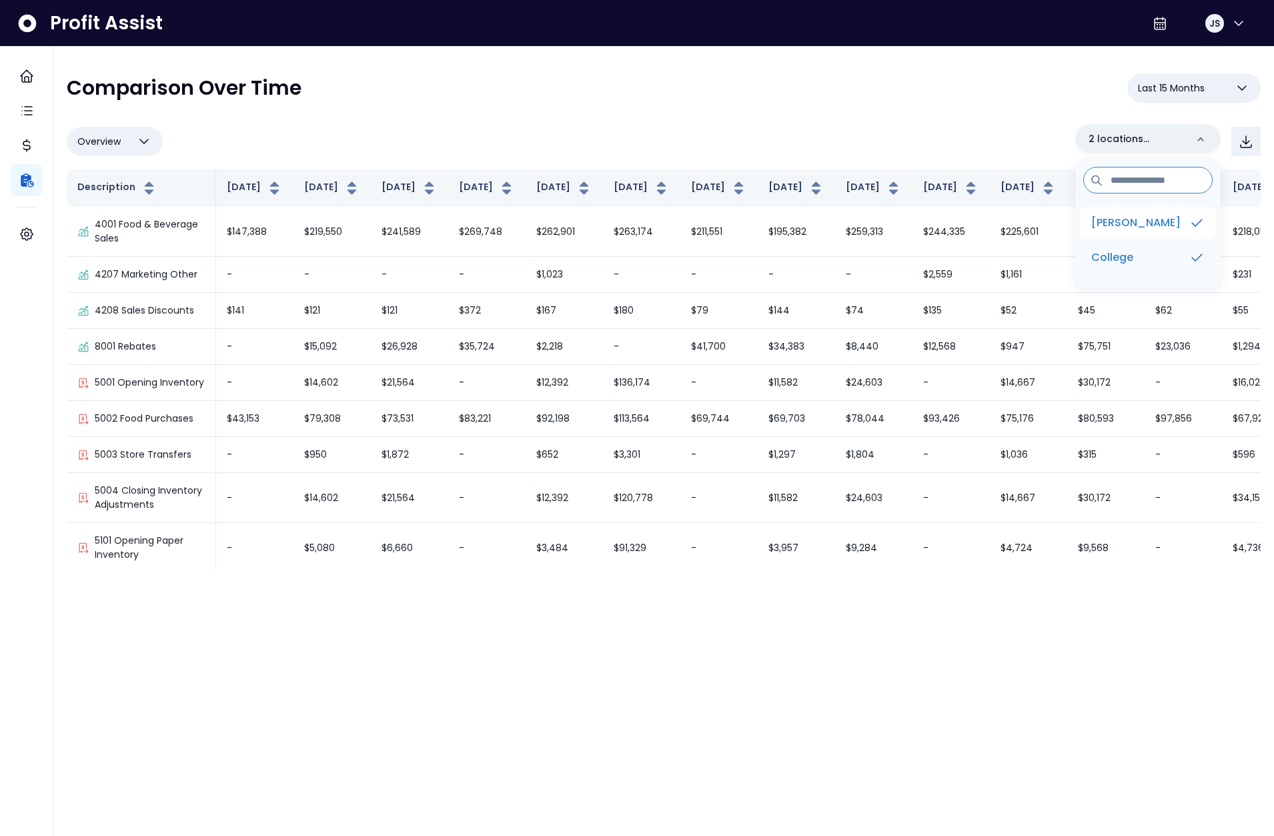
click at [1128, 230] on p "[PERSON_NAME]" at bounding box center [1135, 223] width 89 height 16
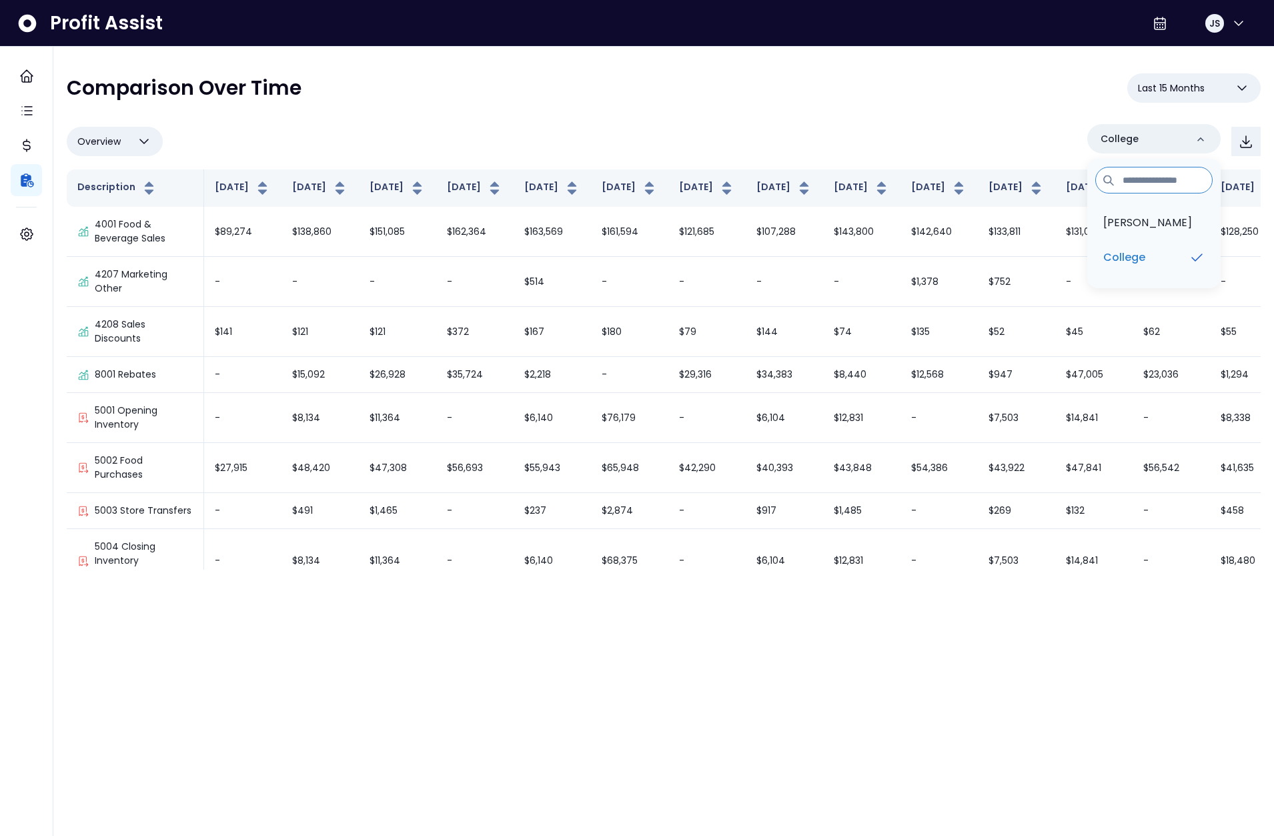
click at [932, 114] on div "**********" at bounding box center [664, 321] width 1194 height 496
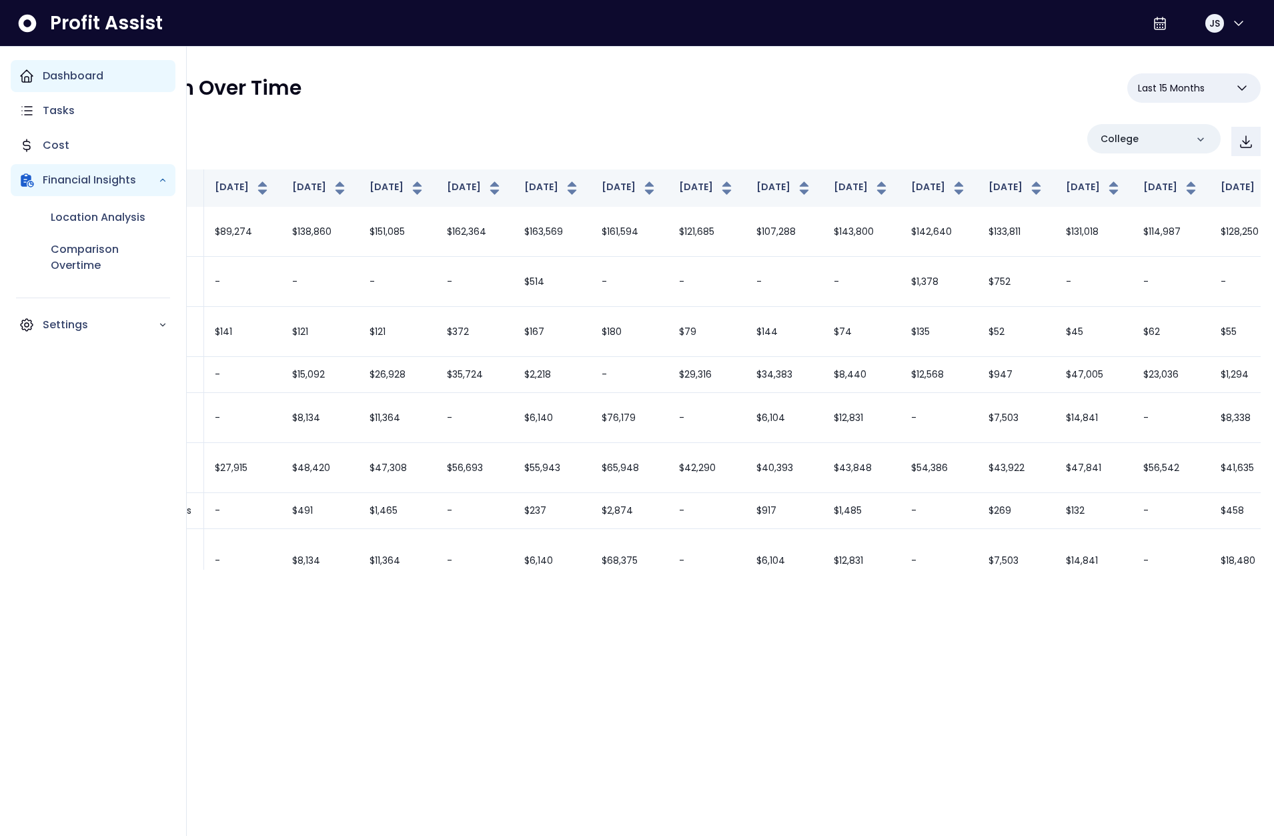
click at [29, 76] on icon "Main navigation" at bounding box center [27, 76] width 16 height 16
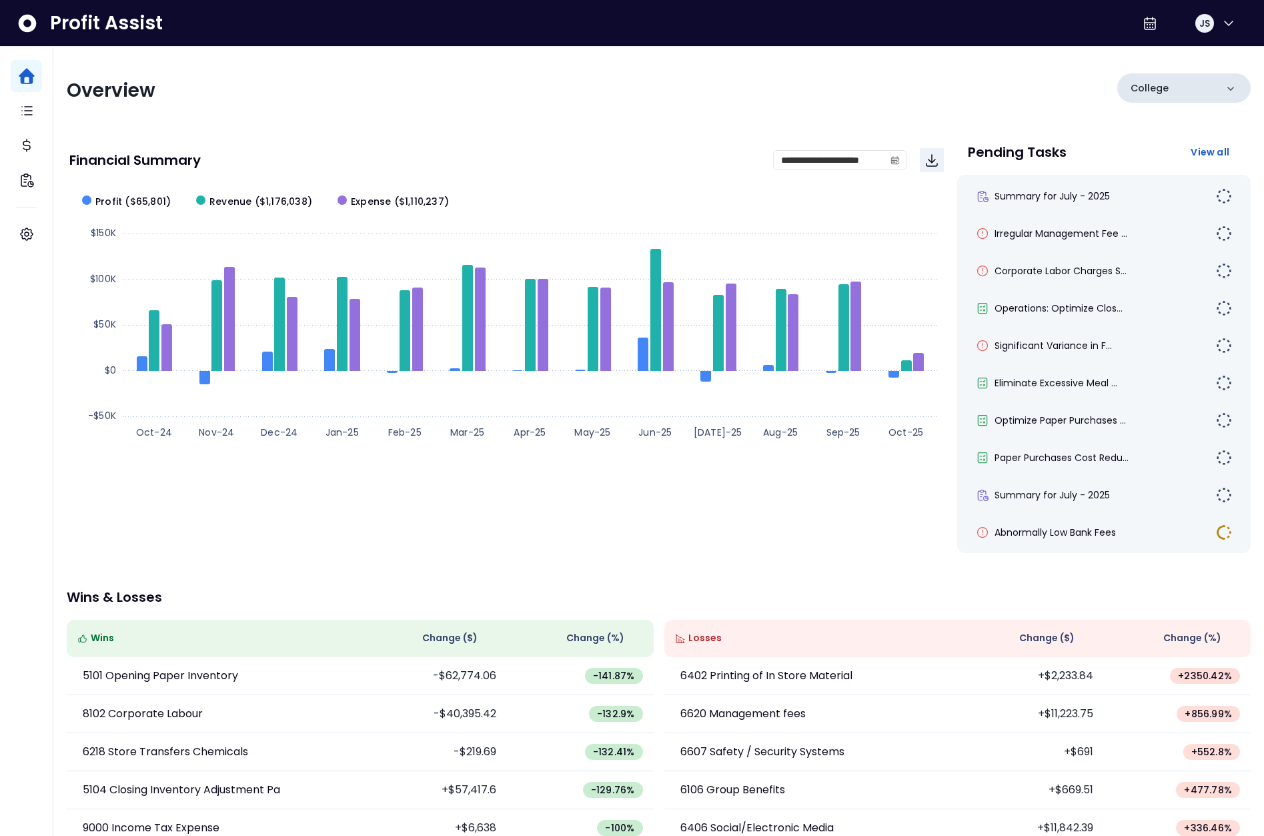
click at [1186, 75] on div "College" at bounding box center [1183, 87] width 133 height 29
click at [1182, 172] on li "[PERSON_NAME]" at bounding box center [1183, 172] width 123 height 32
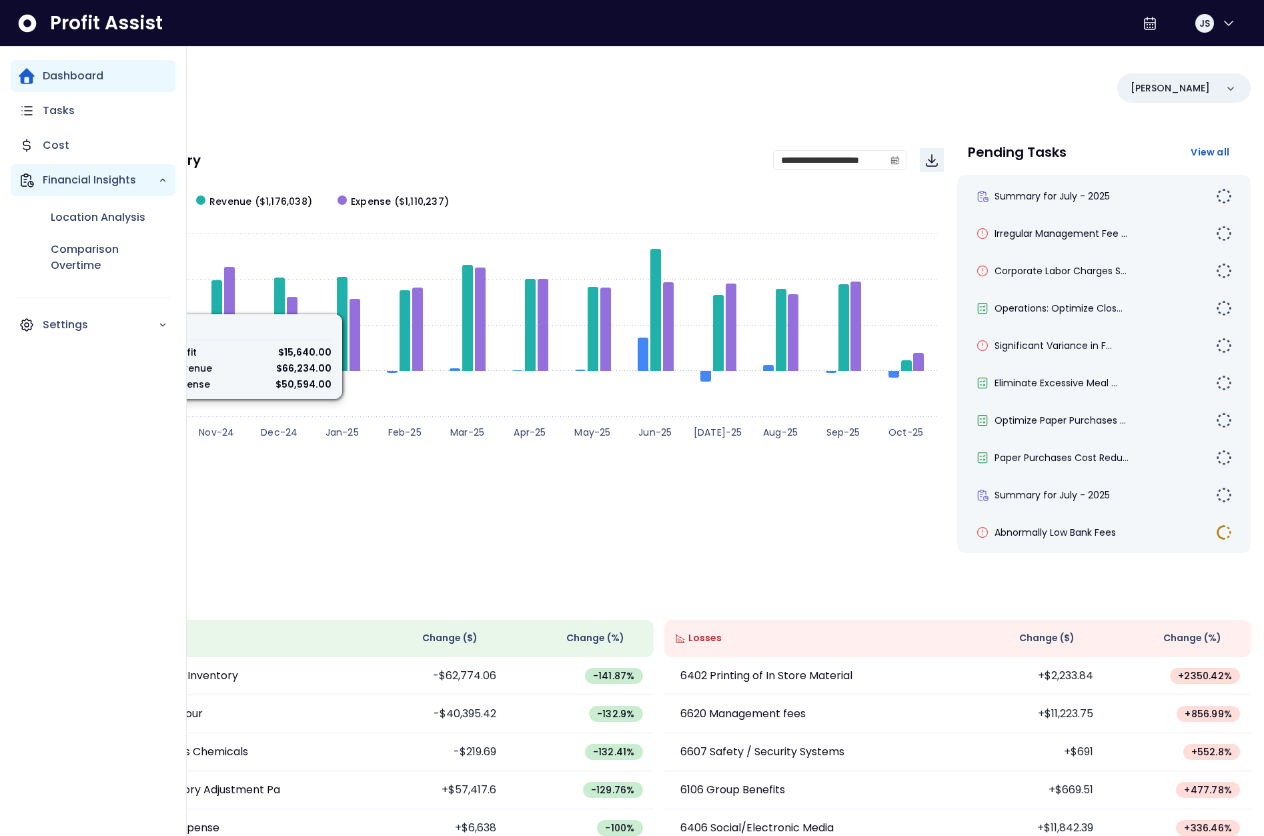
drag, startPoint x: 20, startPoint y: 173, endPoint x: 57, endPoint y: 208, distance: 50.5
click at [20, 173] on icon "Main navigation" at bounding box center [27, 180] width 16 height 16
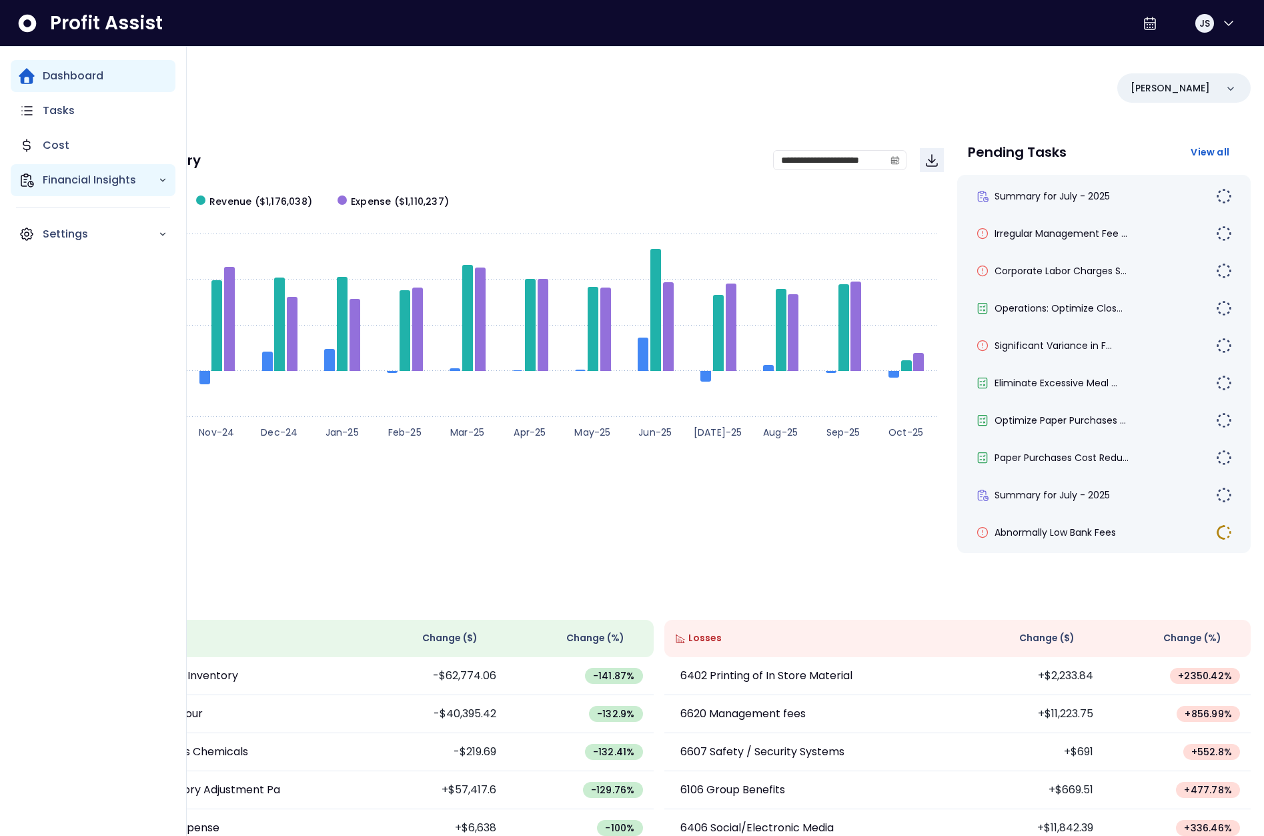
click at [67, 192] on div "Financial Insights" at bounding box center [93, 180] width 165 height 32
click at [79, 249] on p "Comparison Overtime" at bounding box center [109, 257] width 117 height 32
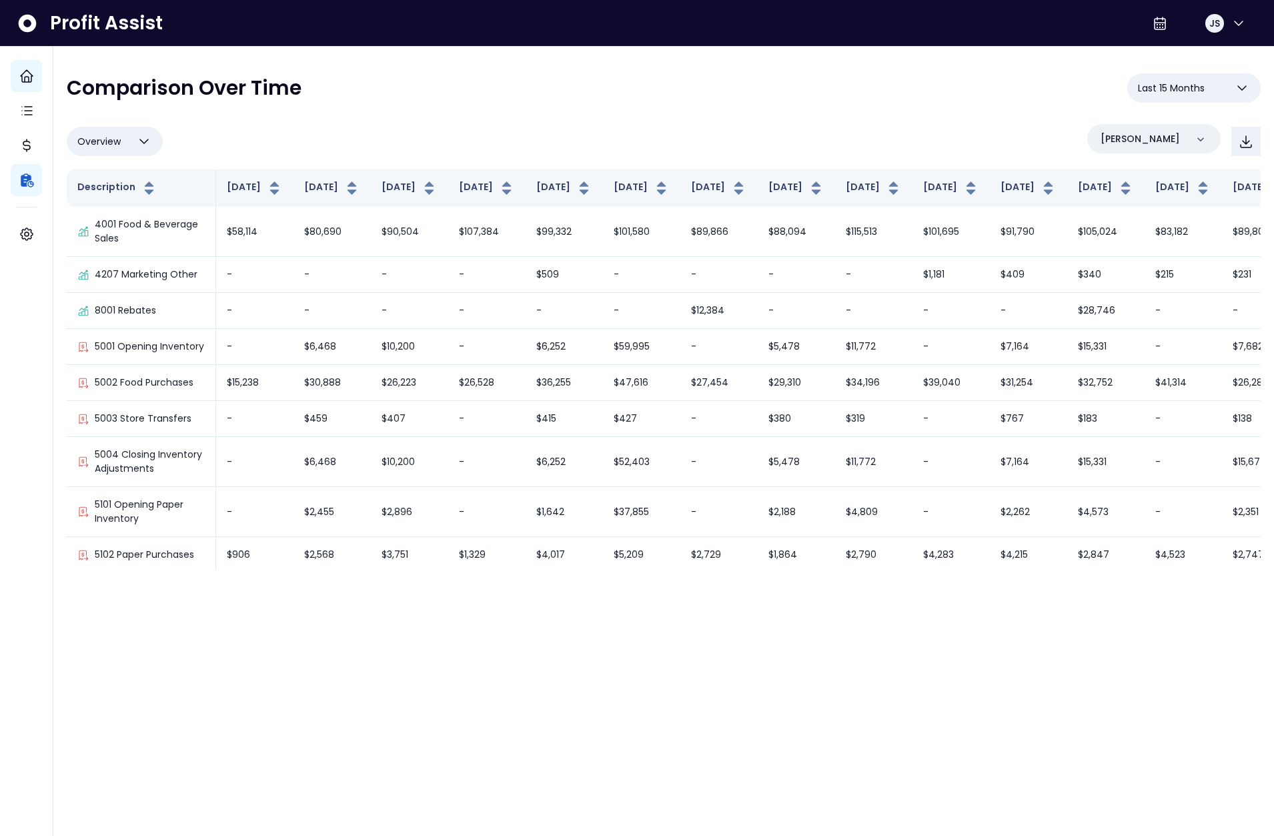
click at [909, 147] on div "Overview Overview % of cost % of sales % of budget ******** [PERSON_NAME]" at bounding box center [664, 141] width 1194 height 35
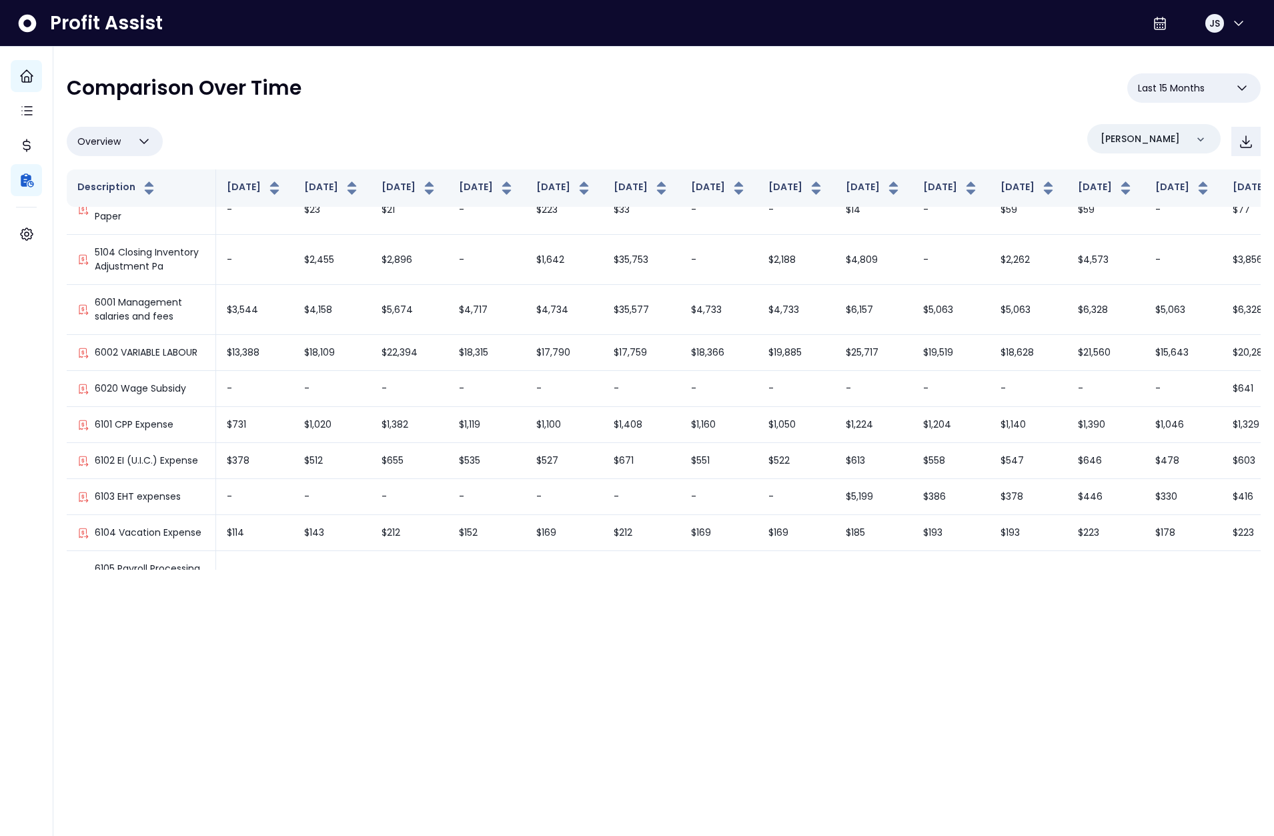
scroll to position [1687, 0]
